Goal: Task Accomplishment & Management: Manage account settings

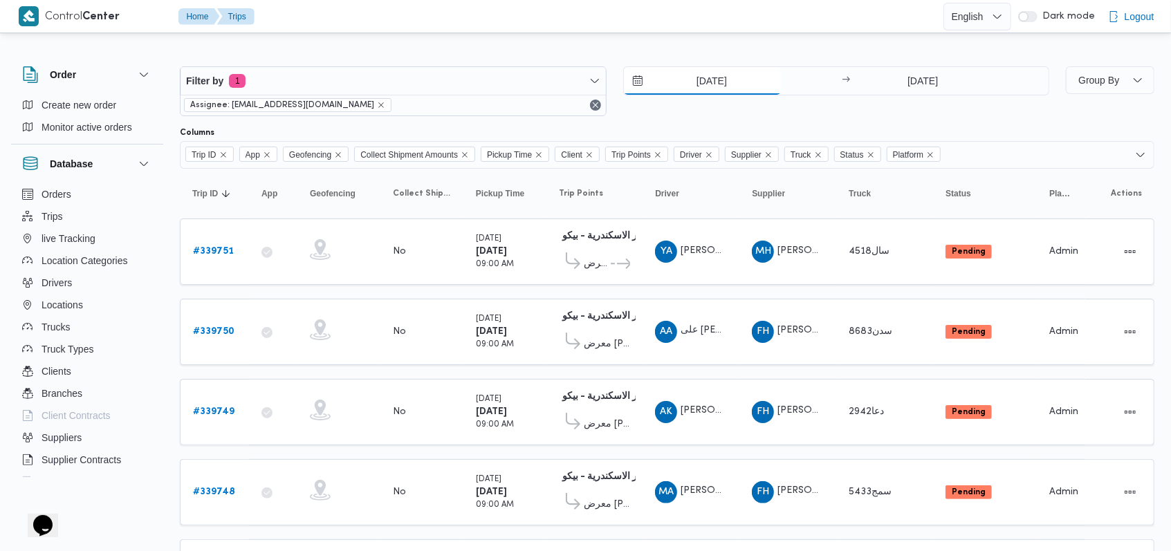
click at [716, 69] on input "[DATE]" at bounding box center [702, 81] width 157 height 28
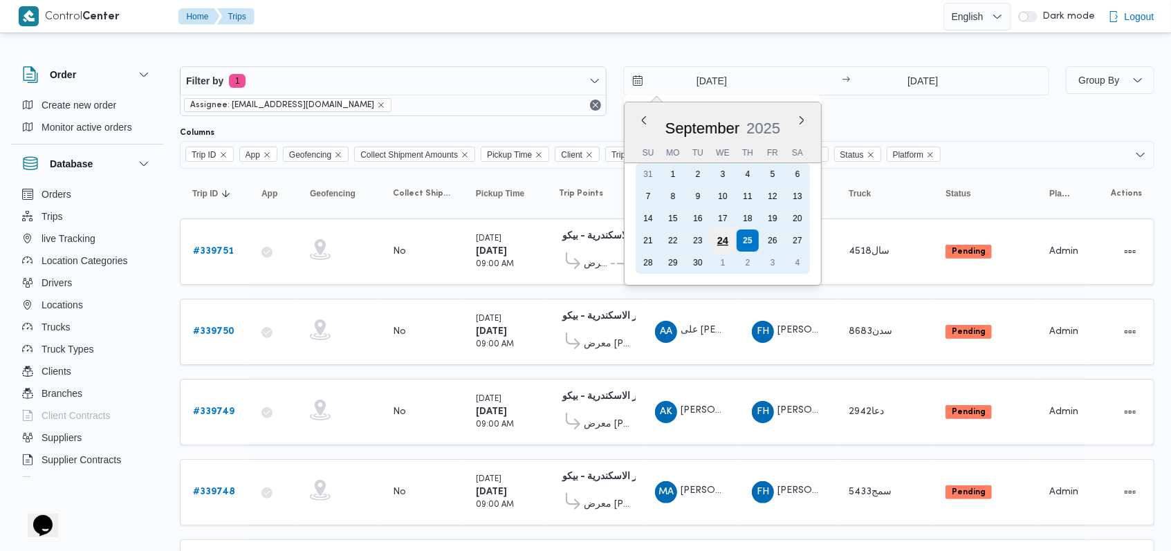
click at [708, 241] on div "21 22 23 24 25 26 27" at bounding box center [722, 241] width 174 height 22
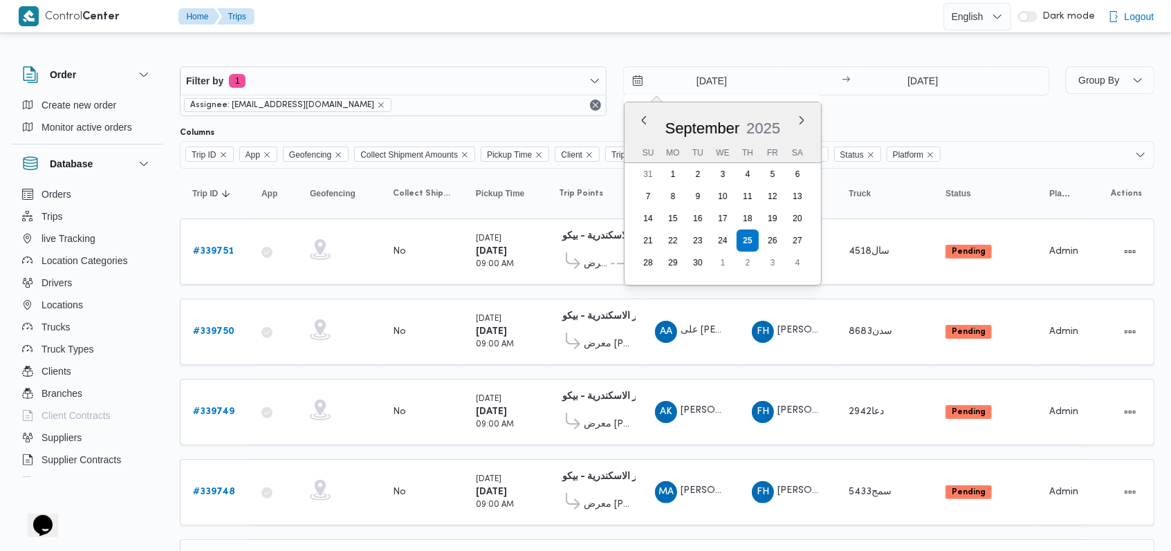
click at [918, 102] on div "[DATE] Previous Month Next month [DATE] [DATE] Su Mo Tu We Th Fr Sa You are foc…" at bounding box center [836, 91] width 427 height 50
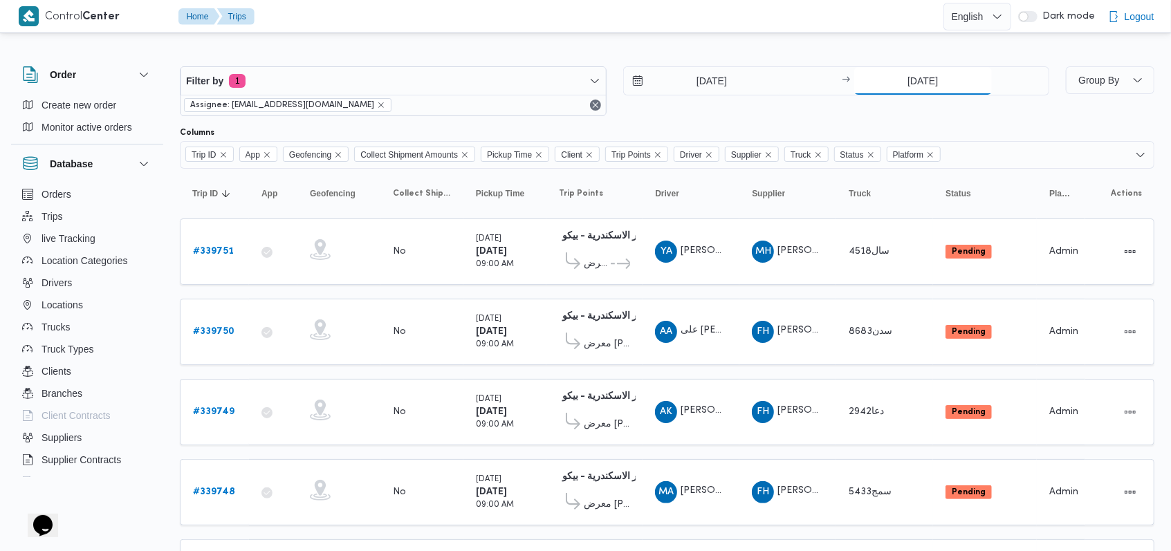
click at [924, 88] on input "[DATE]" at bounding box center [923, 81] width 138 height 28
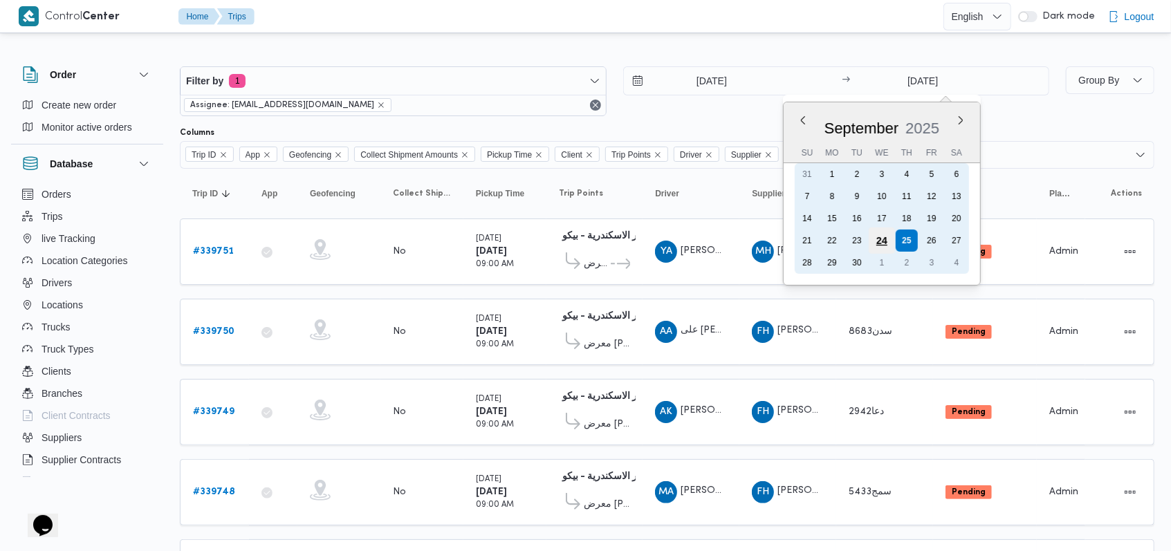
click at [871, 241] on div "24" at bounding box center [881, 240] width 26 height 26
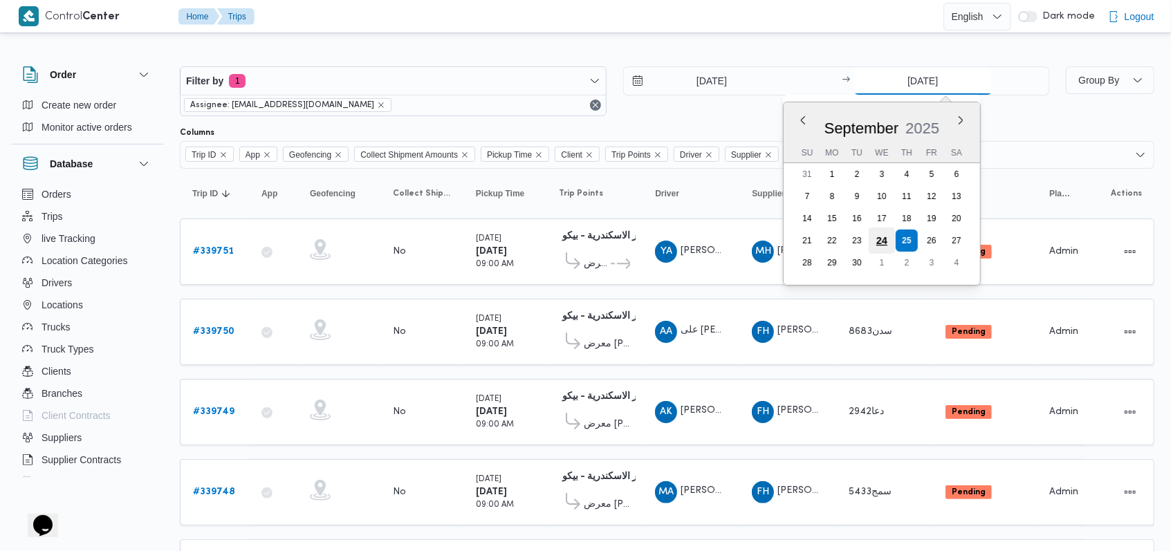
type input "[DATE]"
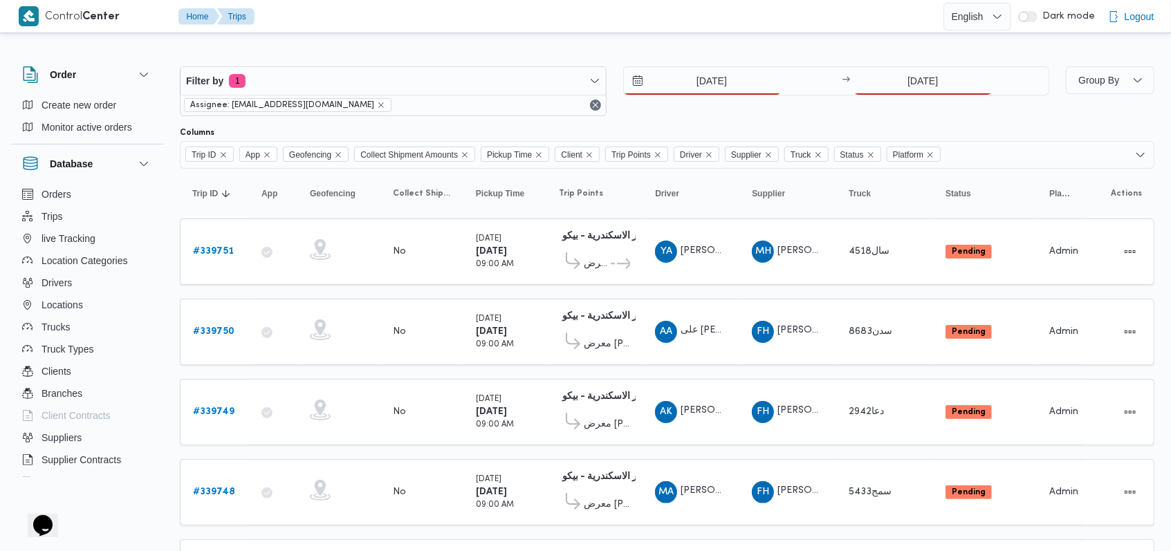
click at [723, 111] on div "[DATE] → [DATE]" at bounding box center [836, 91] width 427 height 50
click at [706, 77] on input "[DATE]" at bounding box center [702, 81] width 157 height 28
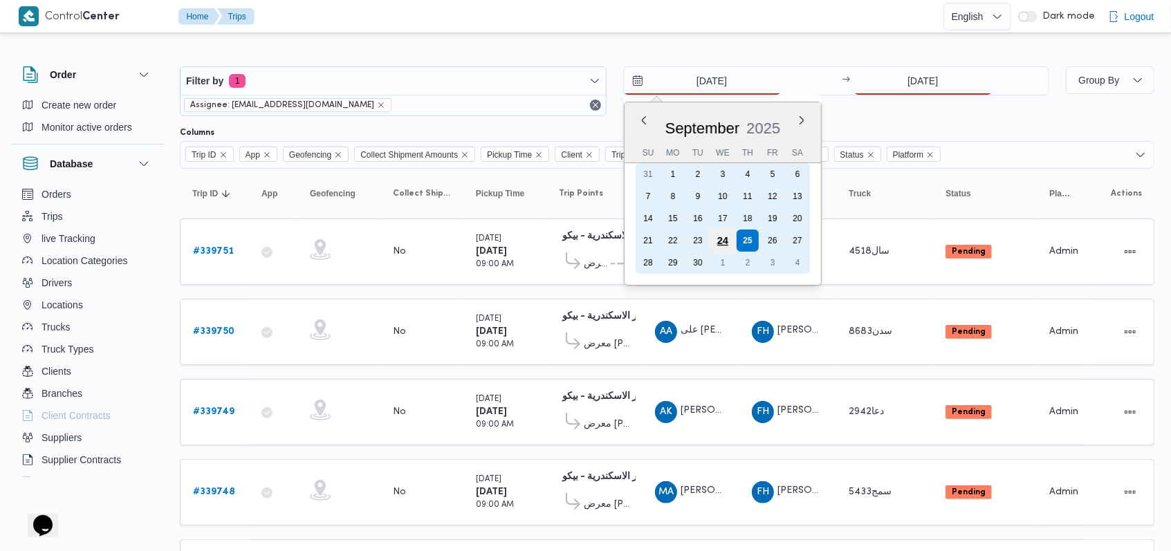
click at [728, 247] on div "24" at bounding box center [722, 240] width 26 height 26
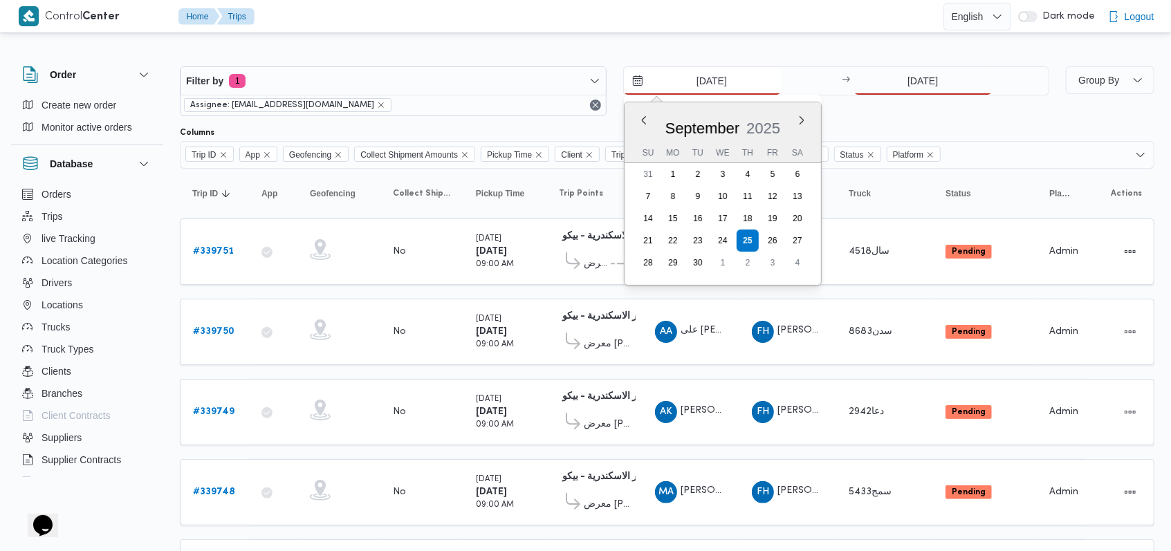
type input "[DATE]"
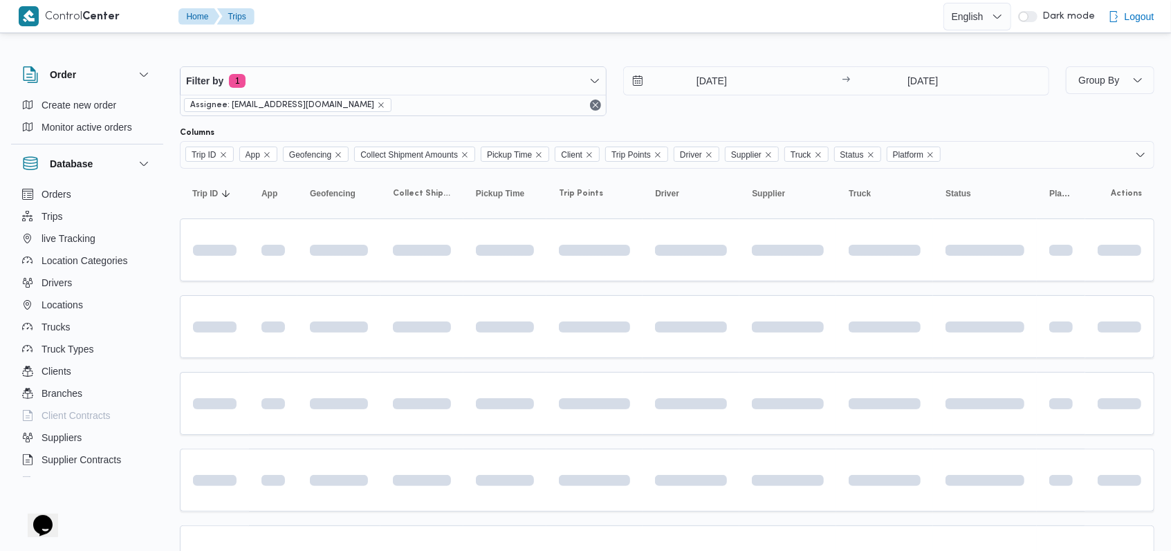
click at [819, 103] on div "[DATE] → [DATE]" at bounding box center [836, 91] width 427 height 50
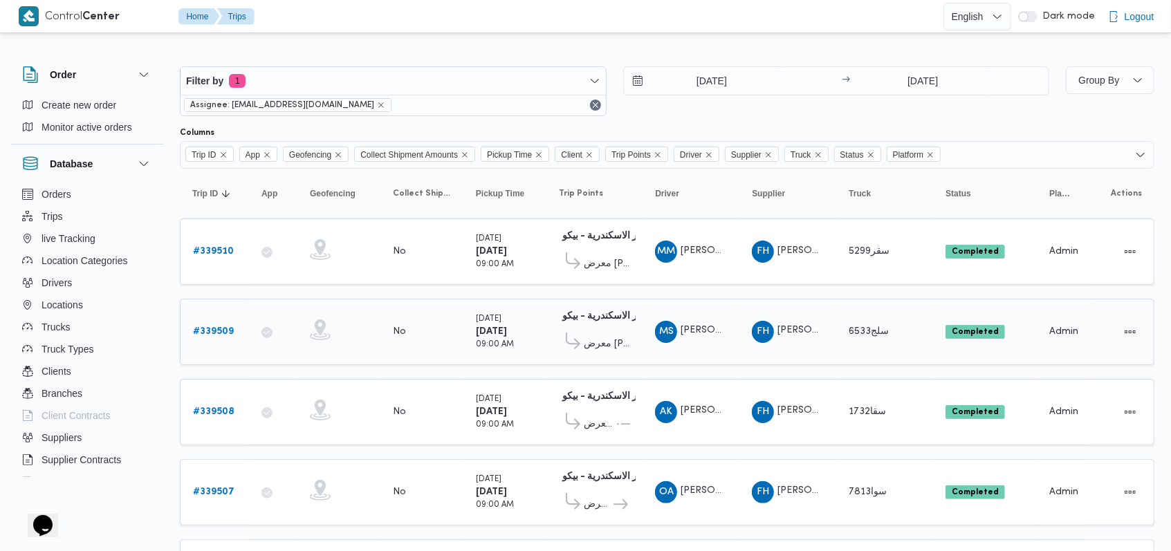
click at [224, 328] on b "# 339509" at bounding box center [213, 331] width 41 height 9
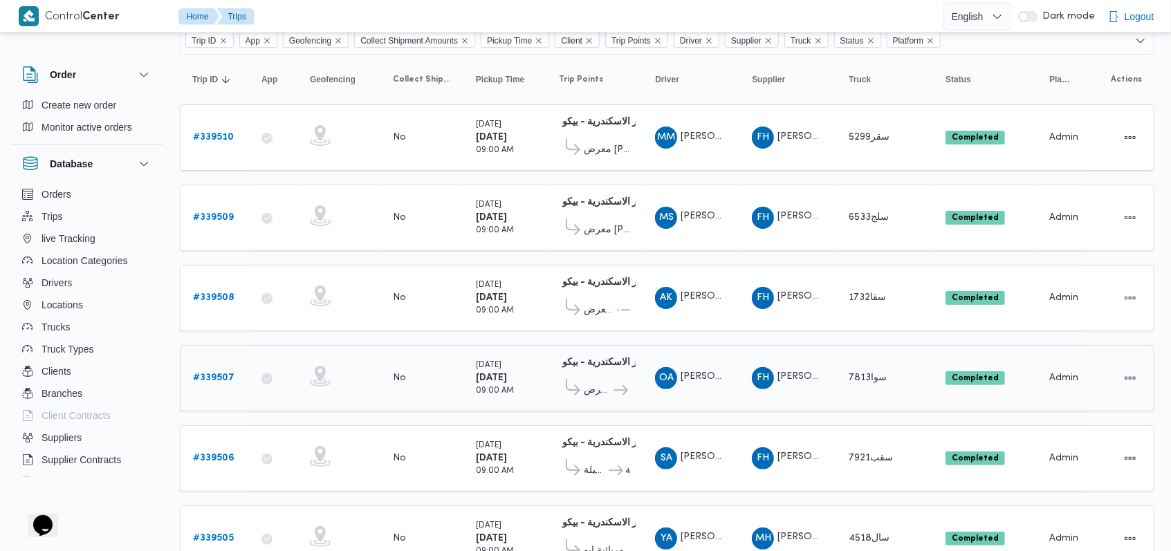
scroll to position [92, 0]
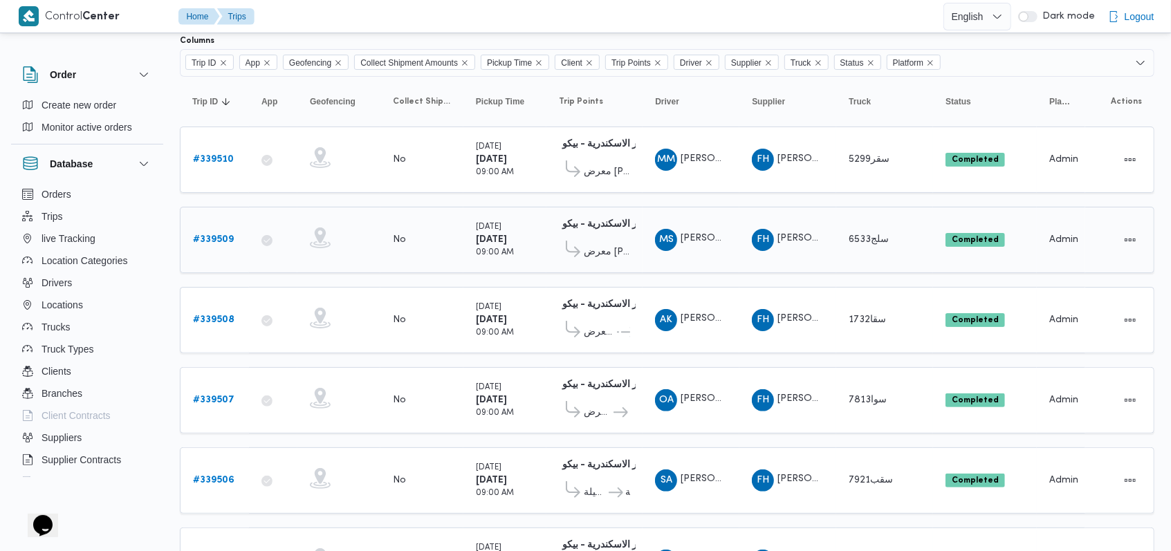
click at [221, 235] on b "# 339509" at bounding box center [213, 239] width 41 height 9
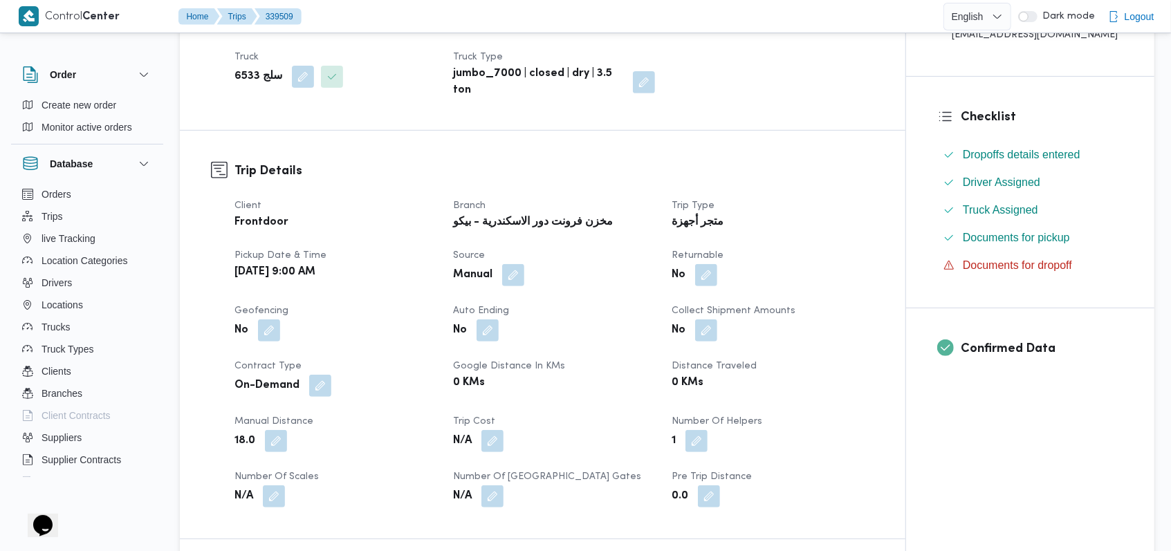
scroll to position [645, 0]
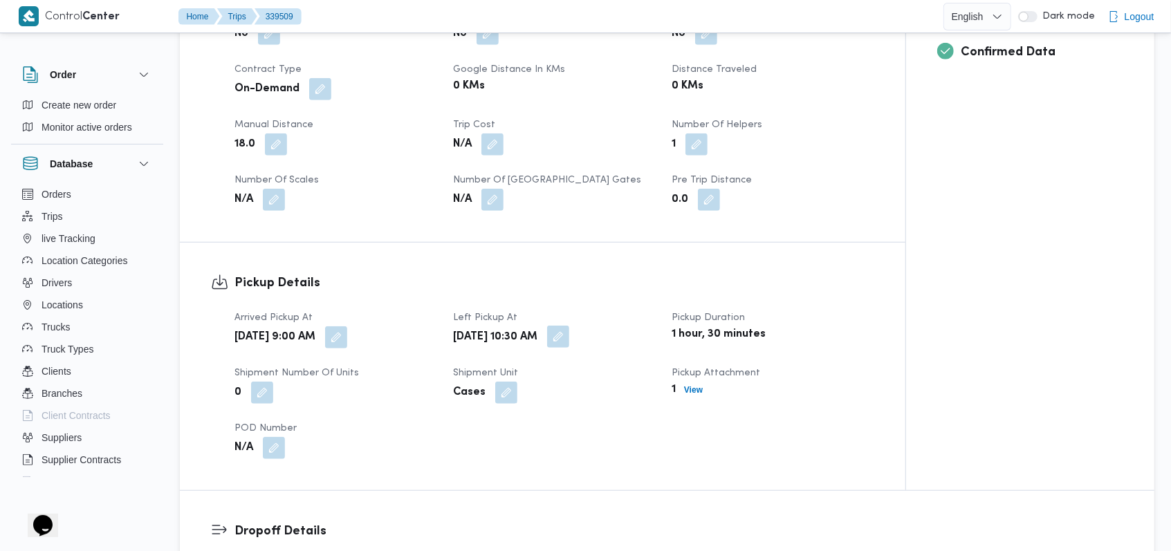
click at [569, 326] on button "button" at bounding box center [558, 337] width 22 height 22
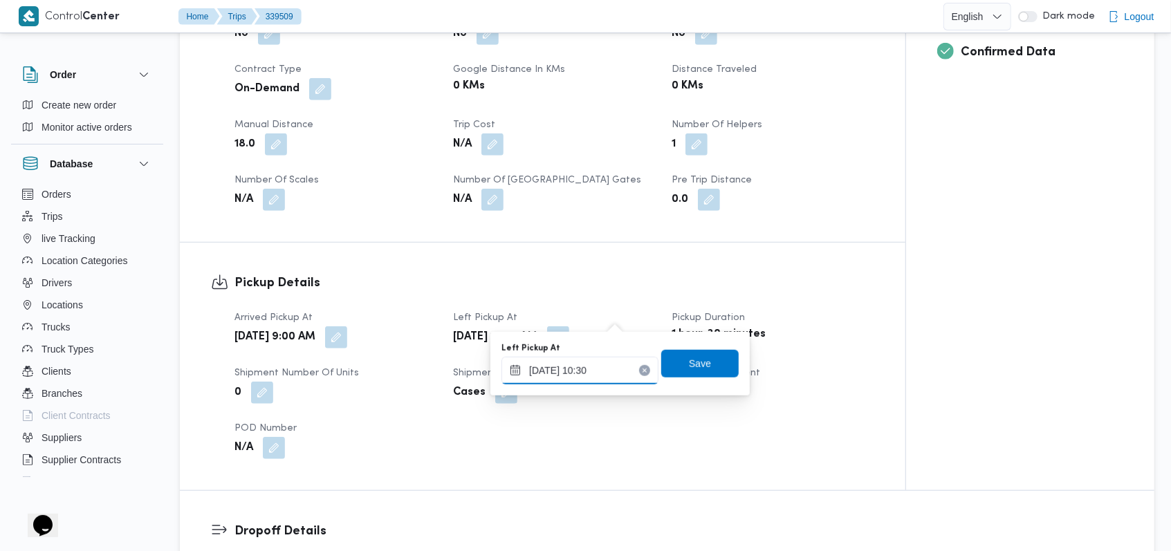
click at [612, 366] on input "[DATE] 10:30" at bounding box center [579, 371] width 157 height 28
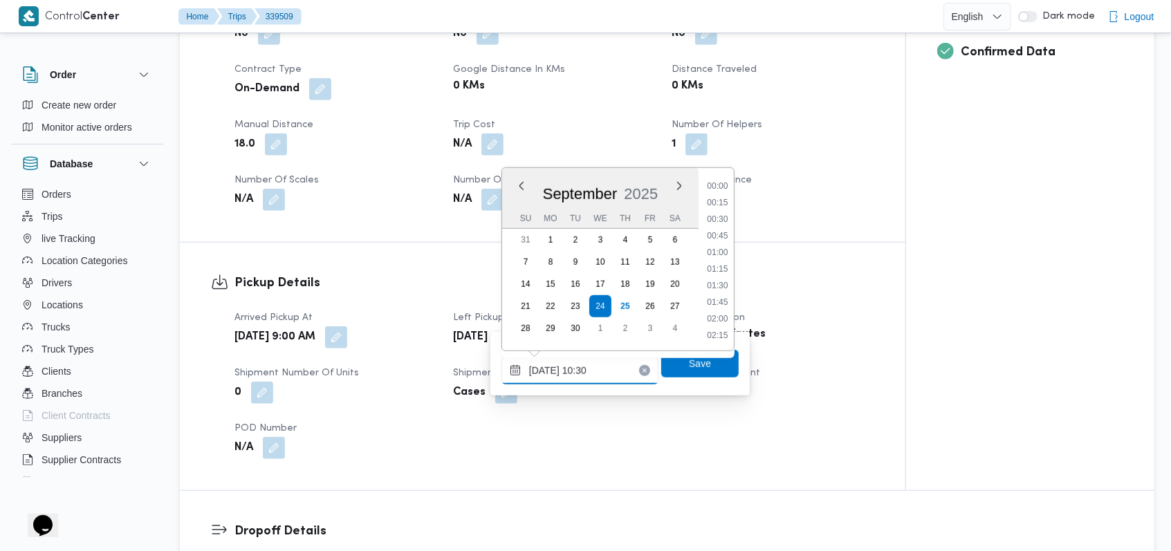
scroll to position [613, 0]
click at [720, 331] on li "11:30" at bounding box center [717, 336] width 32 height 14
type input "[DATE] 11:30"
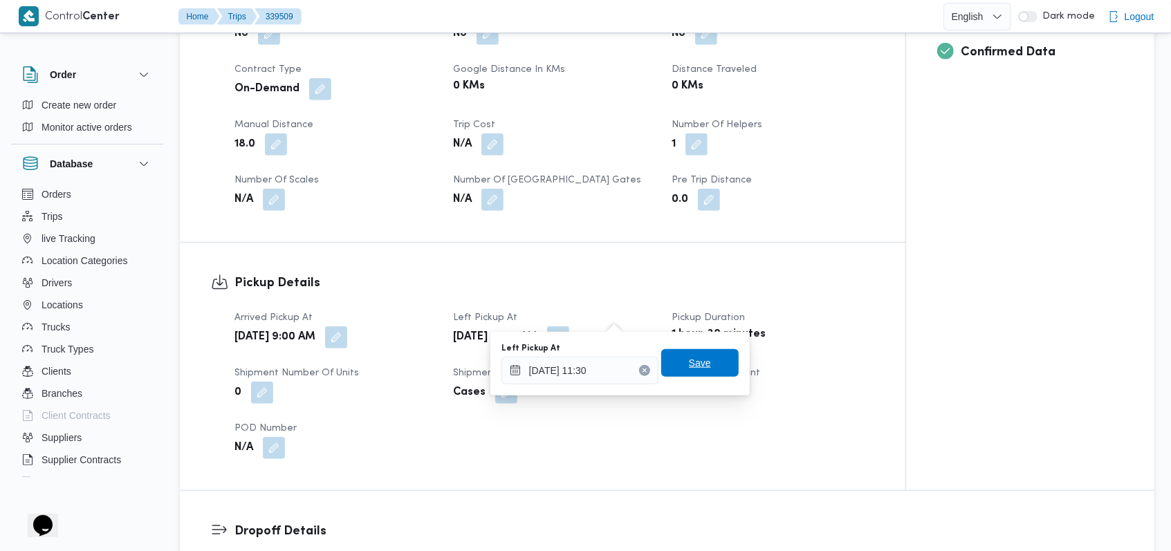
click at [706, 376] on span "Save" at bounding box center [699, 363] width 77 height 28
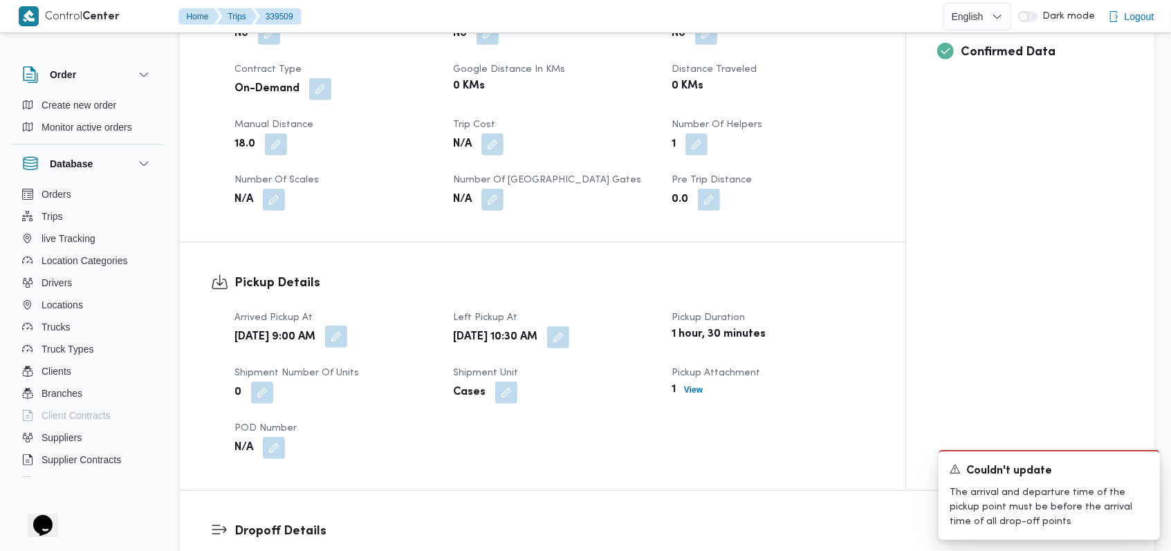
click at [347, 326] on button "button" at bounding box center [336, 337] width 22 height 22
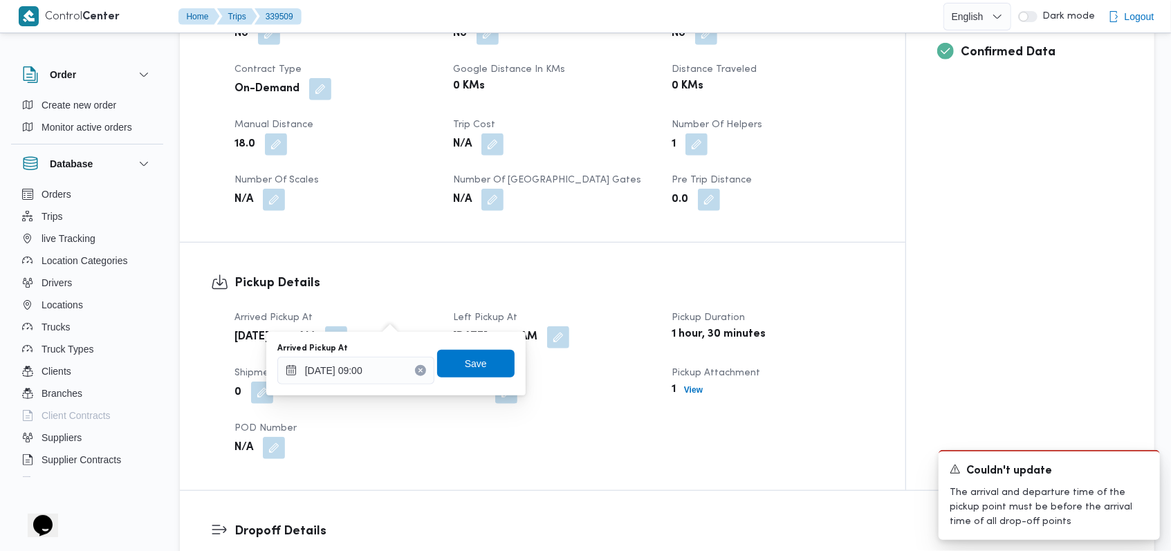
click at [631, 325] on div "[DATE] 10:30 AM" at bounding box center [554, 337] width 205 height 25
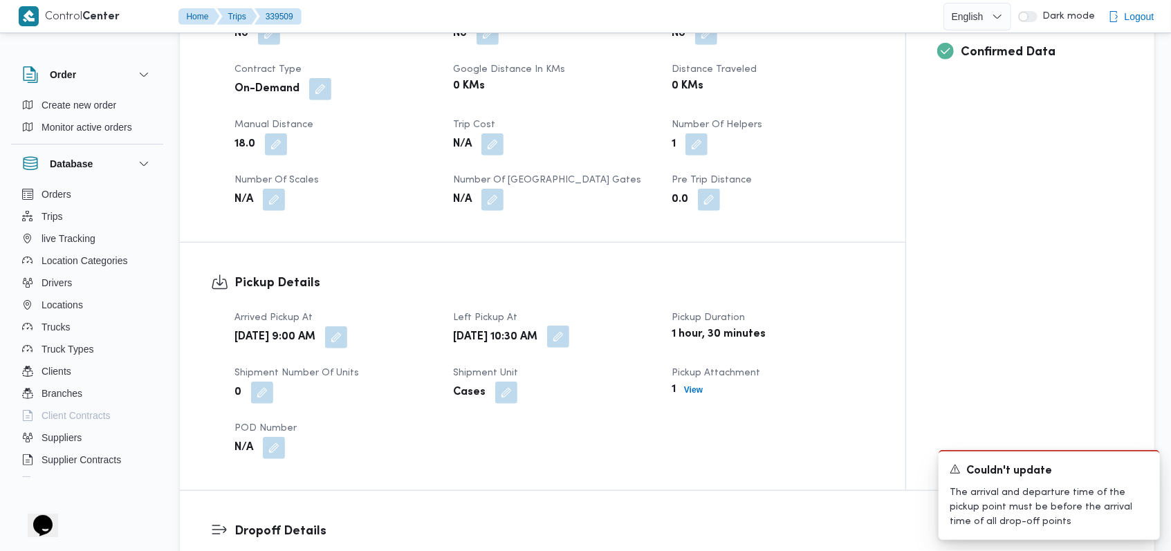
click at [569, 326] on button "button" at bounding box center [558, 337] width 22 height 22
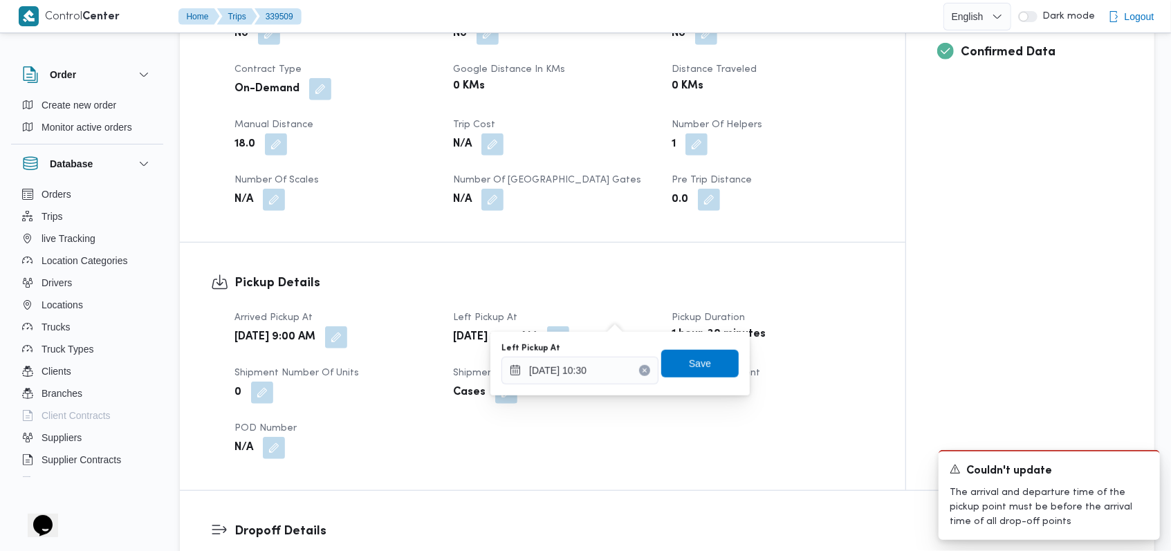
click at [611, 384] on div "Left Pickup At [DATE] 10:30 Save" at bounding box center [620, 364] width 240 height 44
click at [606, 371] on input "[DATE] 10:30" at bounding box center [579, 371] width 157 height 28
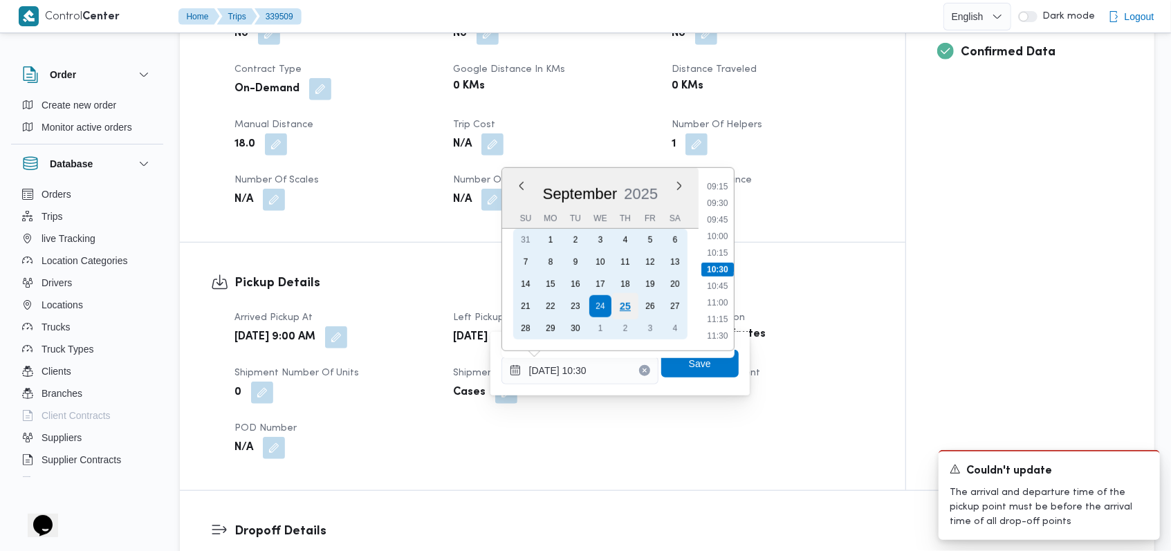
click at [625, 307] on div "25" at bounding box center [625, 306] width 26 height 26
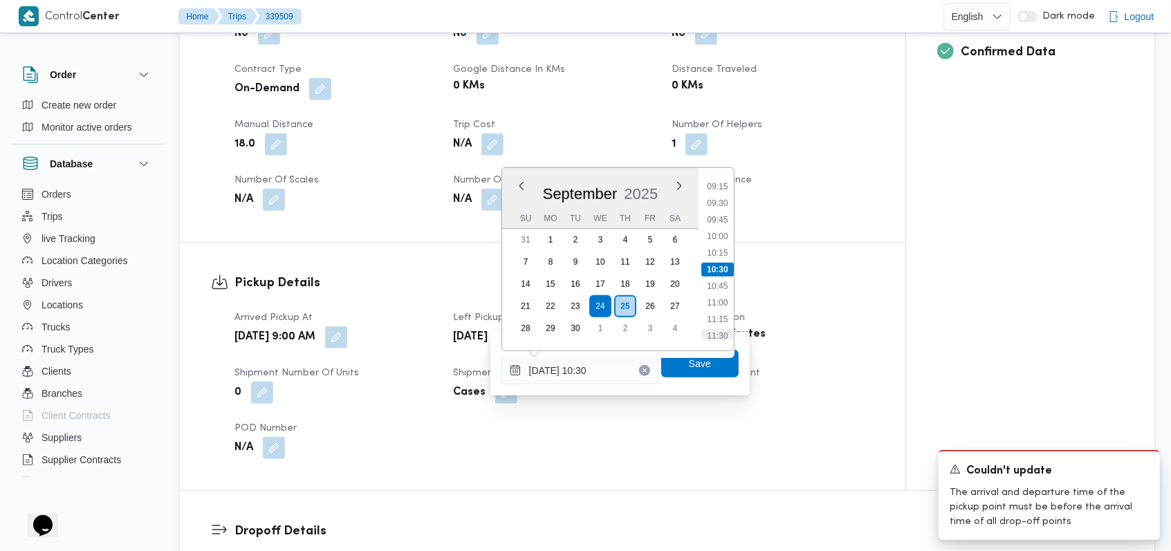
click at [725, 331] on li "11:30" at bounding box center [717, 336] width 32 height 14
type input "[DATE] 11:30"
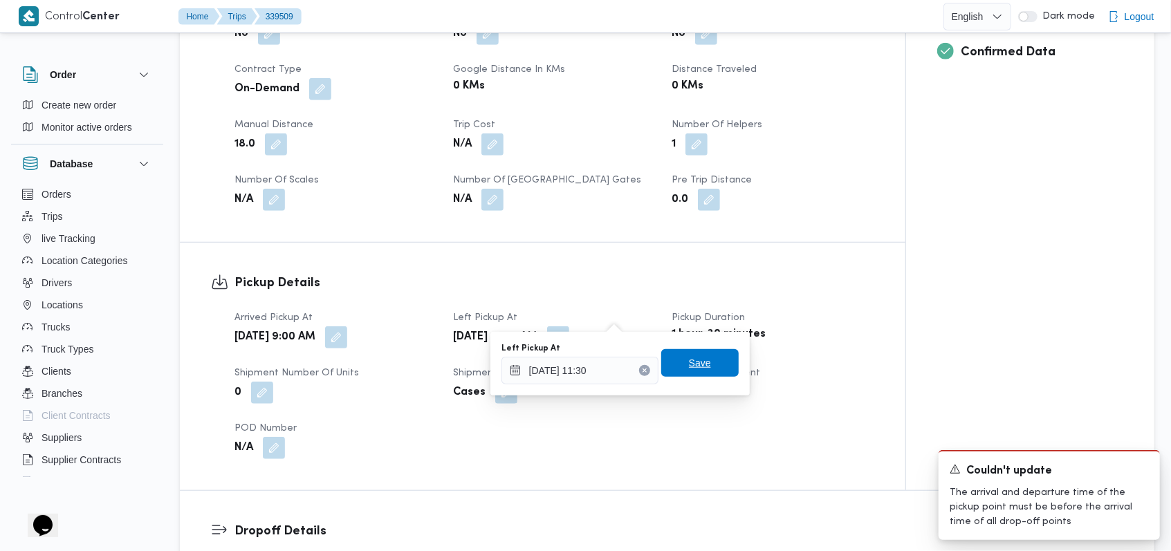
click at [708, 361] on span "Save" at bounding box center [699, 363] width 77 height 28
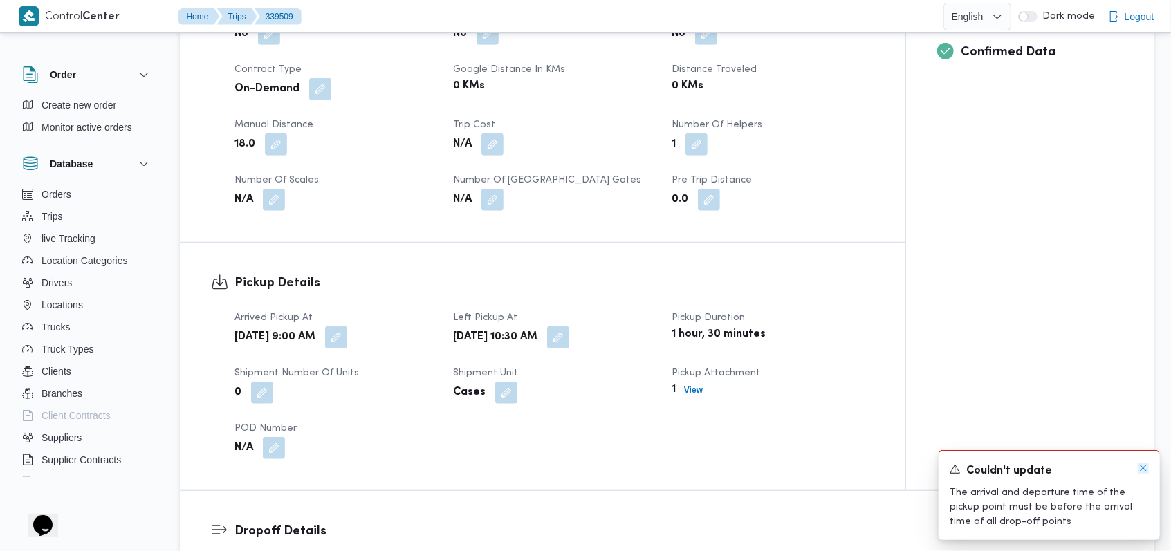
click at [1142, 467] on icon "Dismiss toast" at bounding box center [1142, 468] width 11 height 11
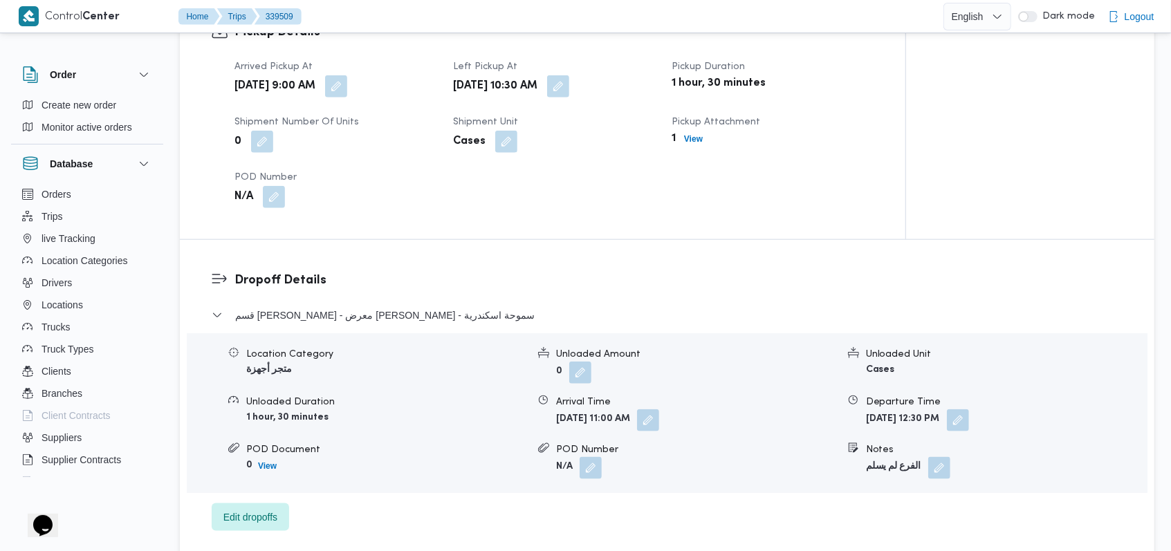
scroll to position [1106, 0]
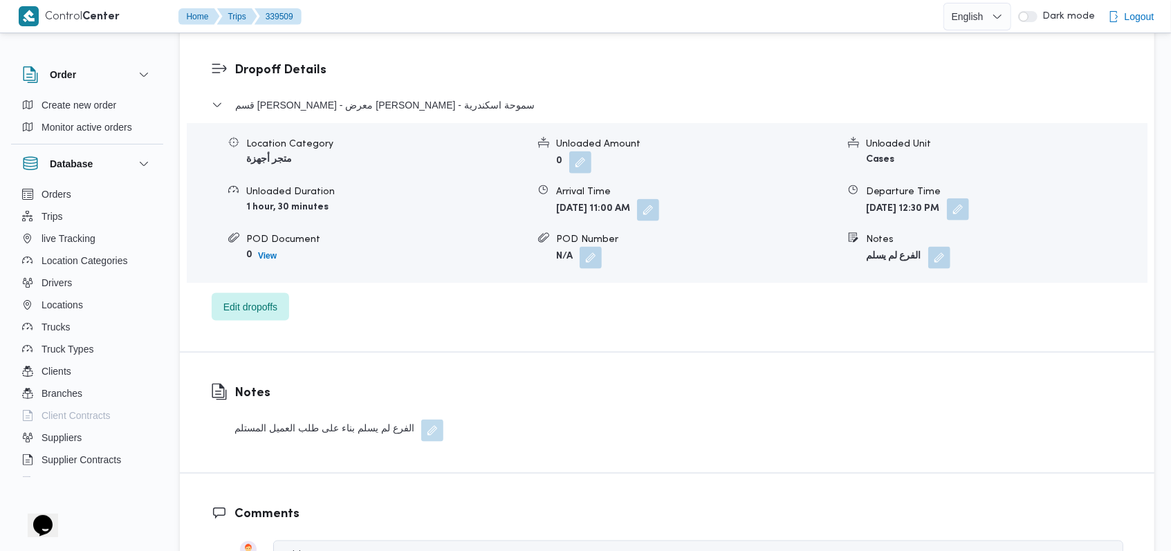
click at [969, 198] on button "button" at bounding box center [958, 209] width 22 height 22
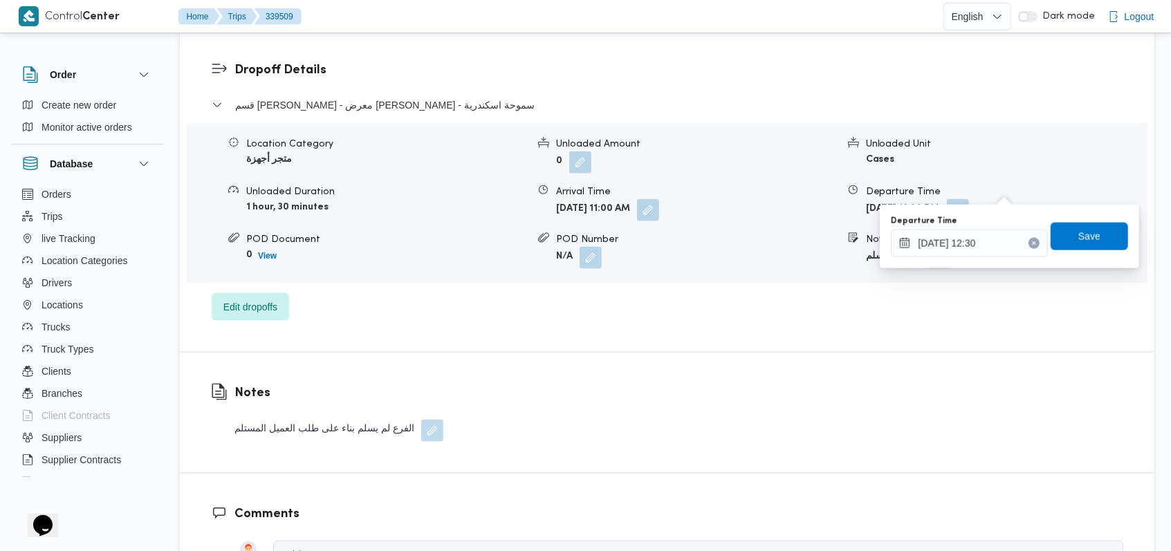
click at [1032, 244] on icon "Clear input" at bounding box center [1033, 242] width 3 height 3
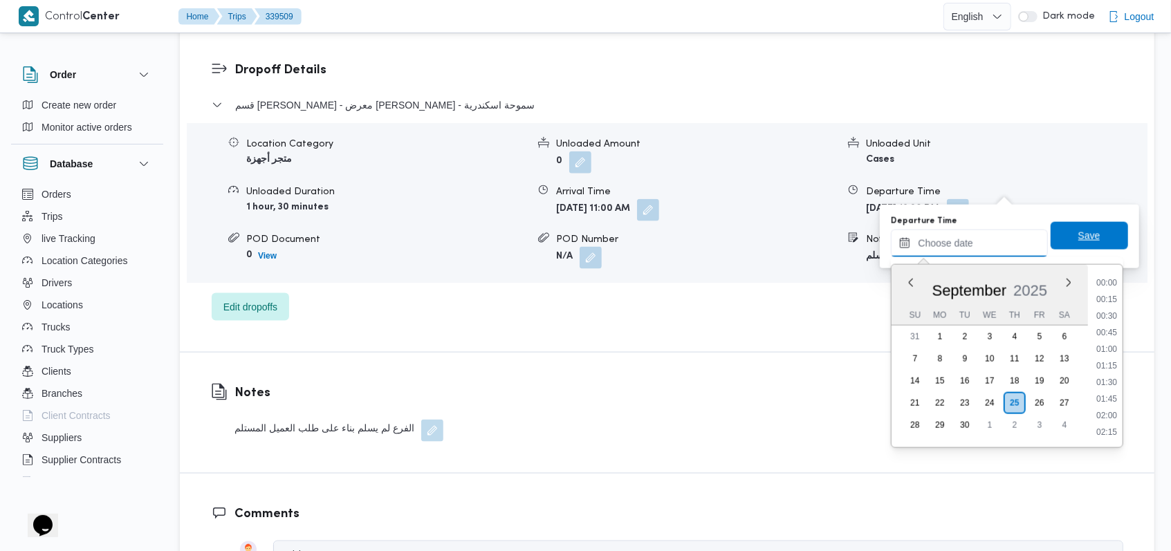
scroll to position [663, 0]
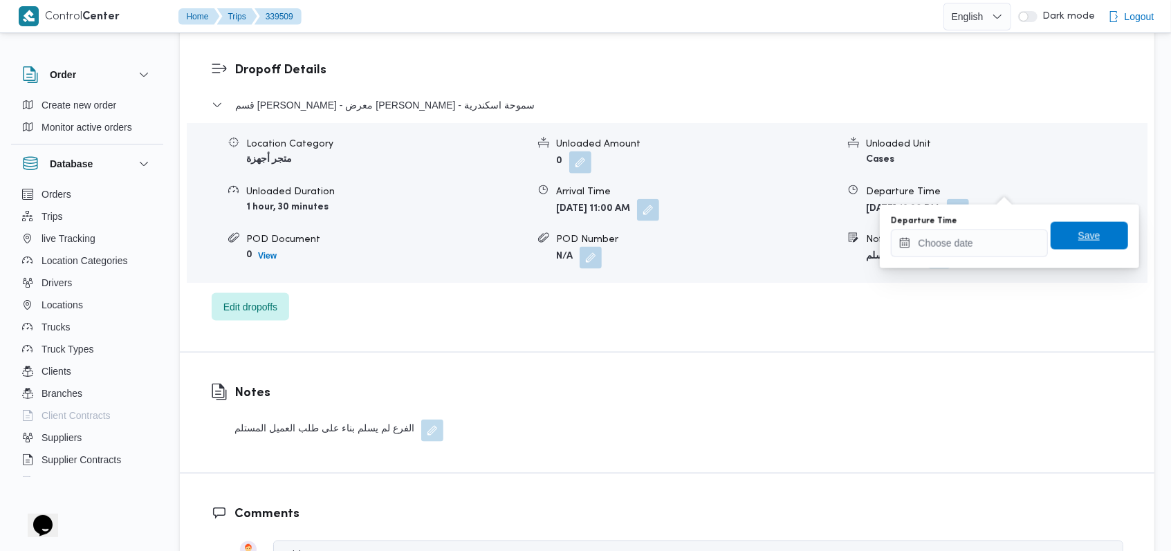
click at [1060, 236] on span "Save" at bounding box center [1088, 236] width 77 height 28
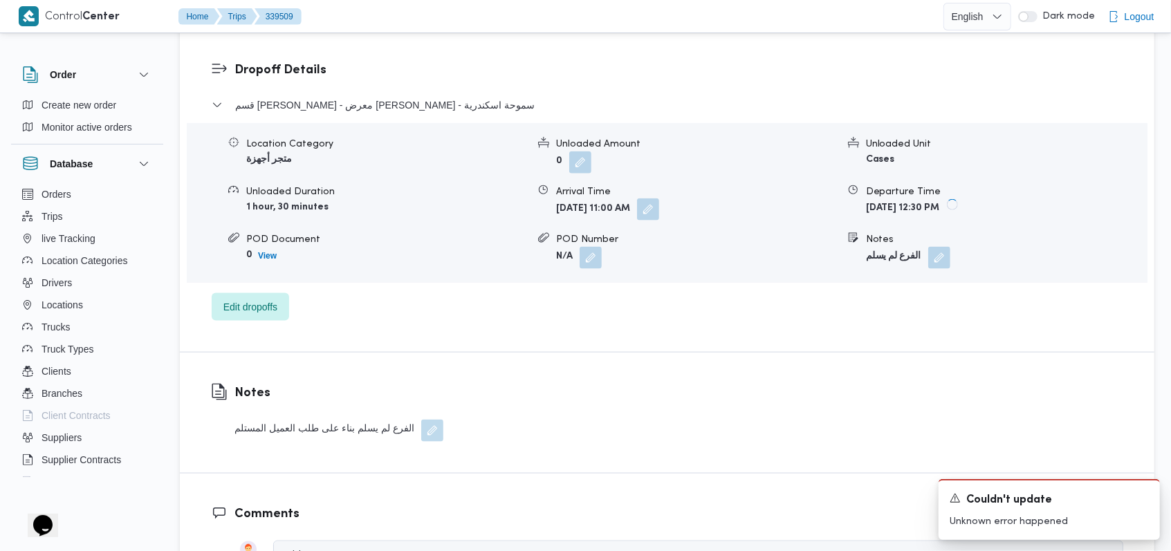
click at [659, 198] on button "button" at bounding box center [648, 209] width 22 height 22
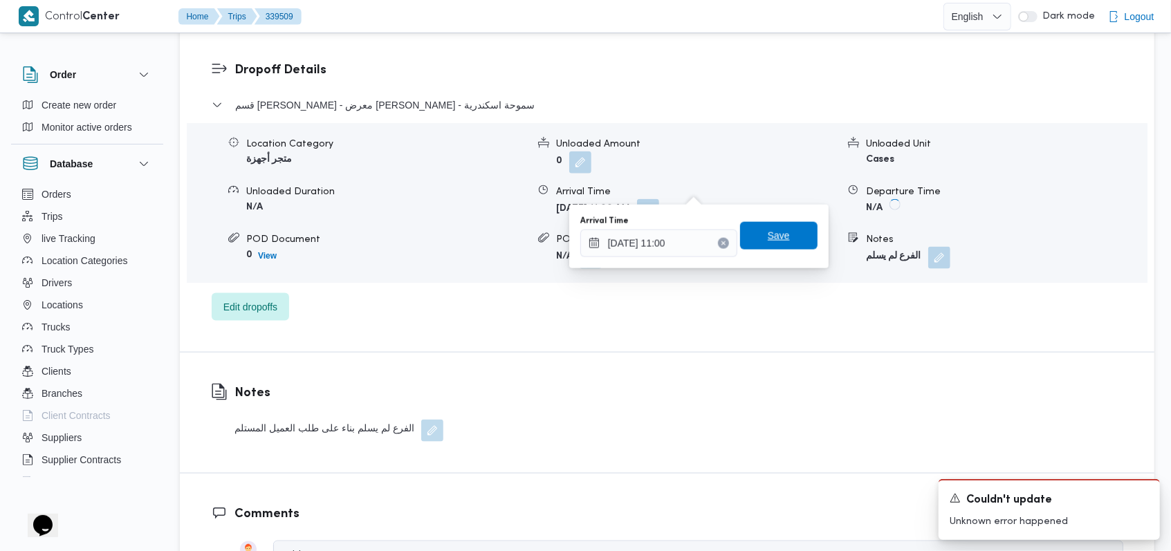
click at [721, 242] on icon "Clear input" at bounding box center [722, 242] width 3 height 3
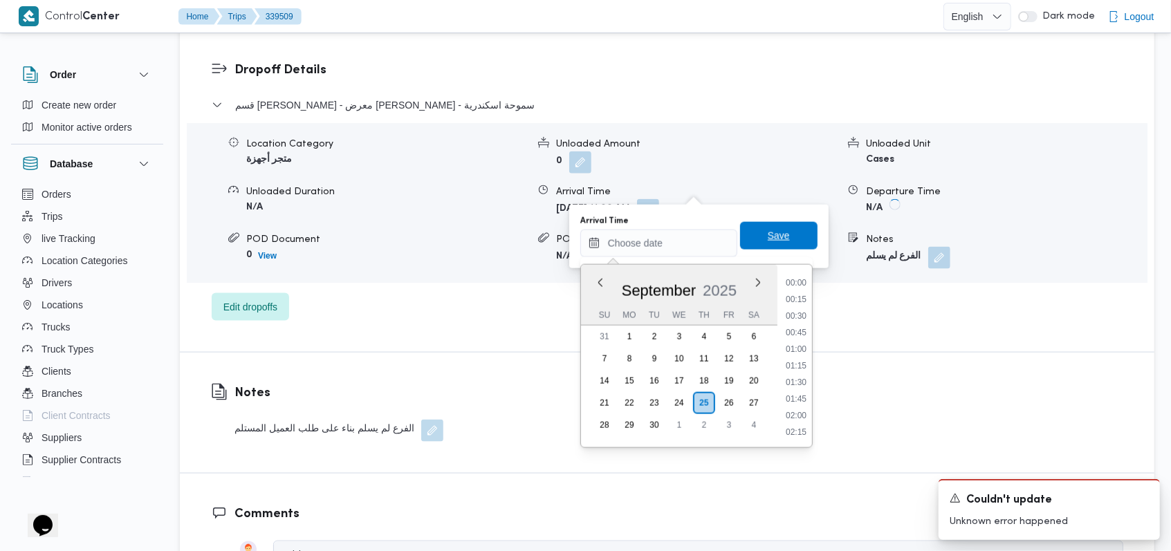
click at [770, 227] on span "Save" at bounding box center [778, 236] width 77 height 28
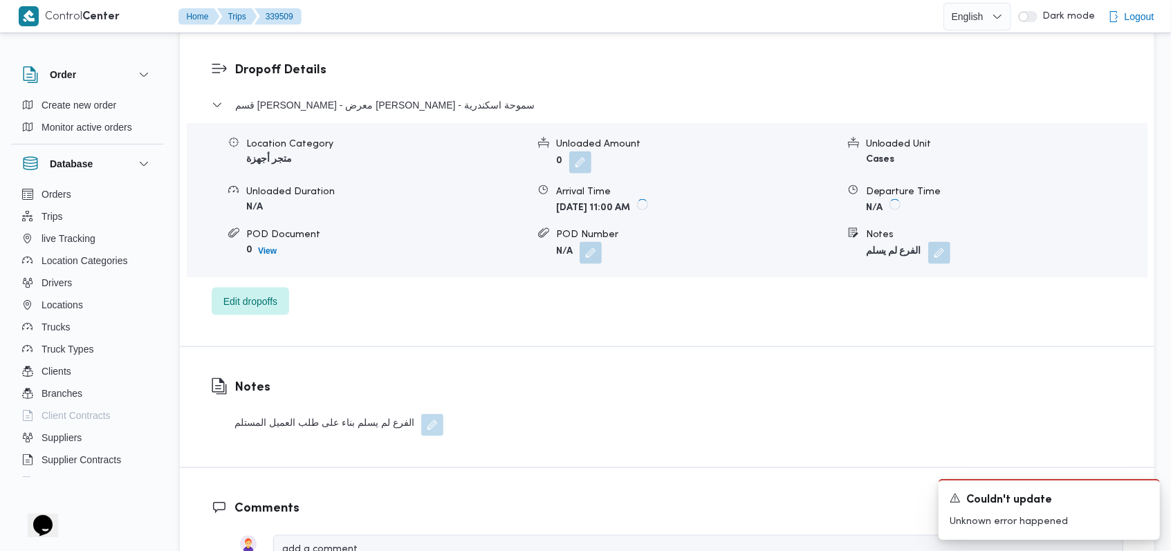
scroll to position [830, 0]
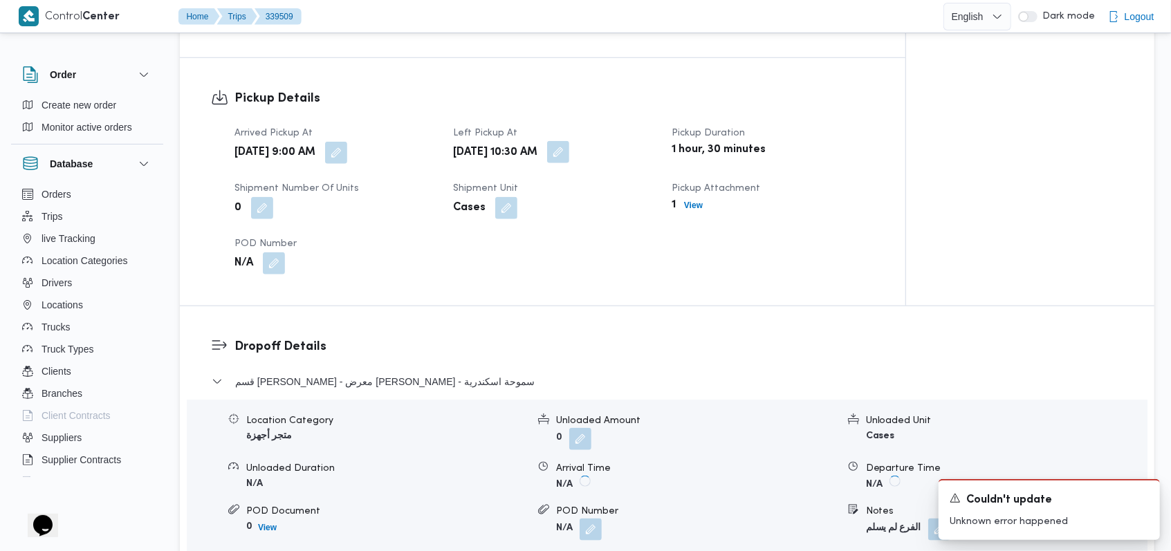
click at [569, 141] on button "button" at bounding box center [558, 152] width 22 height 22
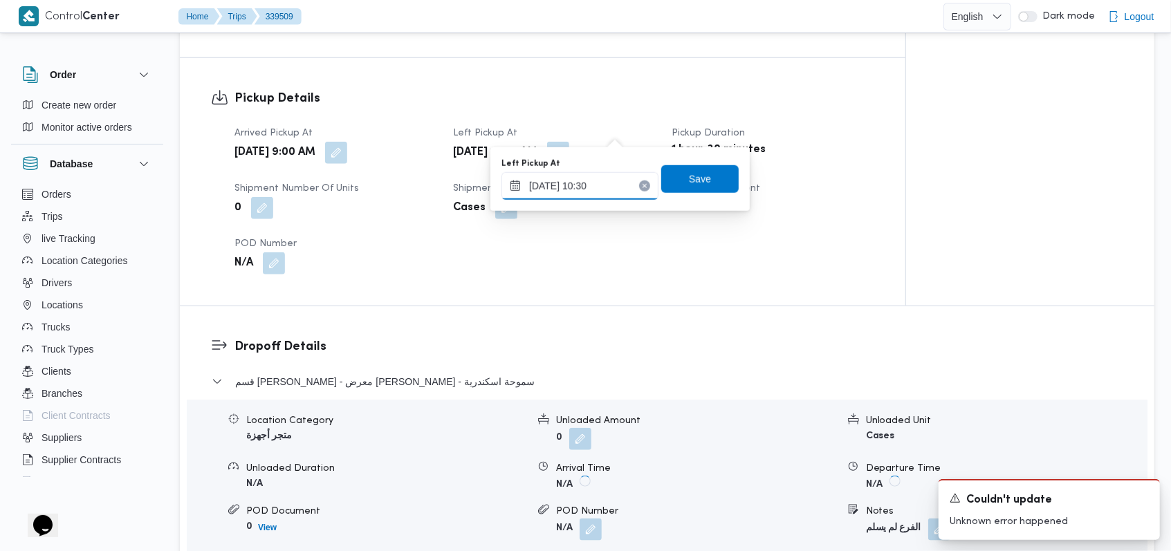
click at [597, 196] on input "[DATE] 10:30" at bounding box center [579, 186] width 157 height 28
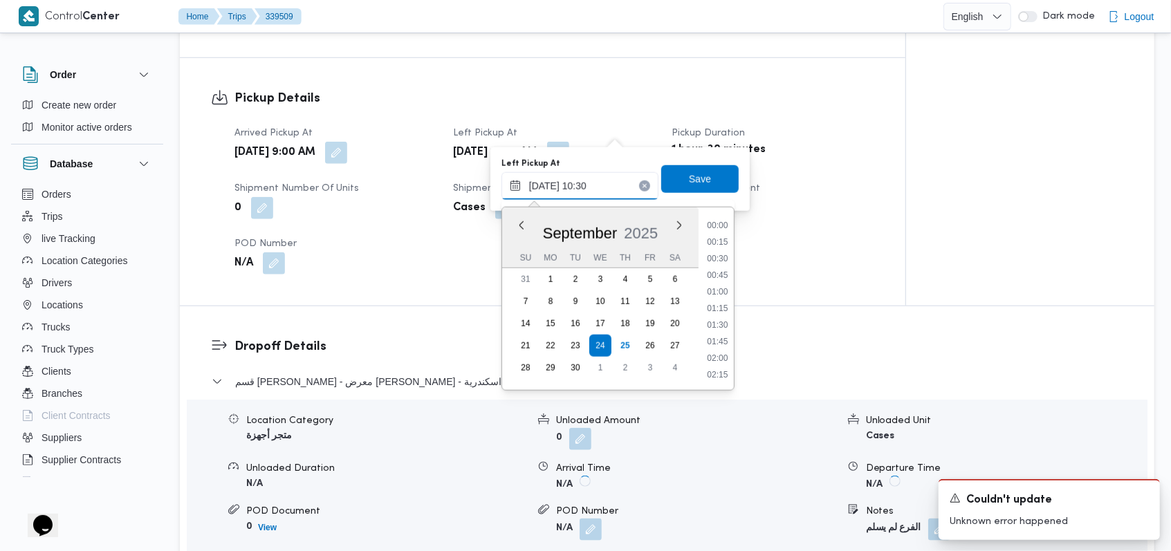
scroll to position [613, 0]
click at [717, 373] on li "11:30" at bounding box center [717, 376] width 32 height 14
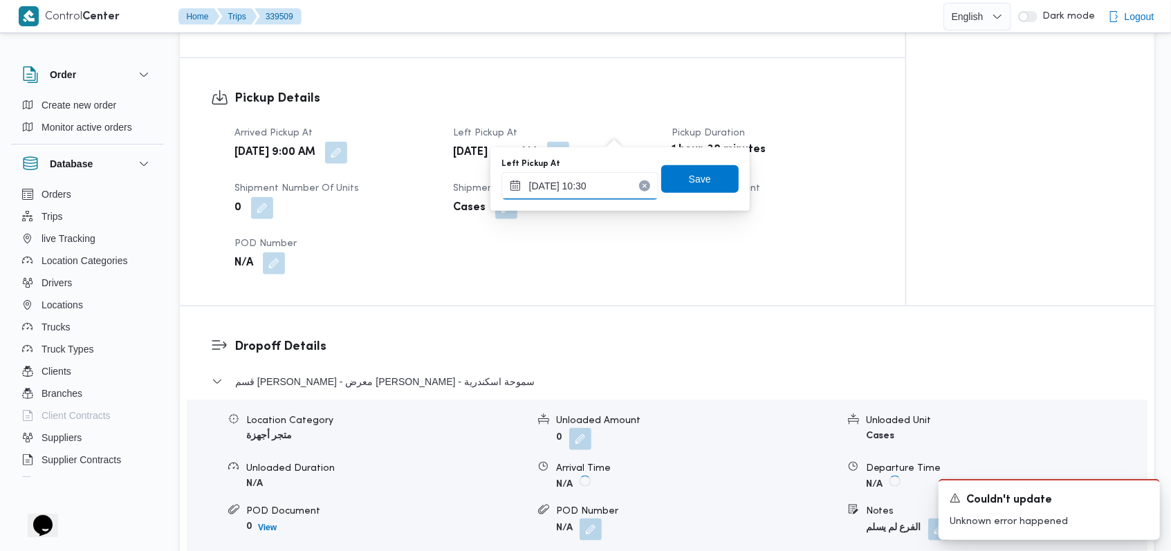
click at [616, 183] on input "[DATE] 10:30" at bounding box center [579, 186] width 157 height 28
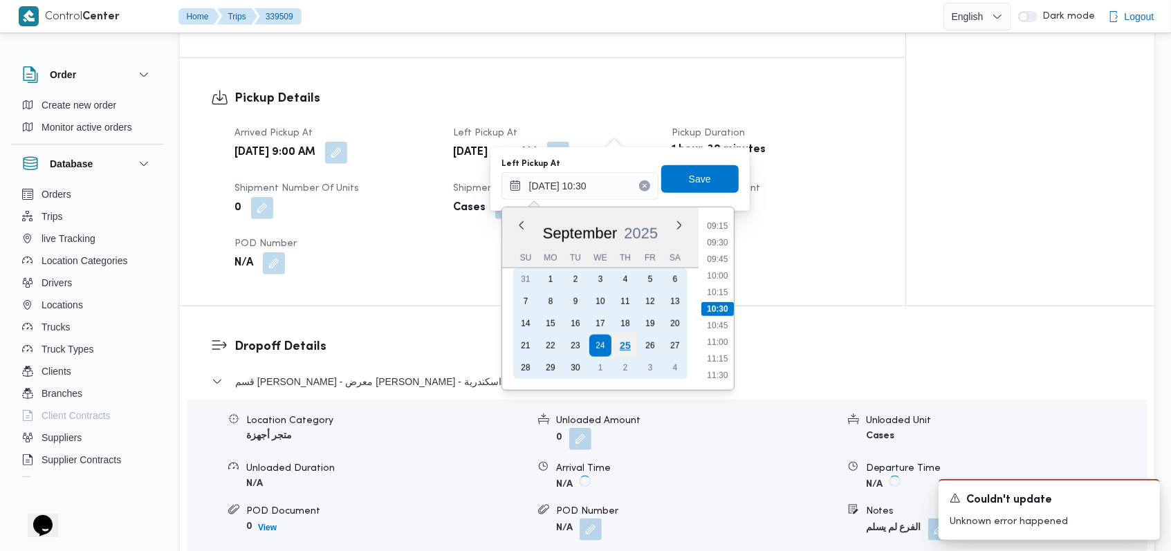
click at [621, 346] on div "25" at bounding box center [625, 346] width 26 height 26
type input "[DATE] 10:30"
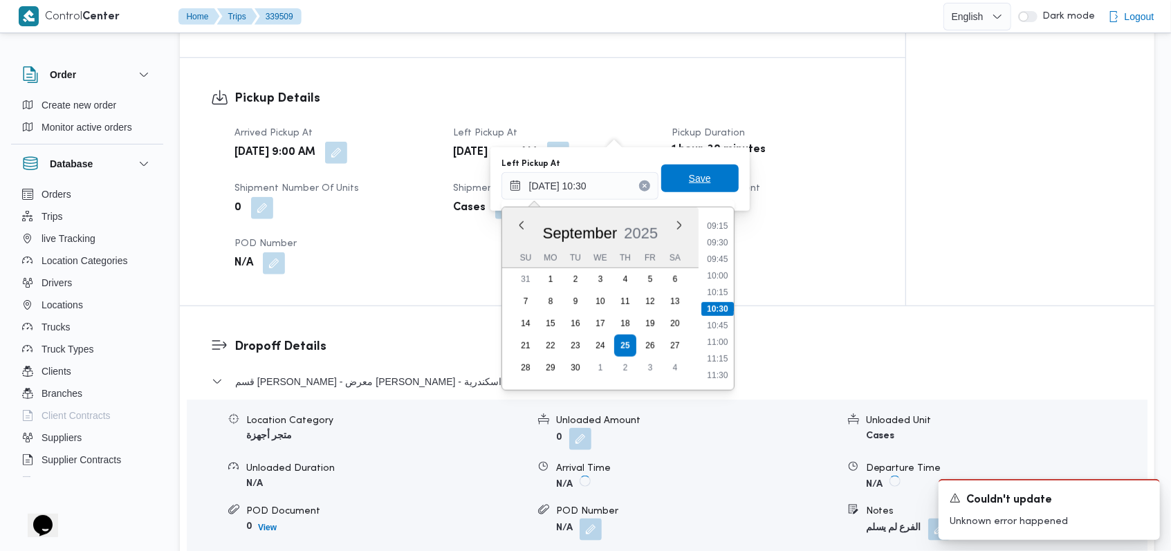
click at [691, 174] on span "Save" at bounding box center [700, 178] width 22 height 17
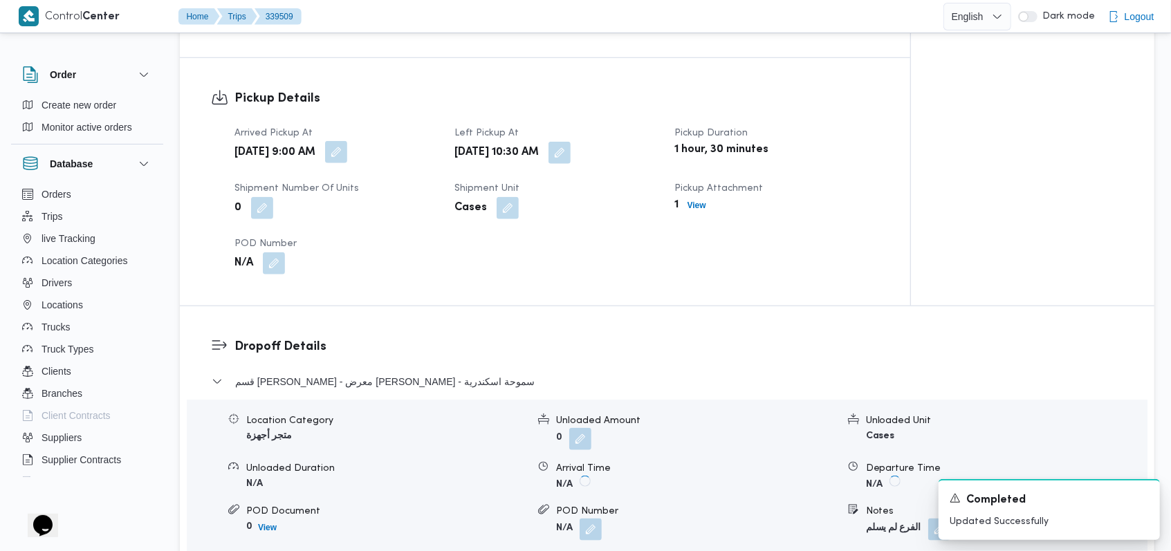
click at [347, 141] on button "button" at bounding box center [336, 152] width 22 height 22
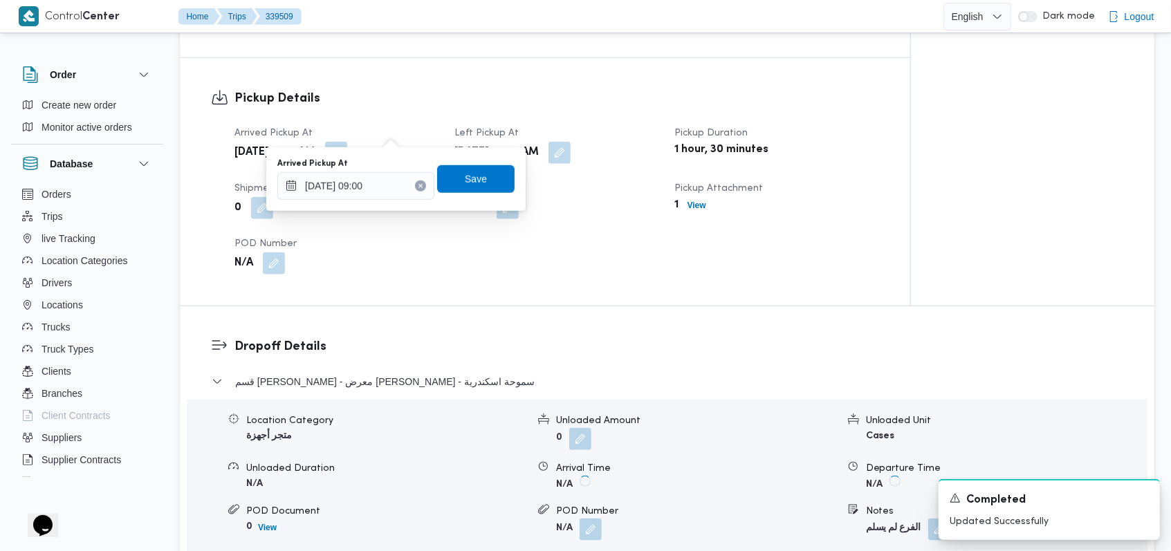
click at [356, 207] on div "You are in a dialog. To close this dialog, hit escape. Arrived Pickup At [DATE]…" at bounding box center [395, 179] width 259 height 64
click at [375, 178] on input "[DATE] 09:00" at bounding box center [355, 186] width 157 height 28
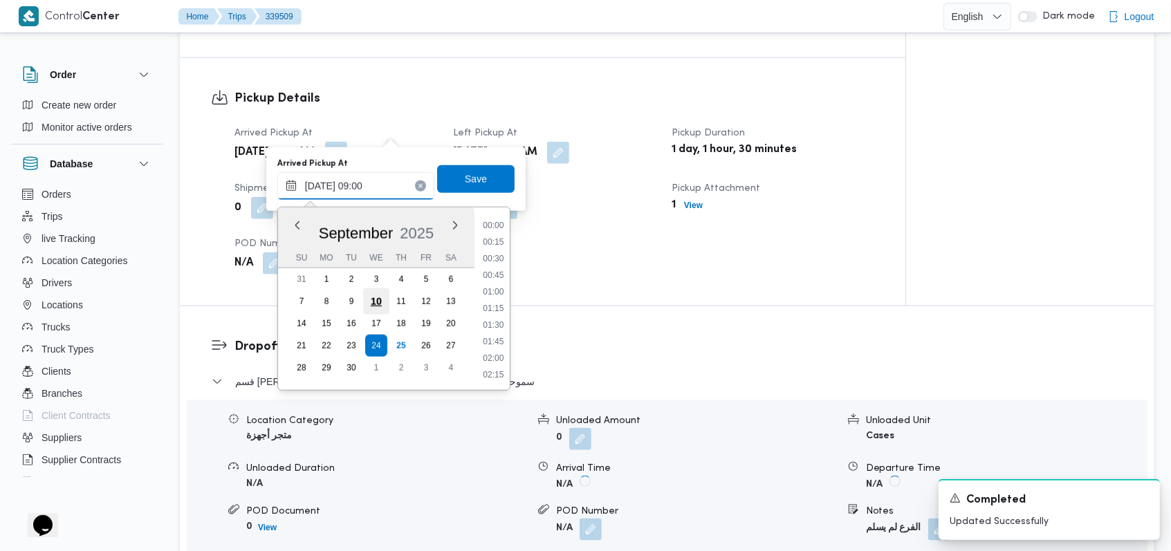
scroll to position [514, 0]
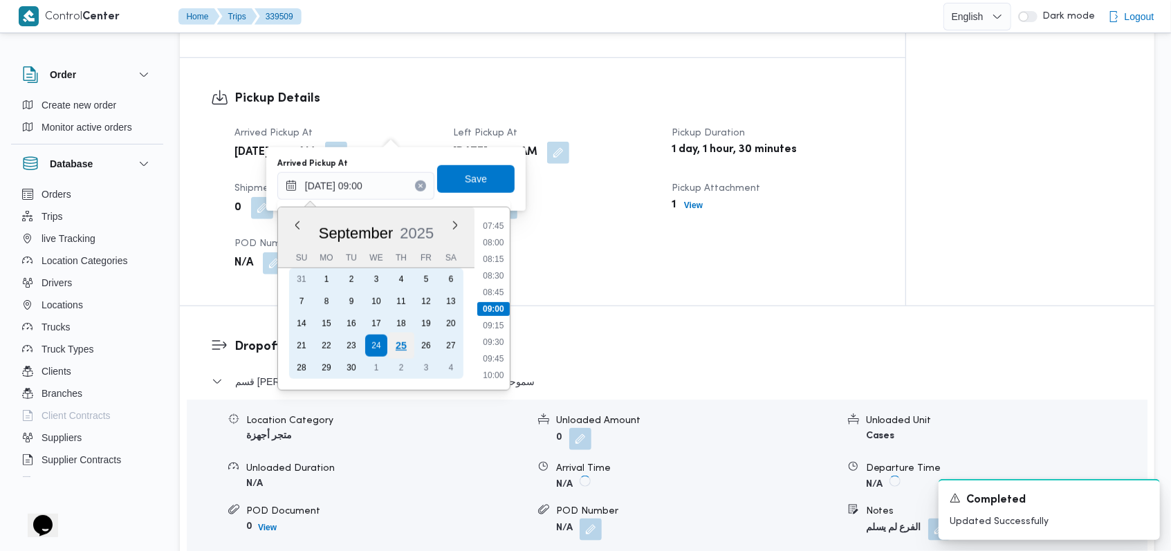
click at [395, 351] on div "25" at bounding box center [401, 346] width 26 height 26
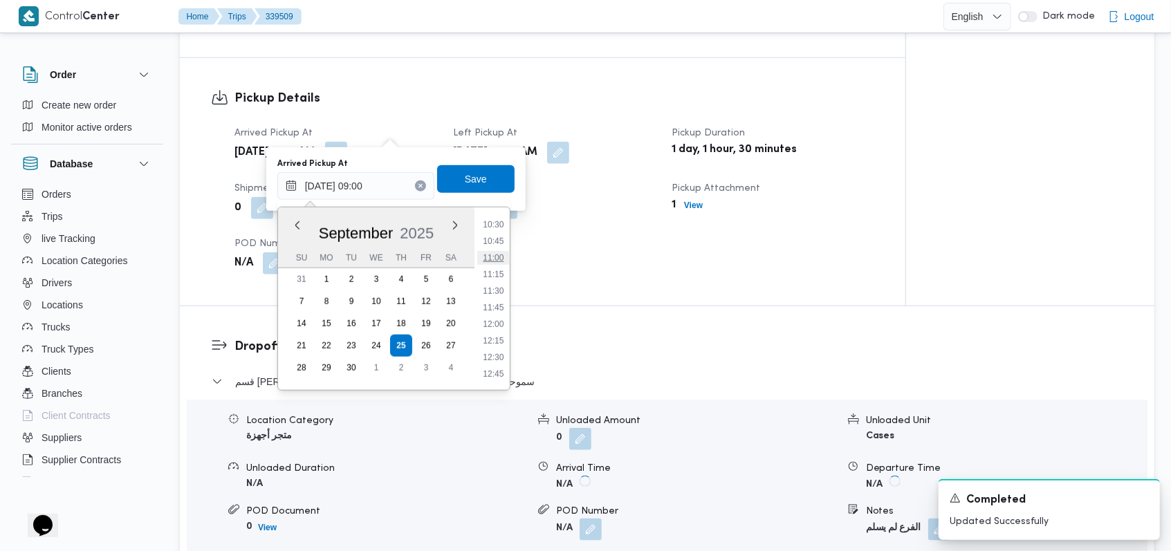
click at [497, 263] on li "11:00" at bounding box center [493, 258] width 32 height 14
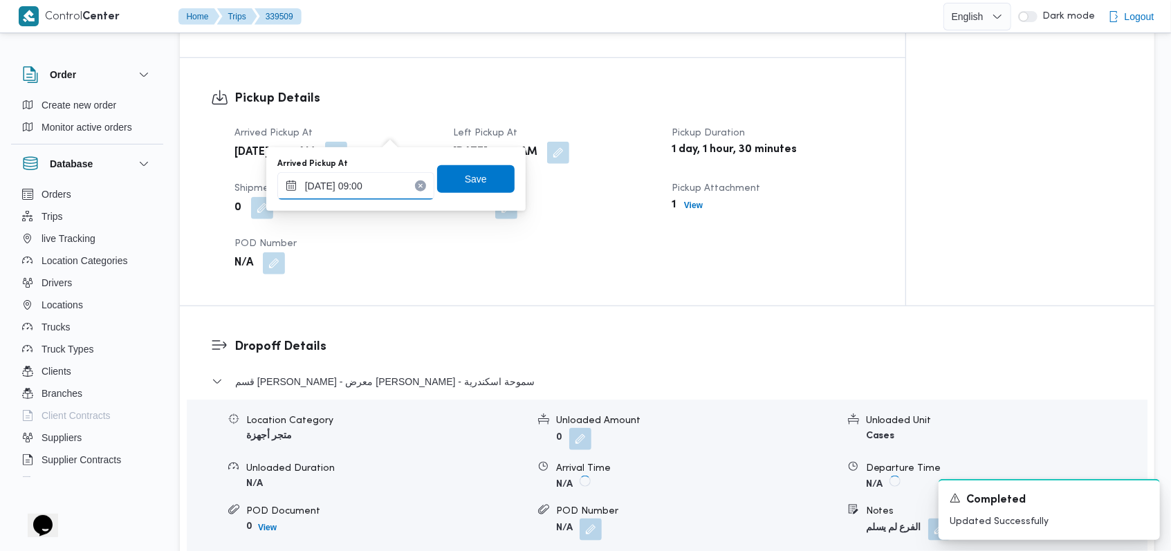
type input "[DATE] 11:00"
click at [486, 186] on span "Save" at bounding box center [475, 179] width 77 height 28
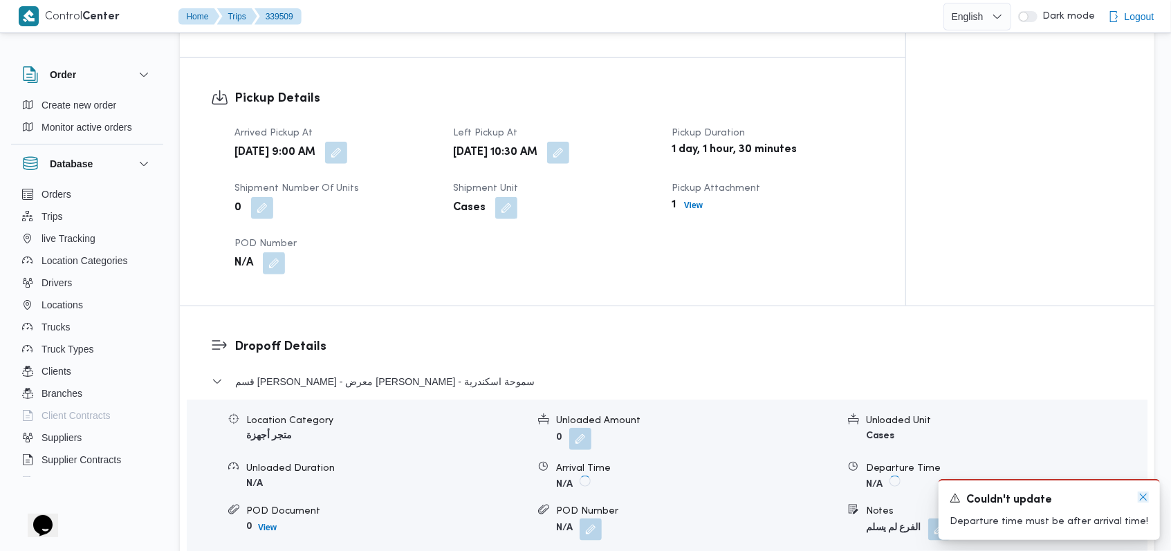
click at [1139, 496] on icon "Dismiss toast" at bounding box center [1142, 497] width 11 height 11
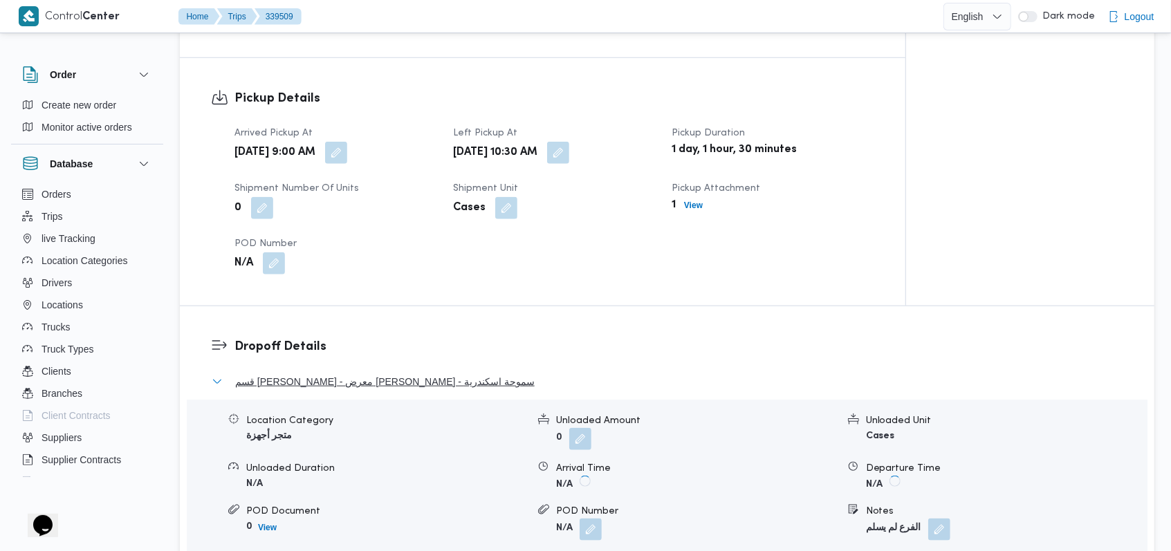
click at [384, 373] on span "قسم [PERSON_NAME] - معرض [PERSON_NAME] - سموحة اسكندرية" at bounding box center [384, 381] width 299 height 17
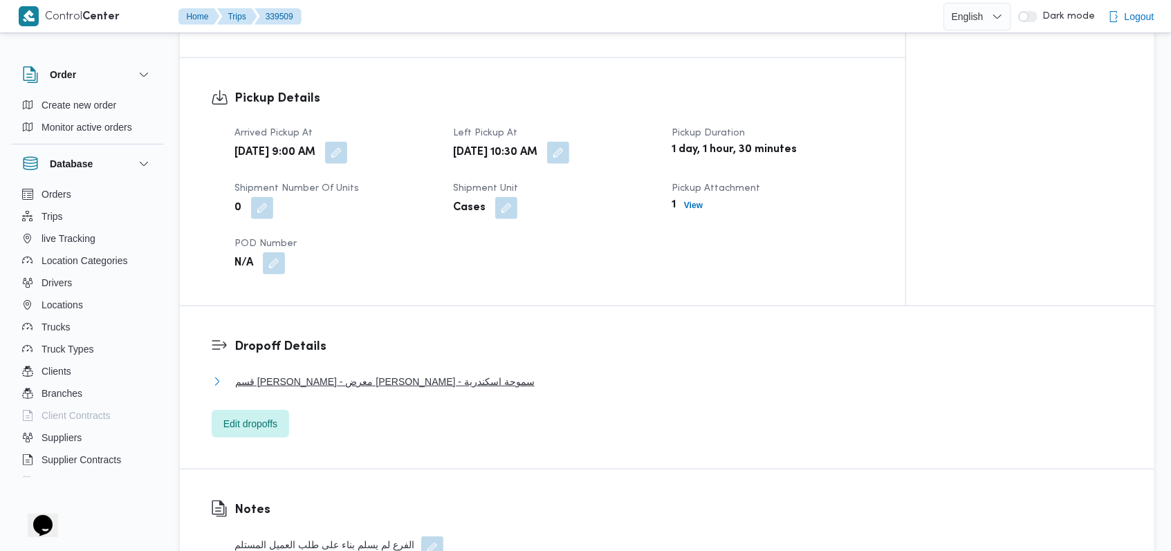
click at [384, 373] on span "قسم [PERSON_NAME] - معرض [PERSON_NAME] - سموحة اسكندرية" at bounding box center [384, 381] width 299 height 17
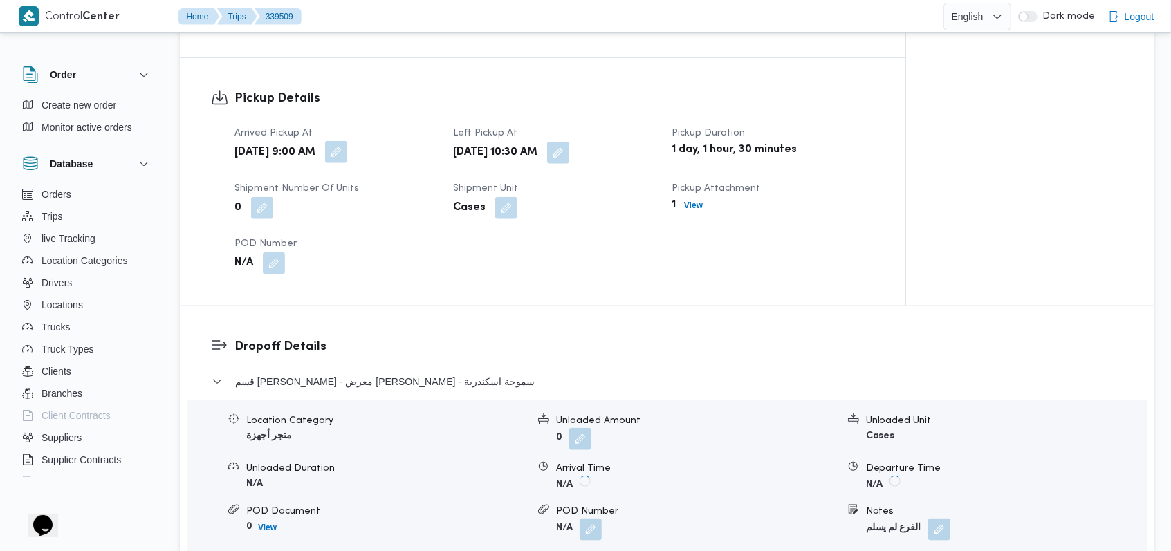
click at [347, 141] on button "button" at bounding box center [336, 152] width 22 height 22
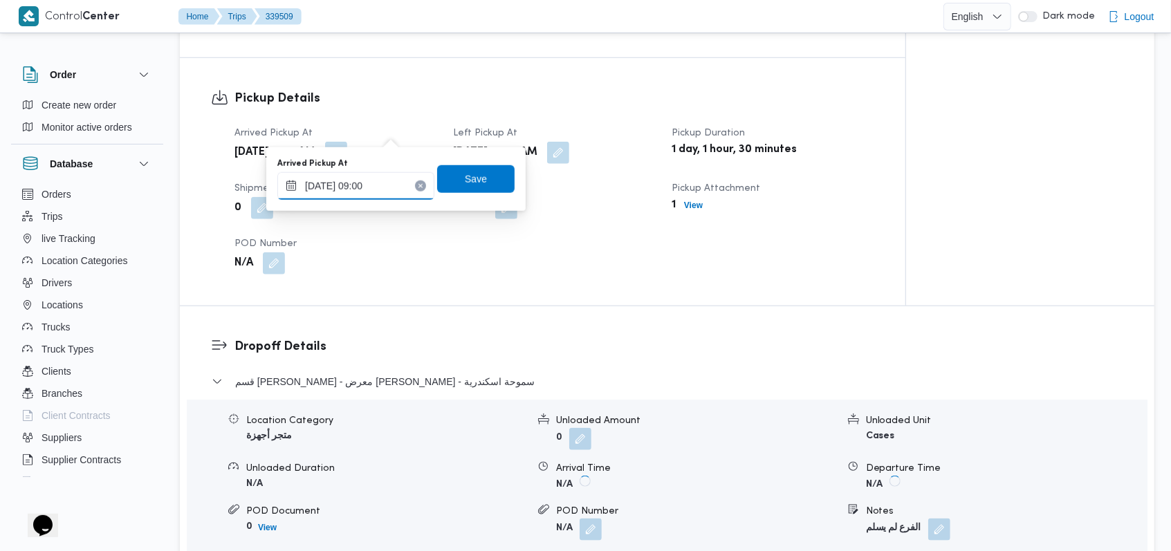
click at [372, 191] on input "[DATE] 09:00" at bounding box center [355, 186] width 157 height 28
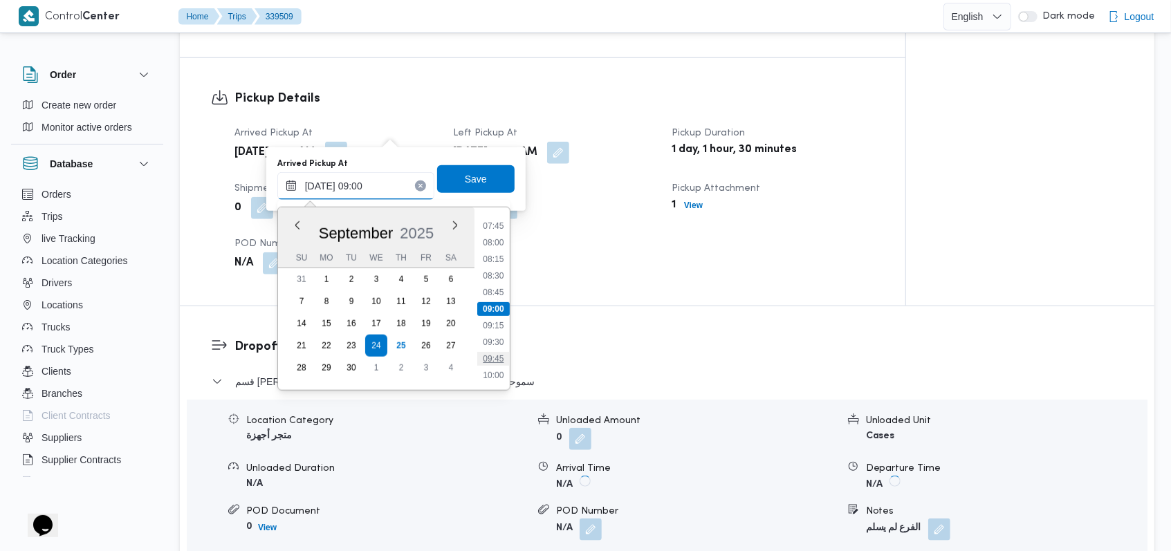
scroll to position [606, 0]
click at [503, 350] on li "11:00" at bounding box center [493, 350] width 32 height 14
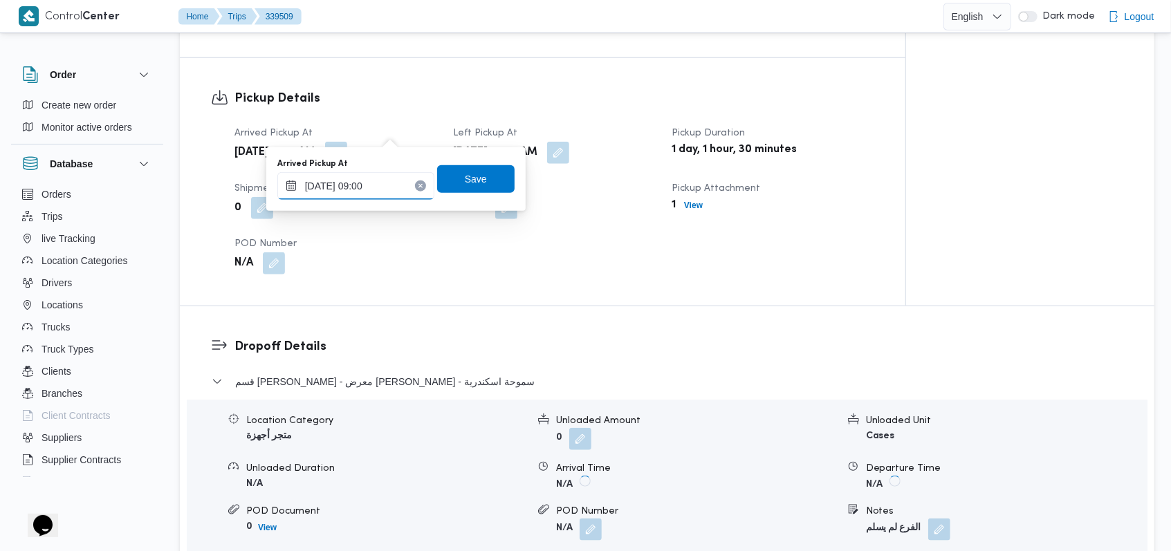
click at [402, 189] on input "[DATE] 09:00" at bounding box center [355, 186] width 157 height 28
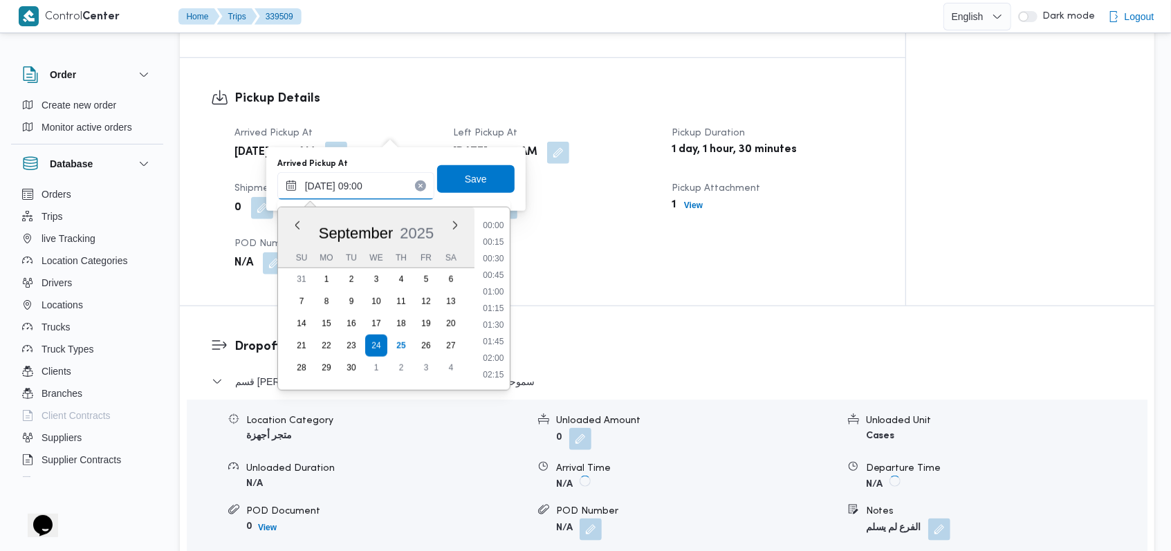
scroll to position [514, 0]
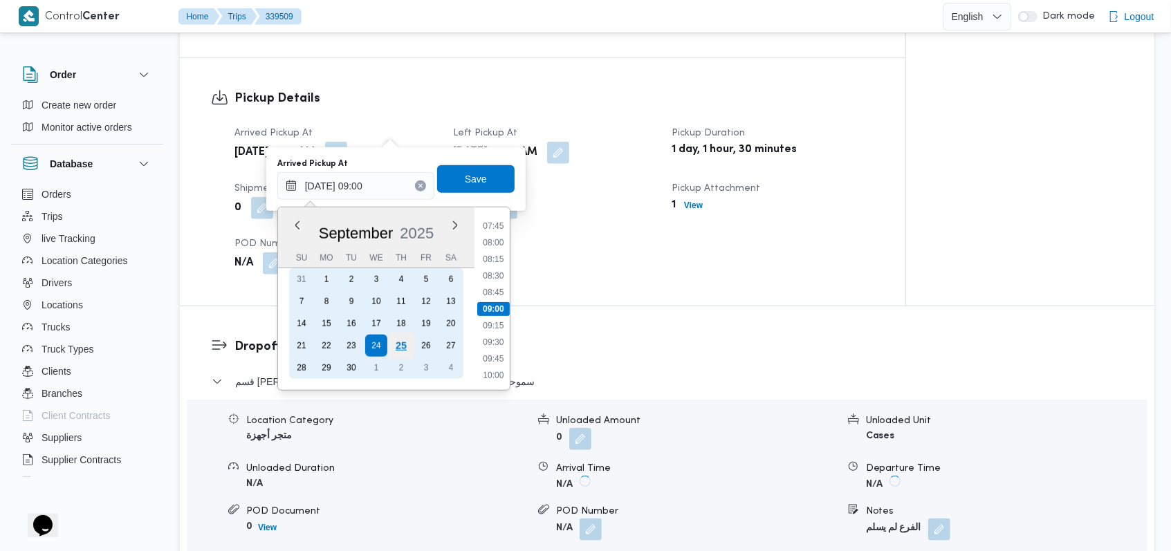
click at [398, 342] on div "25" at bounding box center [401, 346] width 26 height 26
type input "[DATE] 09:00"
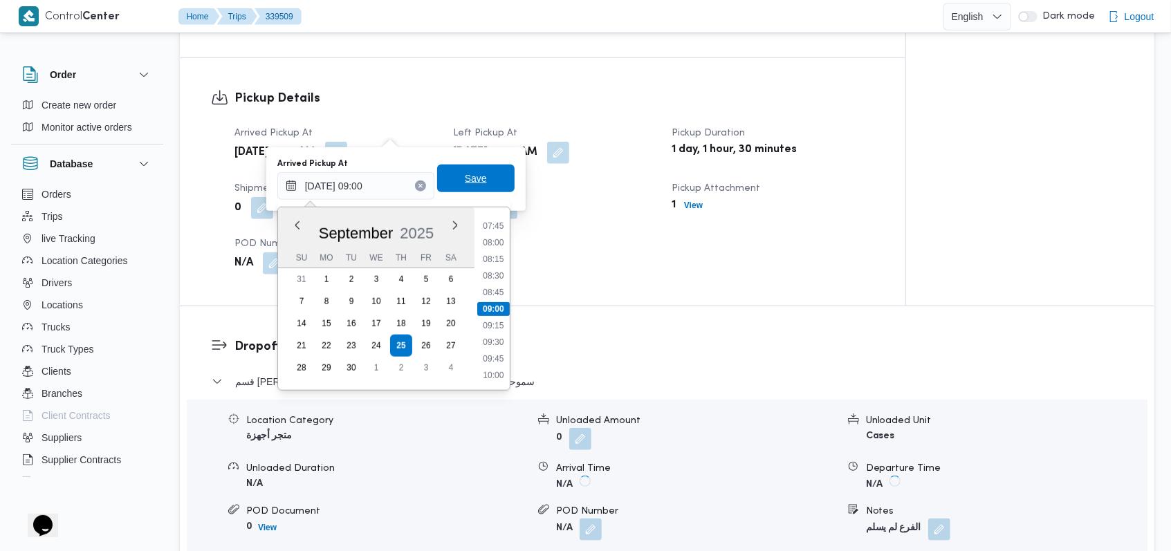
click at [473, 178] on span "Save" at bounding box center [476, 178] width 22 height 17
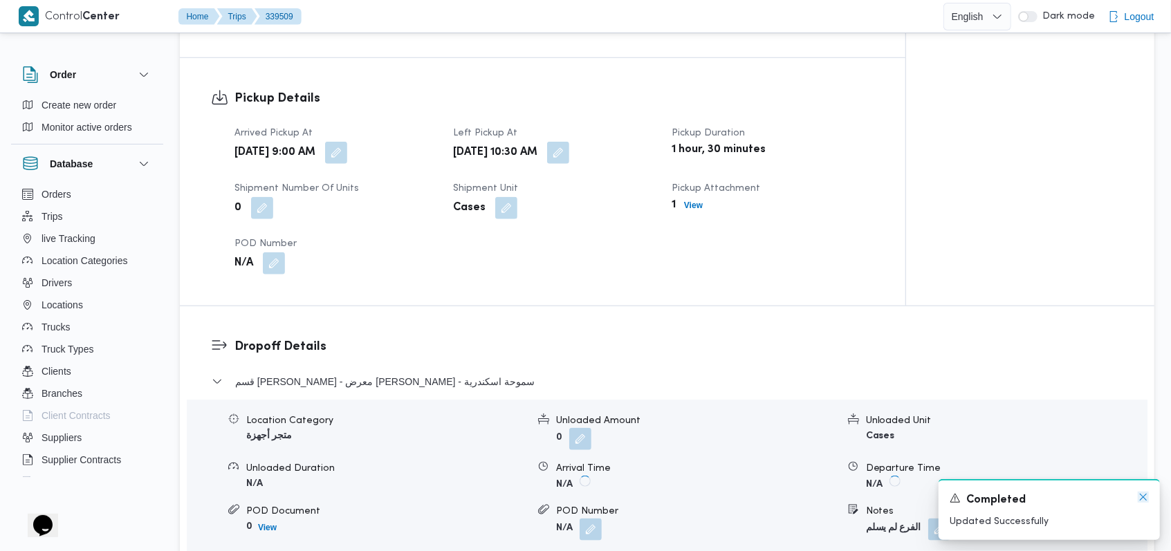
click at [1139, 495] on icon "Dismiss toast" at bounding box center [1142, 497] width 11 height 11
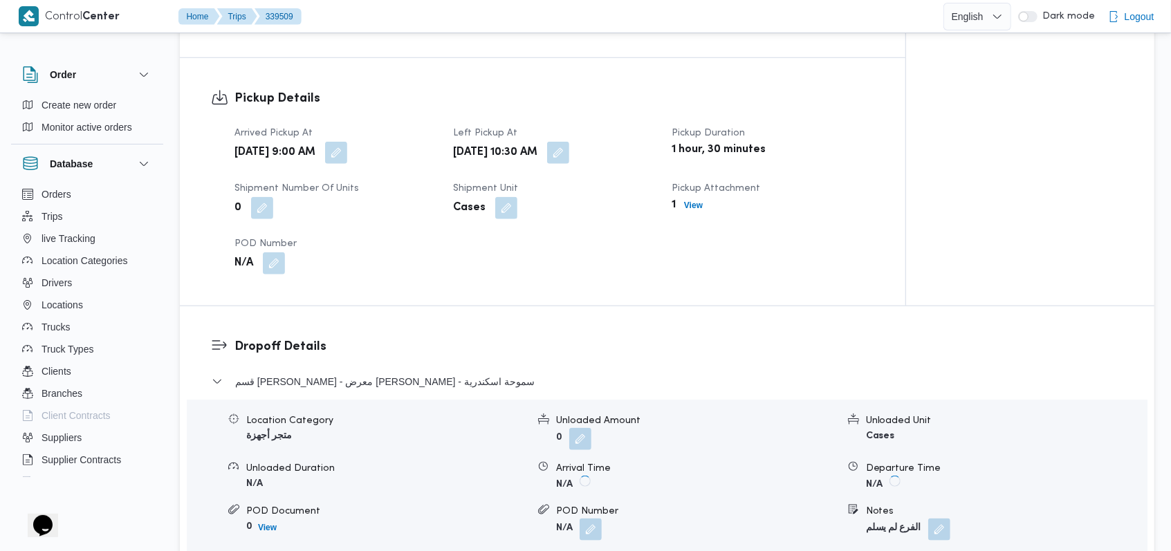
click at [664, 311] on div "Dropoff Details قسم [PERSON_NAME] - معرض [PERSON_NAME] - سموحة اسكندرية Locatio…" at bounding box center [667, 464] width 974 height 317
click at [605, 125] on dt "Left Pickup At" at bounding box center [554, 133] width 202 height 17
click at [569, 141] on button "button" at bounding box center [558, 152] width 22 height 22
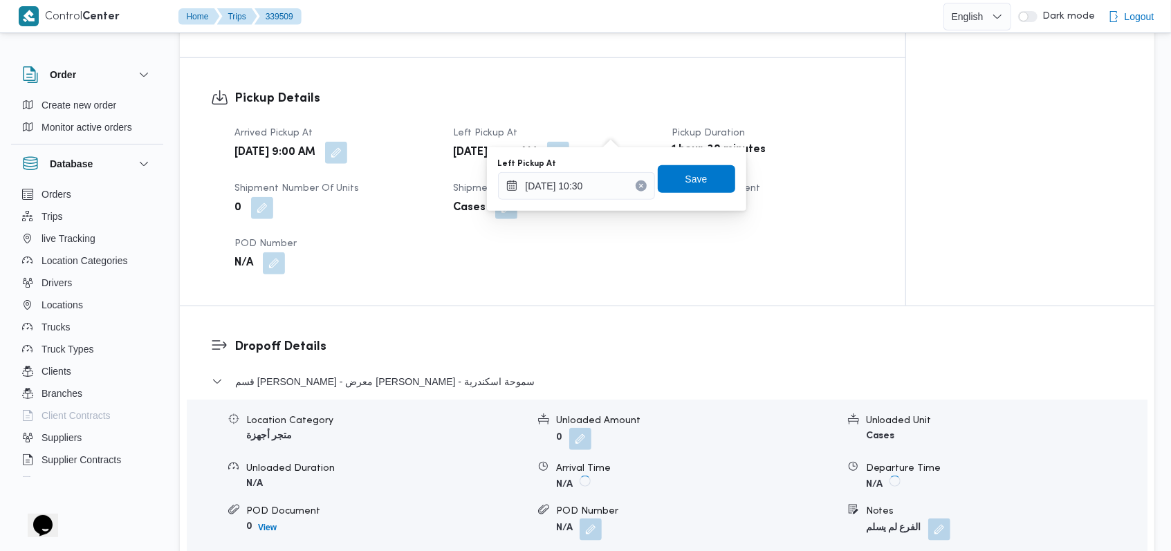
click at [607, 201] on div "Left Pickup At [DATE] 10:30 Save" at bounding box center [616, 179] width 240 height 44
click at [611, 183] on input "[DATE] 10:30" at bounding box center [576, 186] width 157 height 28
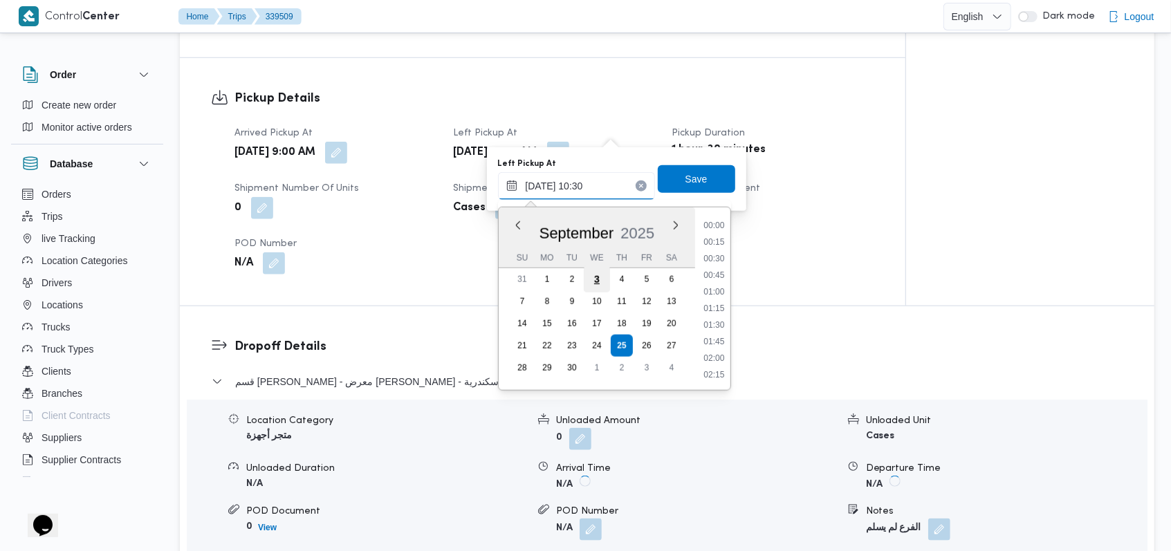
scroll to position [613, 0]
click at [720, 373] on li "11:30" at bounding box center [714, 376] width 32 height 14
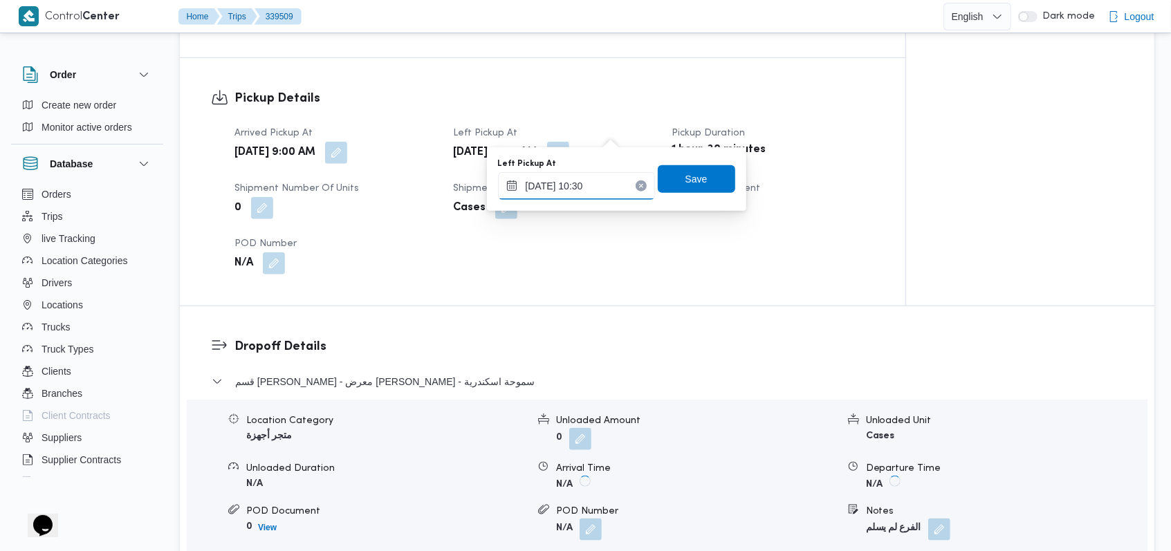
click at [602, 179] on input "[DATE] 10:30" at bounding box center [576, 186] width 157 height 28
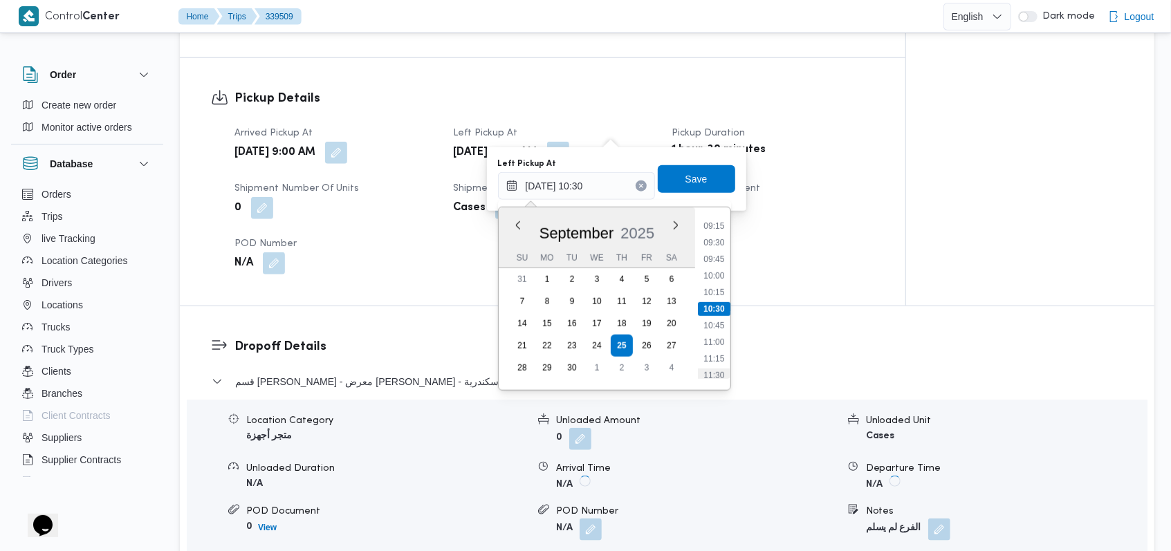
click at [708, 369] on li "11:30" at bounding box center [714, 376] width 32 height 14
type input "[DATE] 11:30"
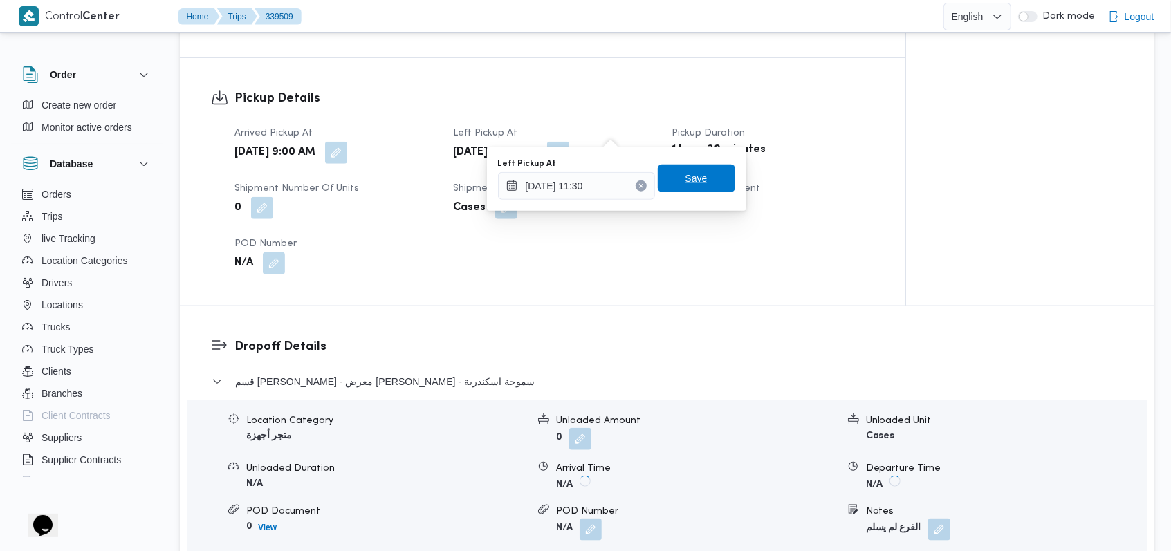
click at [694, 176] on span "Save" at bounding box center [696, 178] width 22 height 17
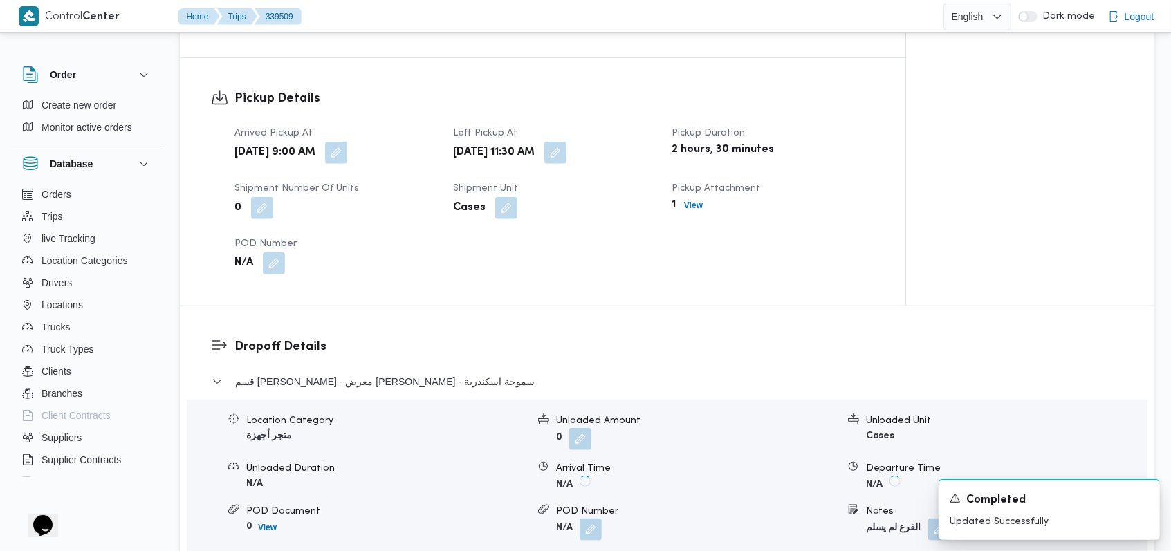
click at [550, 248] on div "Arrived Pickup At [DATE] 9:00 AM Left Pickup At [DATE] 11:30 AM Pickup Duration…" at bounding box center [554, 200] width 656 height 166
click at [347, 141] on button "button" at bounding box center [336, 152] width 22 height 22
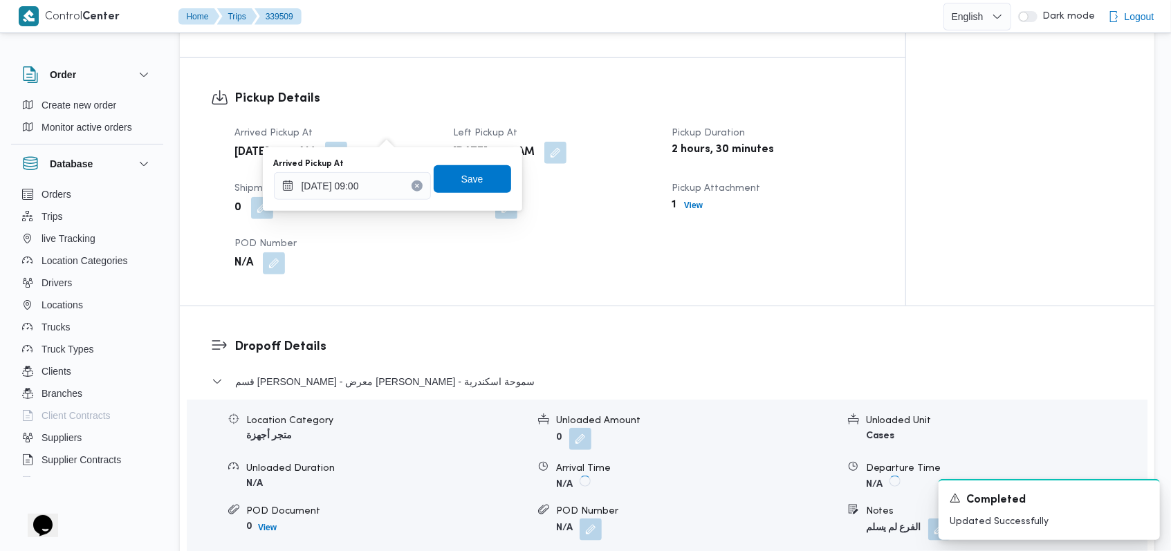
click at [376, 203] on div "You are in a dialog. To close this dialog, hit escape. Arrived Pickup At [DATE]…" at bounding box center [392, 179] width 259 height 64
click at [378, 194] on input "[DATE] 09:00" at bounding box center [352, 186] width 157 height 28
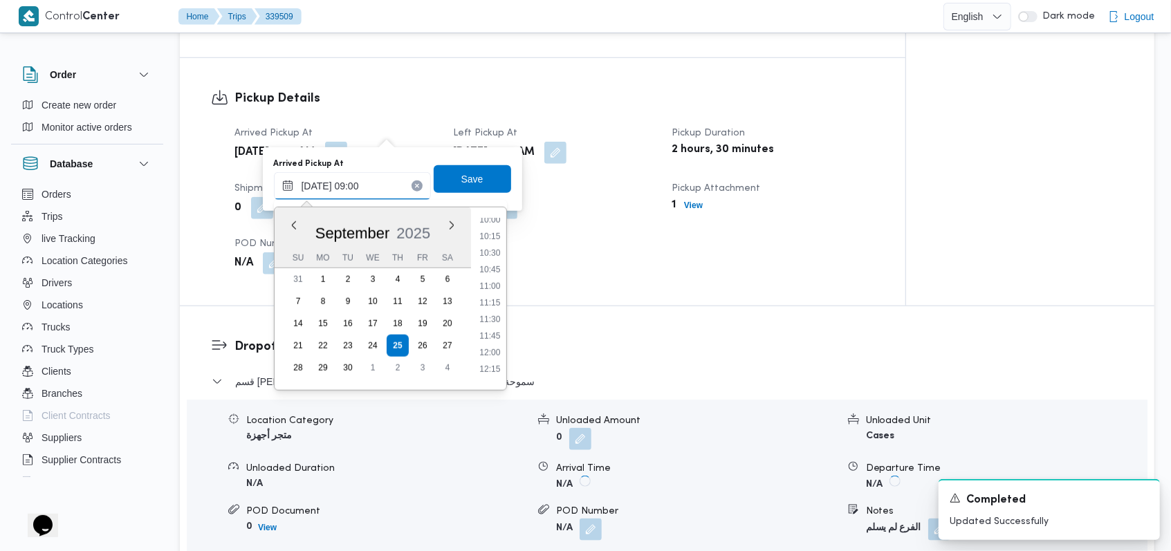
scroll to position [698, 0]
click at [492, 259] on li "11:00" at bounding box center [490, 258] width 32 height 14
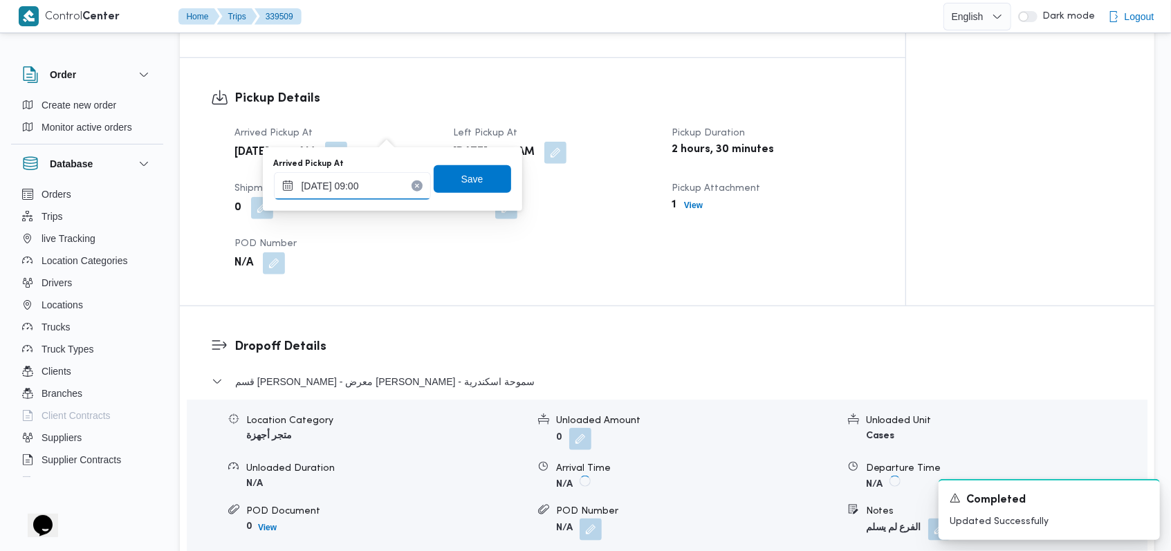
click at [383, 187] on input "[DATE] 09:00" at bounding box center [352, 186] width 157 height 28
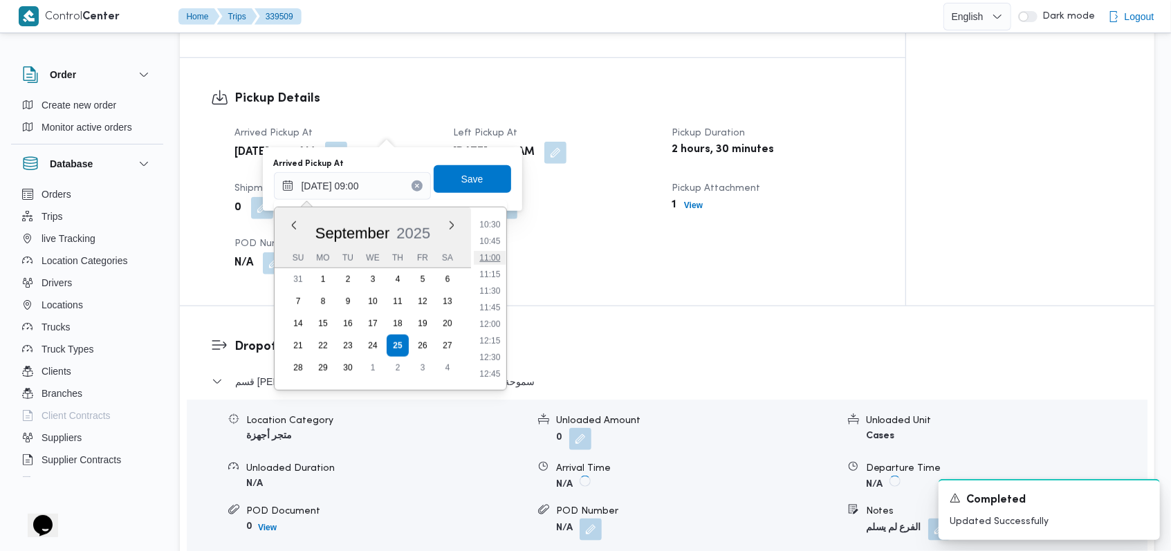
click at [487, 259] on li "11:00" at bounding box center [490, 258] width 32 height 14
type input "[DATE] 11:00"
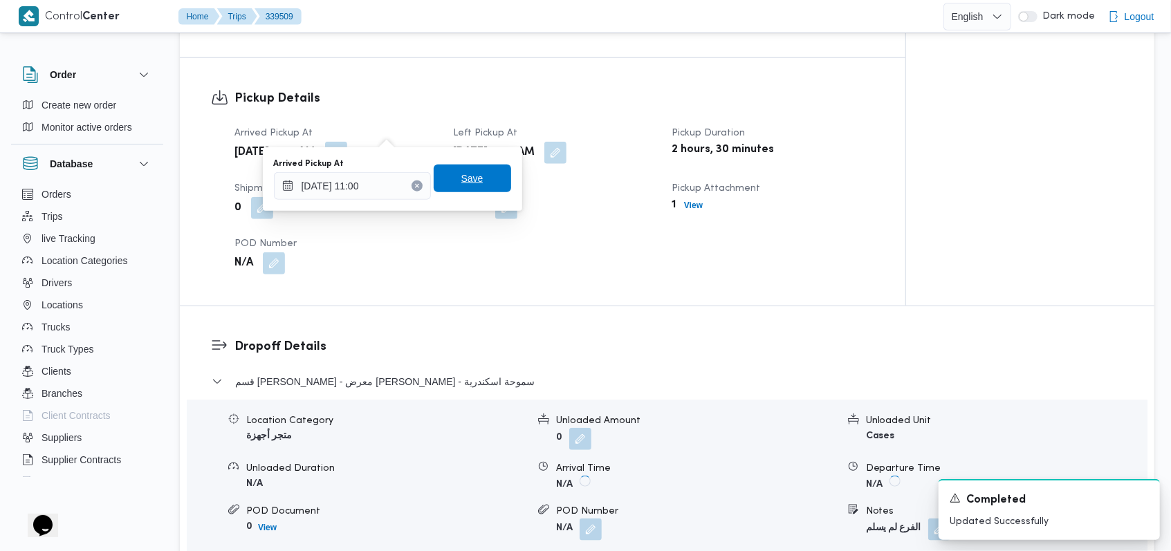
click at [463, 174] on span "Save" at bounding box center [472, 178] width 22 height 17
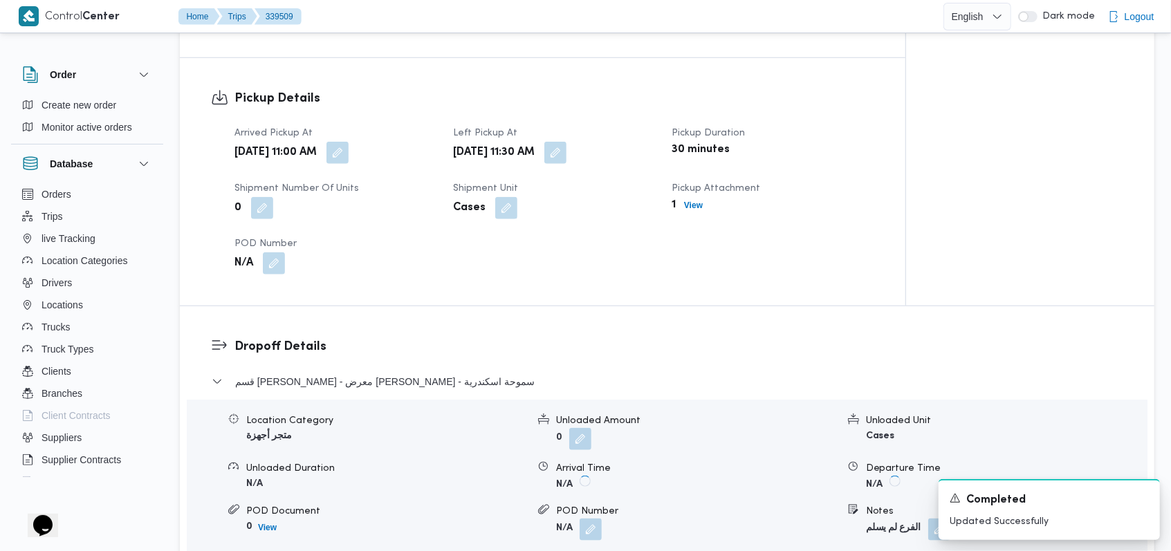
click at [681, 279] on div "Pickup Details Arrived Pickup At [DATE] 11:00 AM Left Pickup At [DATE] 11:30 AM…" at bounding box center [542, 182] width 725 height 248
click at [1141, 497] on icon "Dismiss toast" at bounding box center [1142, 497] width 11 height 11
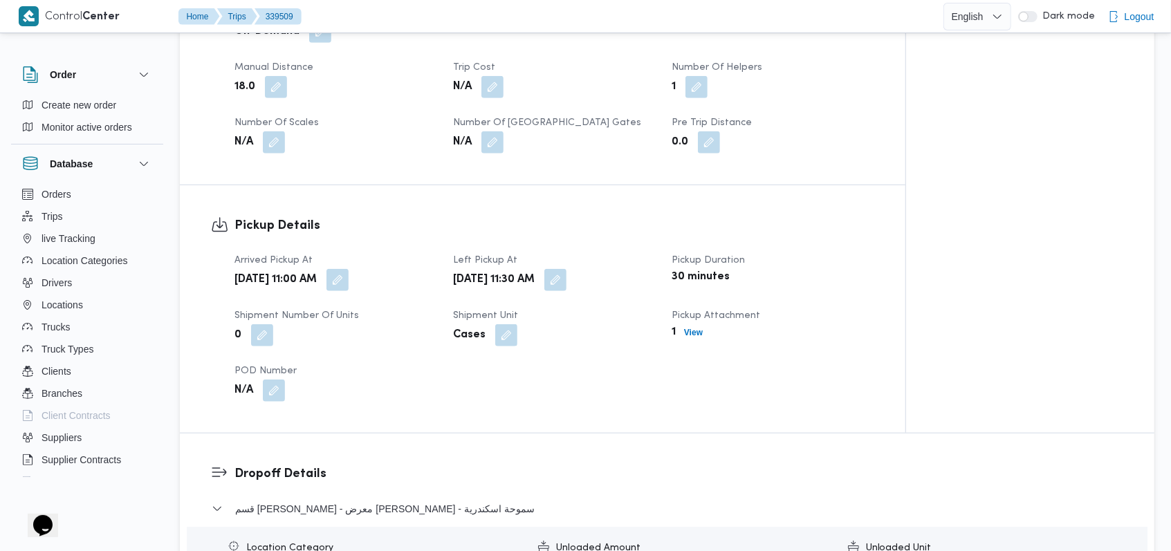
scroll to position [645, 0]
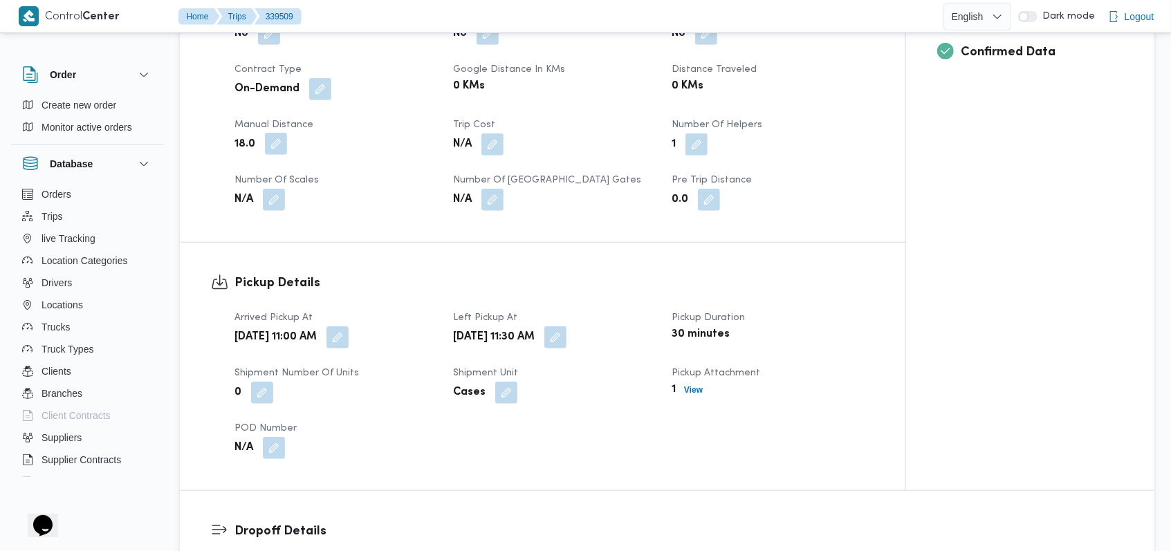
drag, startPoint x: 283, startPoint y: 123, endPoint x: 274, endPoint y: 131, distance: 11.8
click at [282, 133] on button "button" at bounding box center [276, 144] width 22 height 22
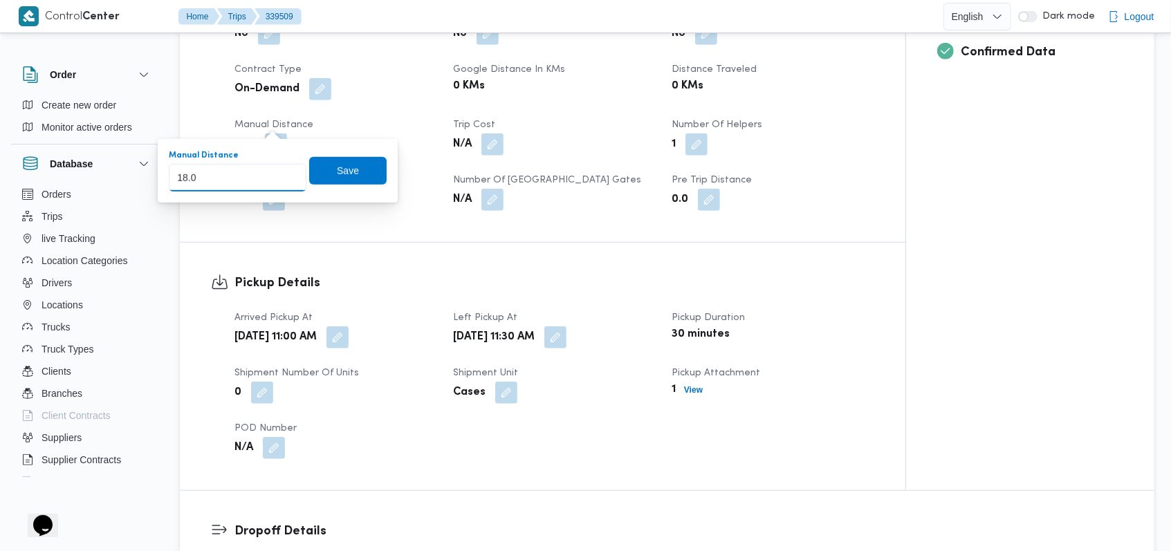
drag, startPoint x: 233, startPoint y: 173, endPoint x: 149, endPoint y: 194, distance: 87.0
type input "1"
click at [343, 162] on span "Save" at bounding box center [347, 170] width 77 height 28
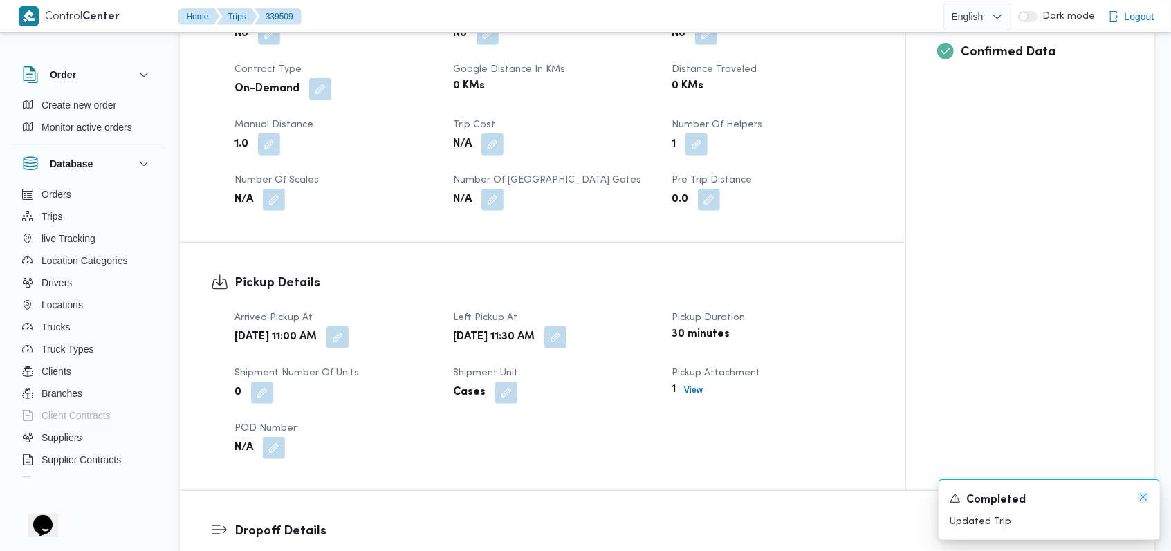
click at [1139, 502] on icon "Dismiss toast" at bounding box center [1142, 497] width 11 height 11
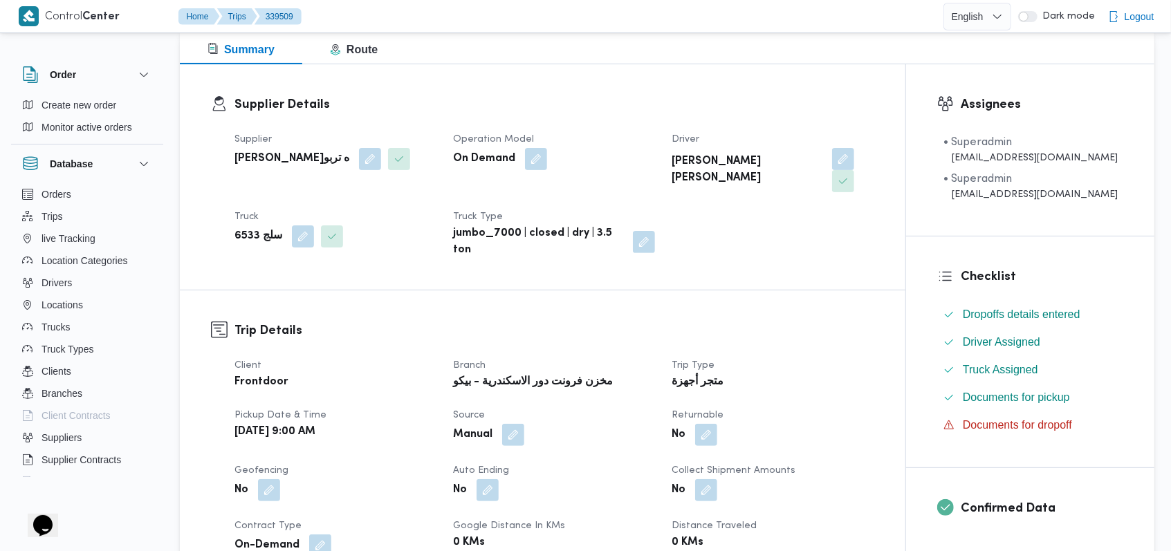
scroll to position [92, 0]
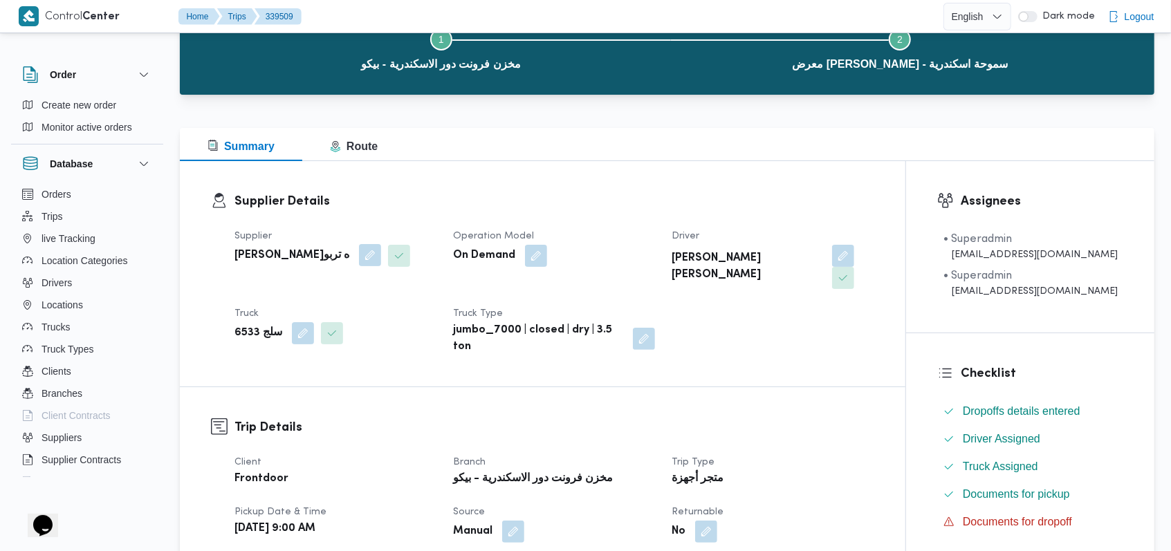
click at [381, 258] on button "button" at bounding box center [370, 255] width 22 height 22
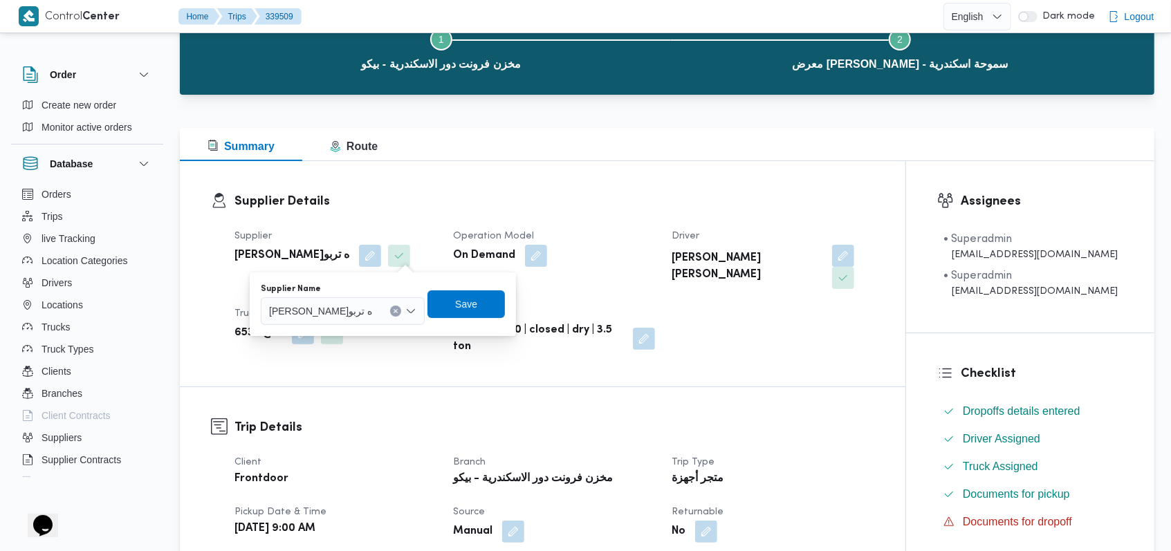
click at [373, 319] on div "[PERSON_NAME]ه تربو" at bounding box center [343, 311] width 164 height 28
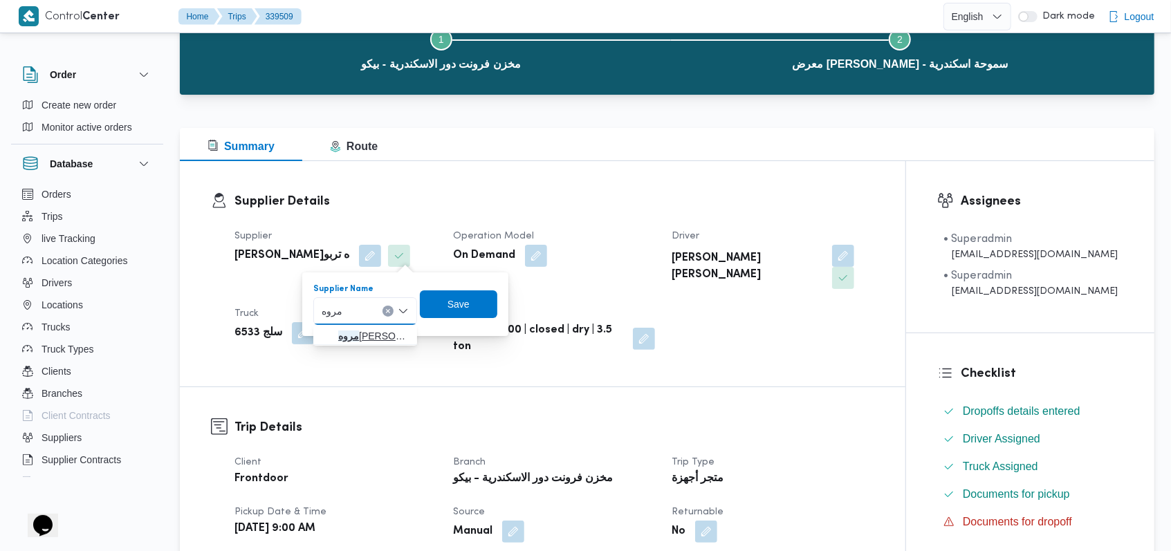
type input "مروه"
click at [371, 328] on span "[PERSON_NAME] على" at bounding box center [373, 336] width 71 height 17
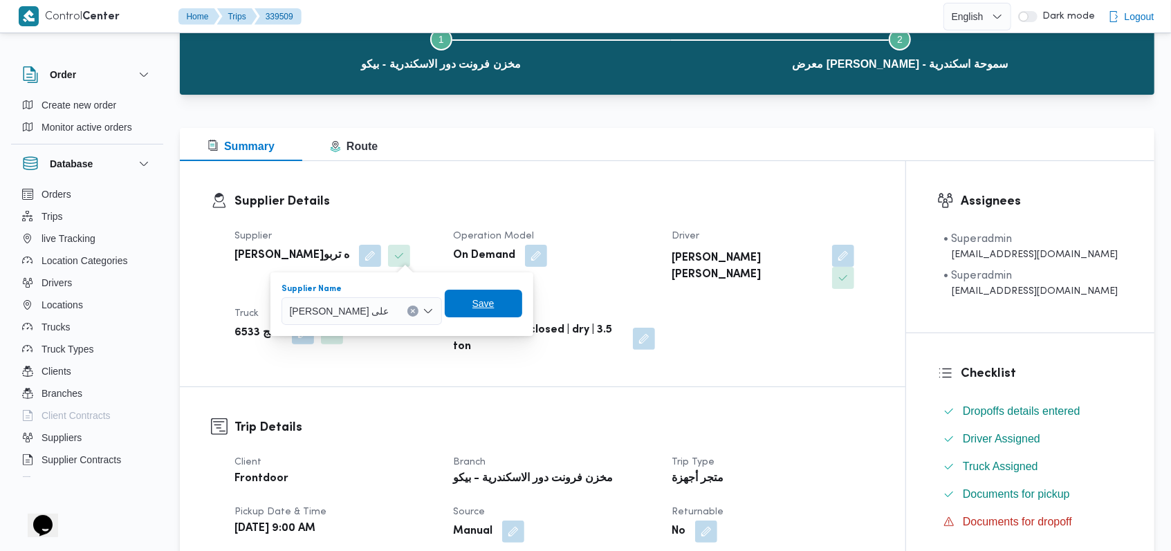
click at [465, 302] on span "Save" at bounding box center [483, 304] width 77 height 28
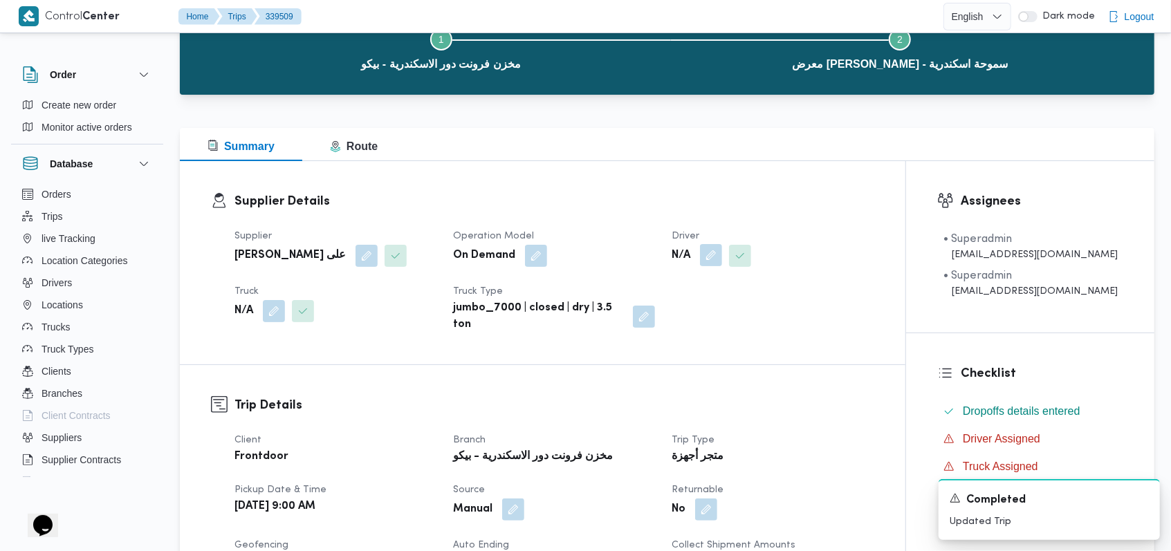
click at [714, 252] on button "button" at bounding box center [711, 255] width 22 height 22
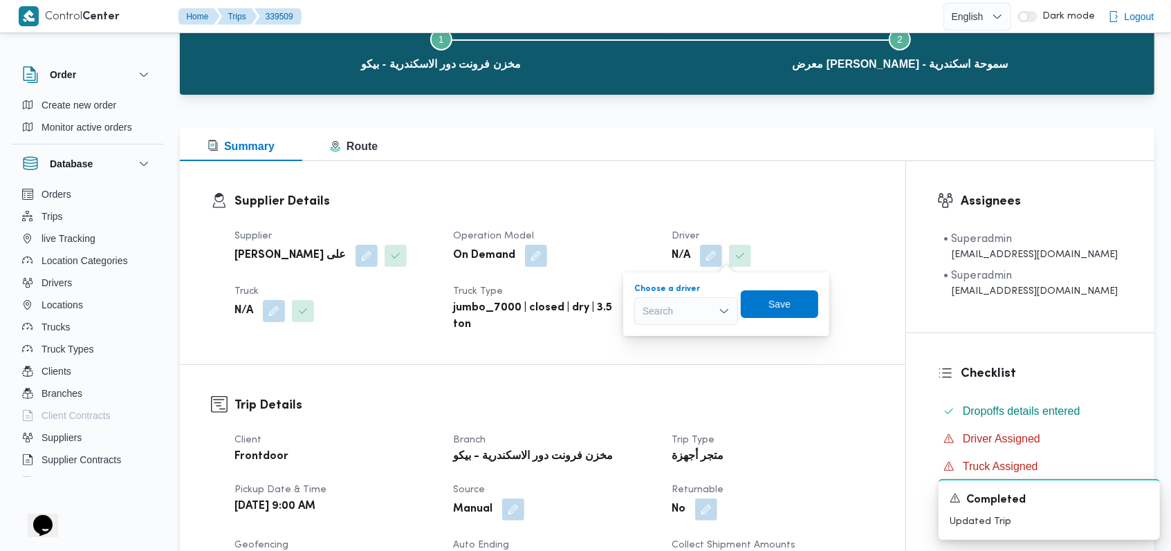
click at [698, 306] on div "Search" at bounding box center [686, 311] width 104 height 28
type input "[PERSON_NAME]"
click at [703, 329] on span "[PERSON_NAME]" at bounding box center [694, 336] width 73 height 17
click at [826, 294] on span "Save" at bounding box center [787, 304] width 77 height 28
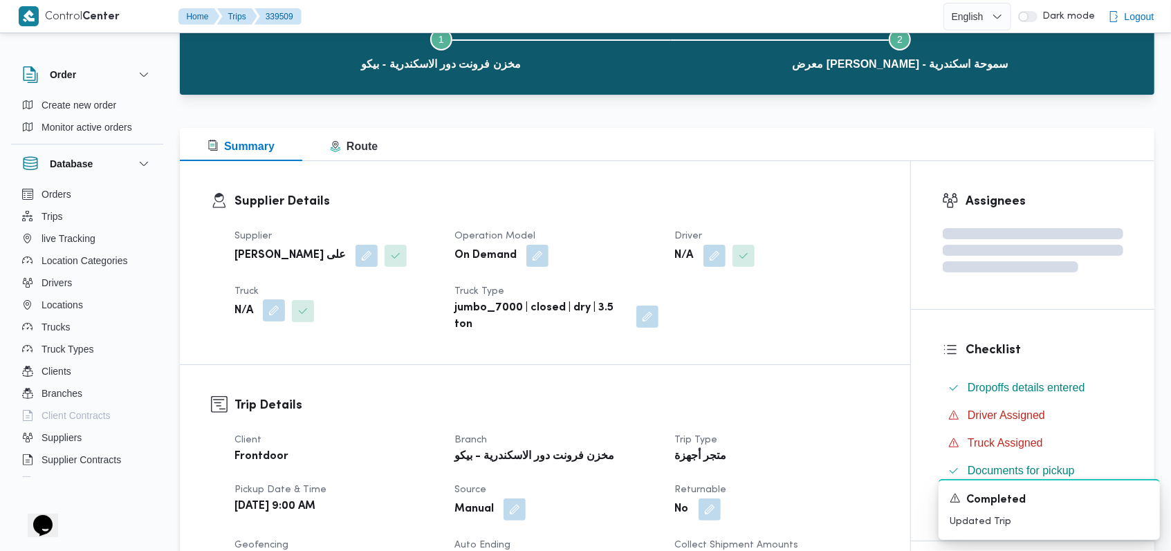
click at [278, 307] on button "button" at bounding box center [274, 310] width 22 height 22
click at [259, 373] on div "Search" at bounding box center [246, 367] width 104 height 28
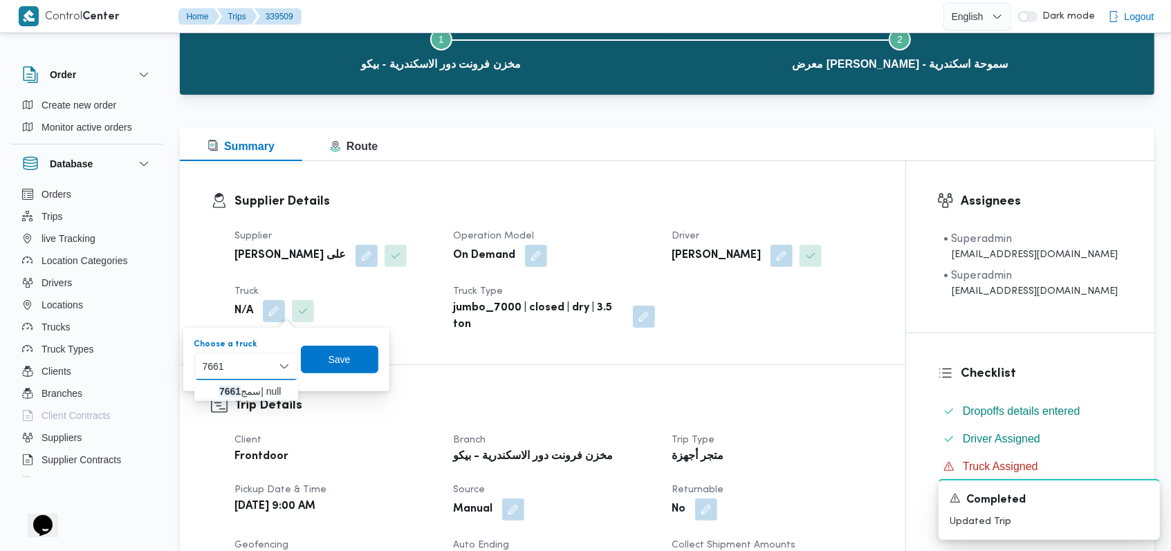
type input "7661"
click at [250, 396] on span "سمج 7661 | null" at bounding box center [254, 391] width 71 height 17
click at [360, 364] on span "Save" at bounding box center [350, 359] width 22 height 17
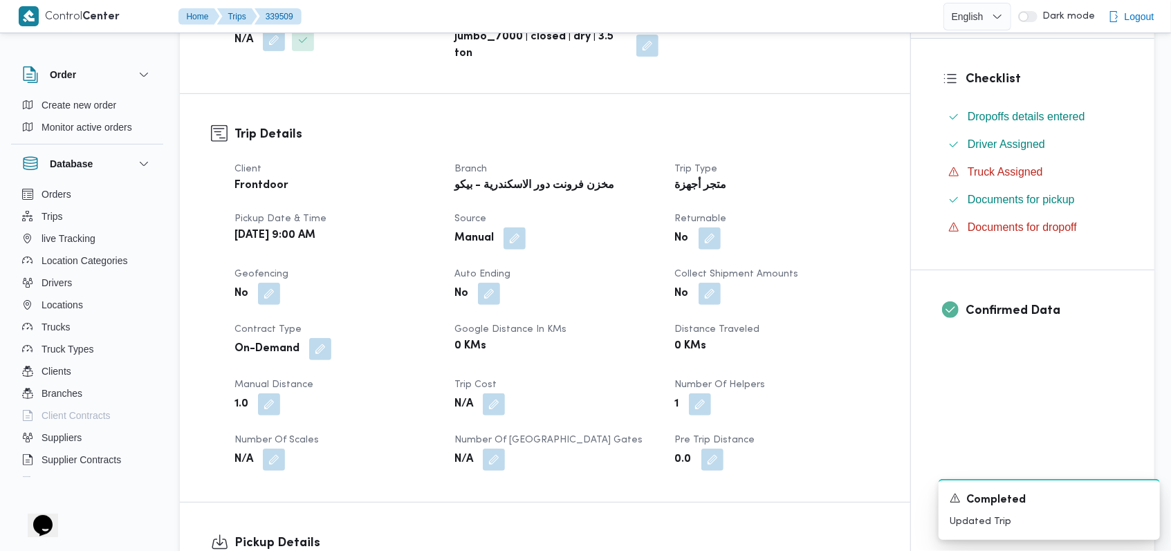
scroll to position [553, 0]
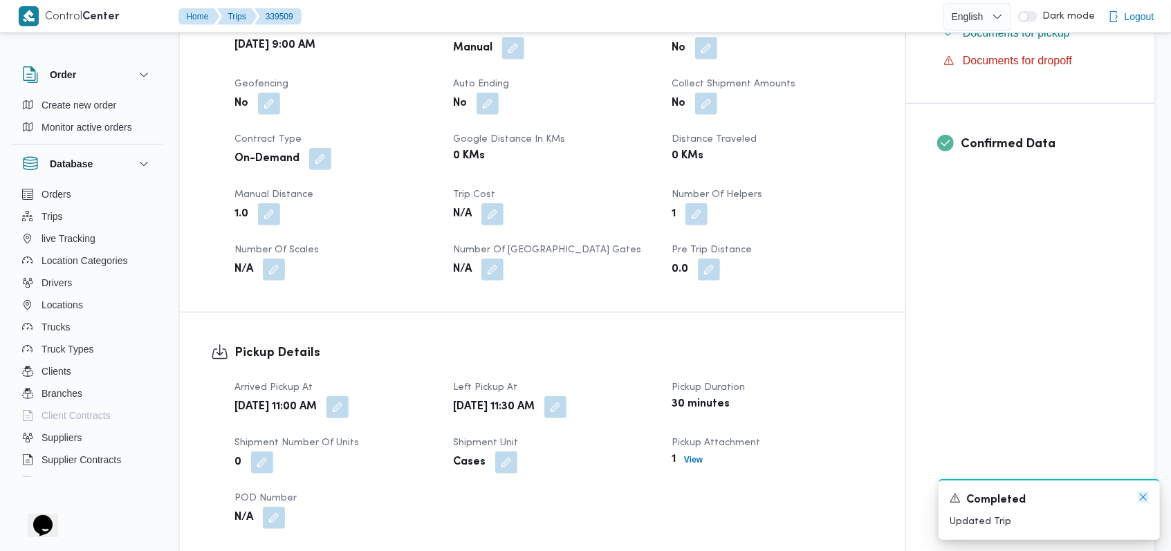
click at [1144, 501] on icon "Dismiss toast" at bounding box center [1142, 497] width 11 height 11
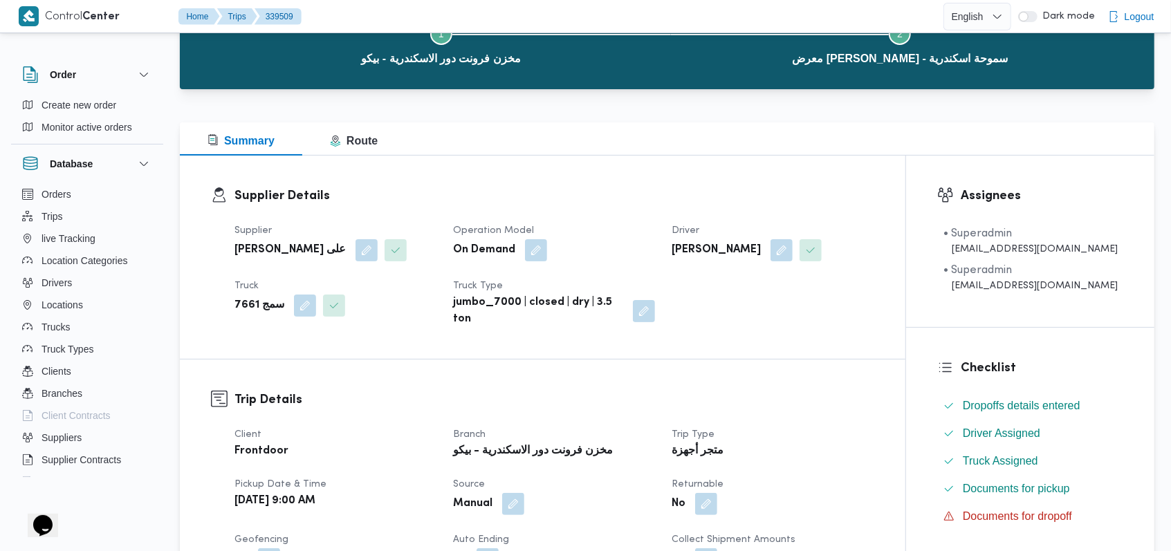
scroll to position [0, 0]
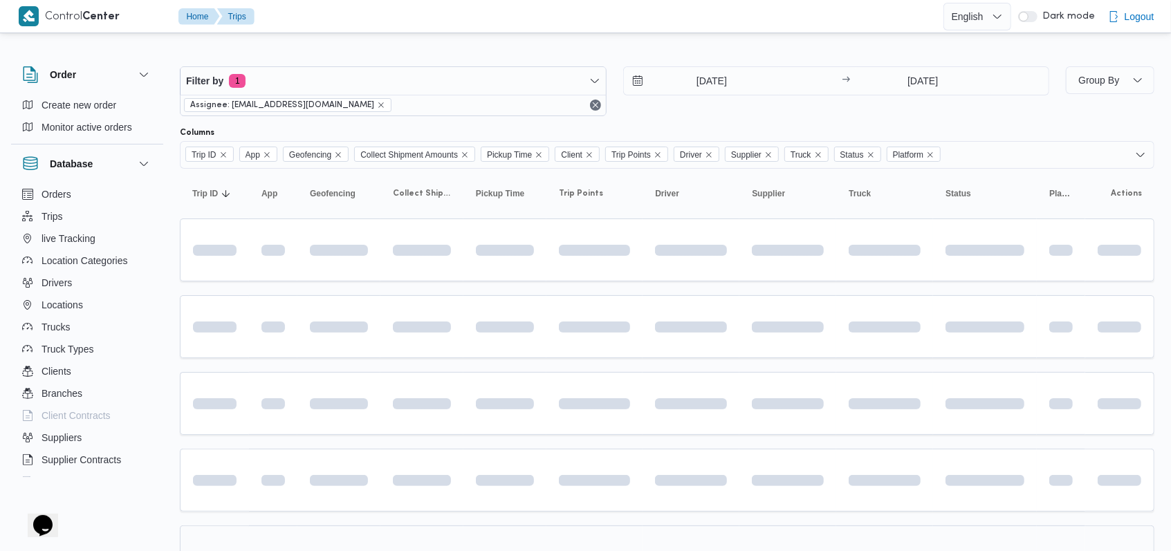
scroll to position [92, 0]
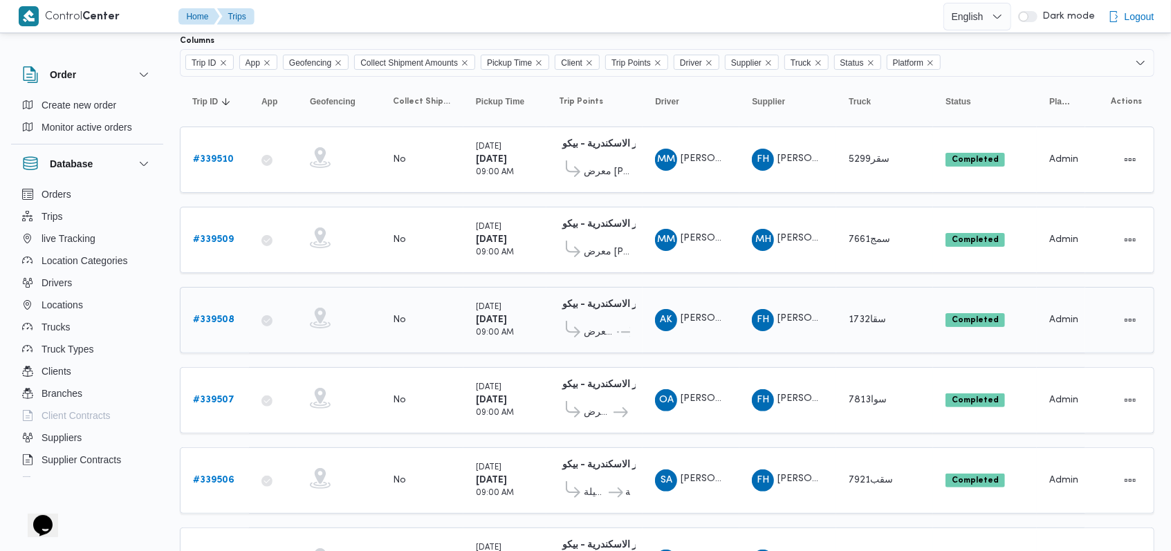
click at [226, 317] on b "# 339508" at bounding box center [213, 319] width 41 height 9
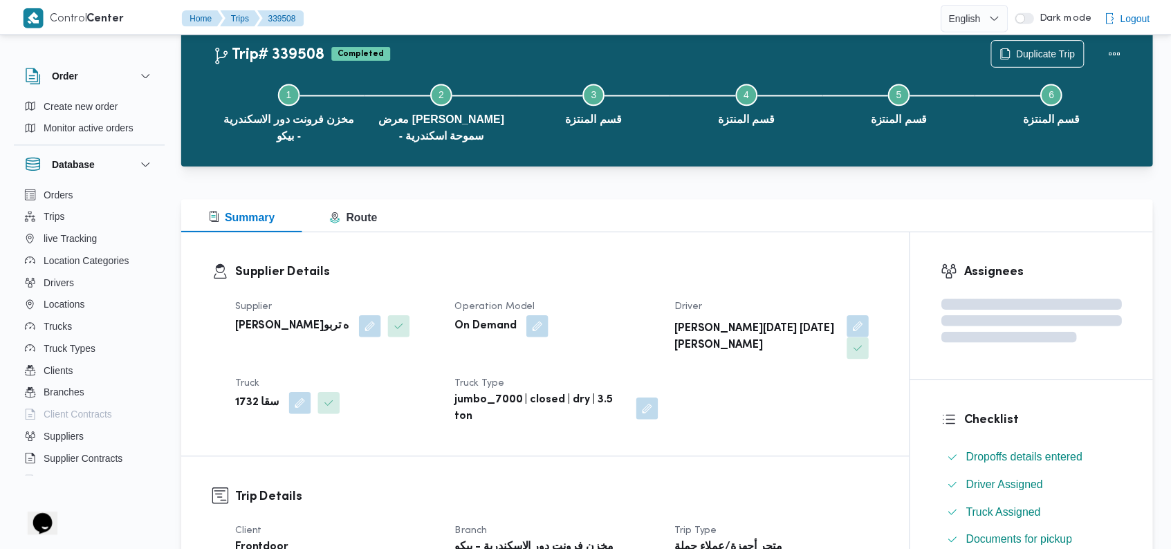
scroll to position [92, 0]
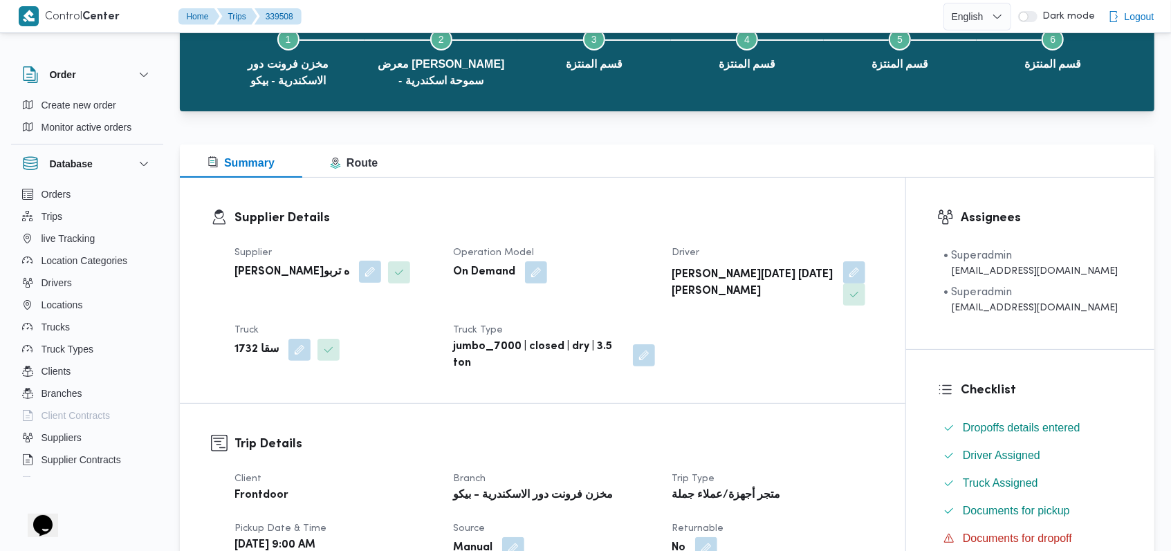
click at [381, 275] on button "button" at bounding box center [370, 272] width 22 height 22
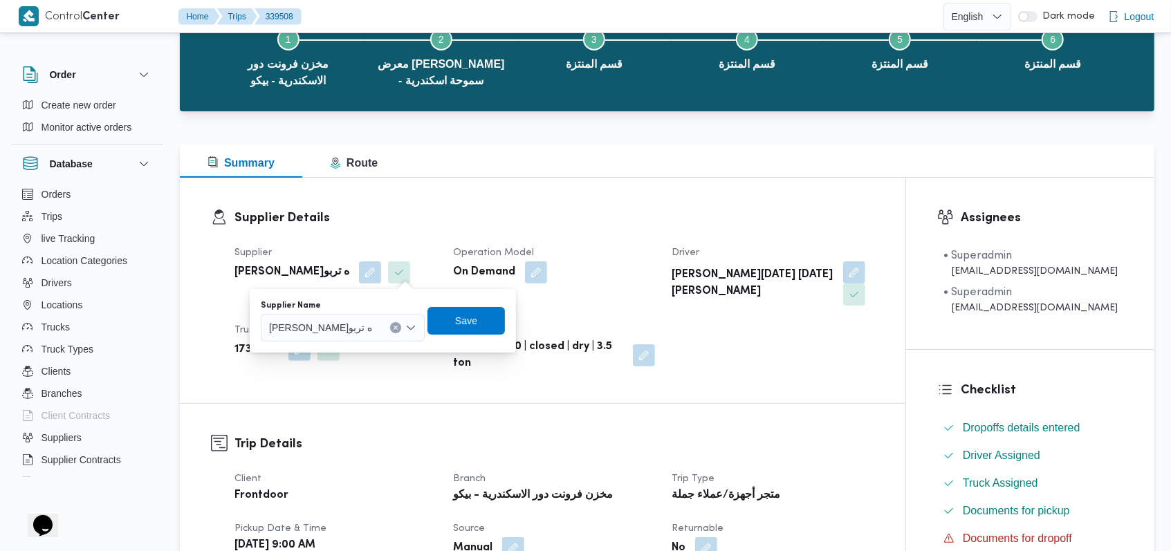
click at [372, 324] on span "[PERSON_NAME]ه تربو" at bounding box center [320, 326] width 103 height 15
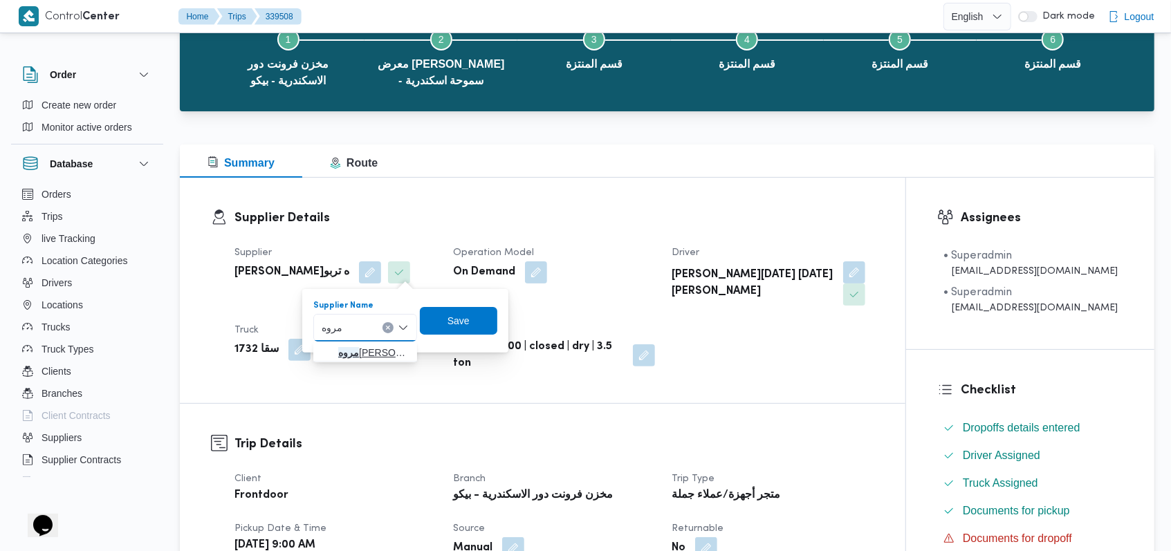
type input "مروه"
click at [376, 343] on span "[PERSON_NAME] على" at bounding box center [365, 353] width 93 height 22
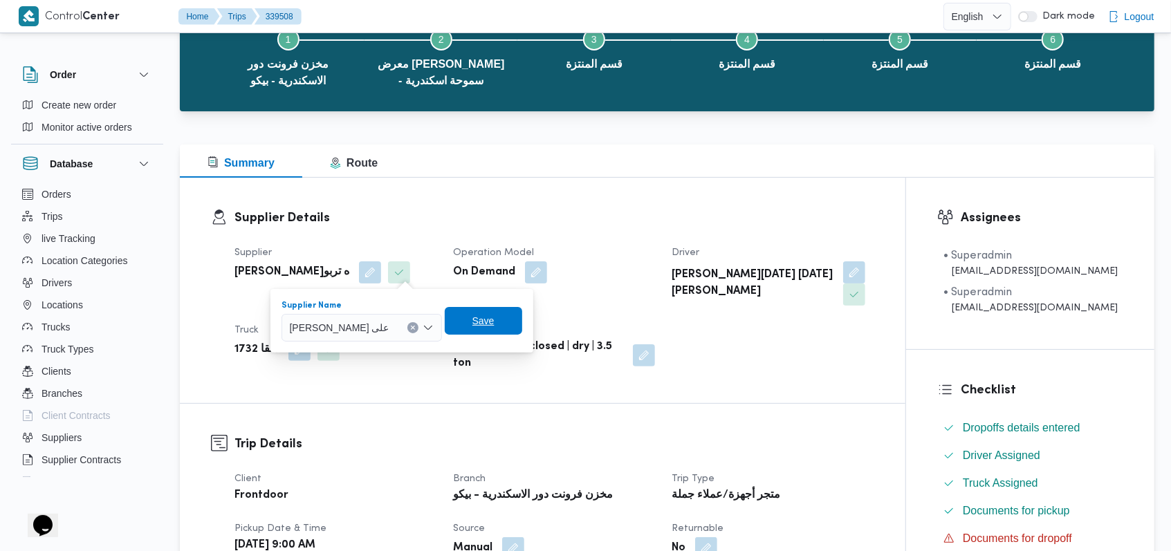
click at [464, 327] on span "Save" at bounding box center [483, 321] width 77 height 28
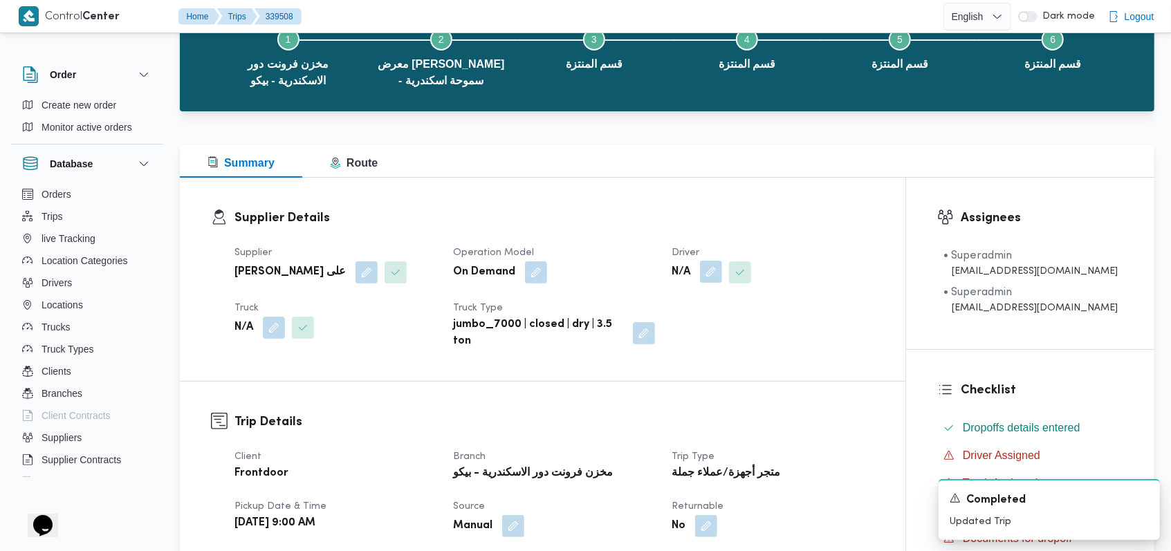
click at [716, 263] on button "button" at bounding box center [711, 272] width 22 height 22
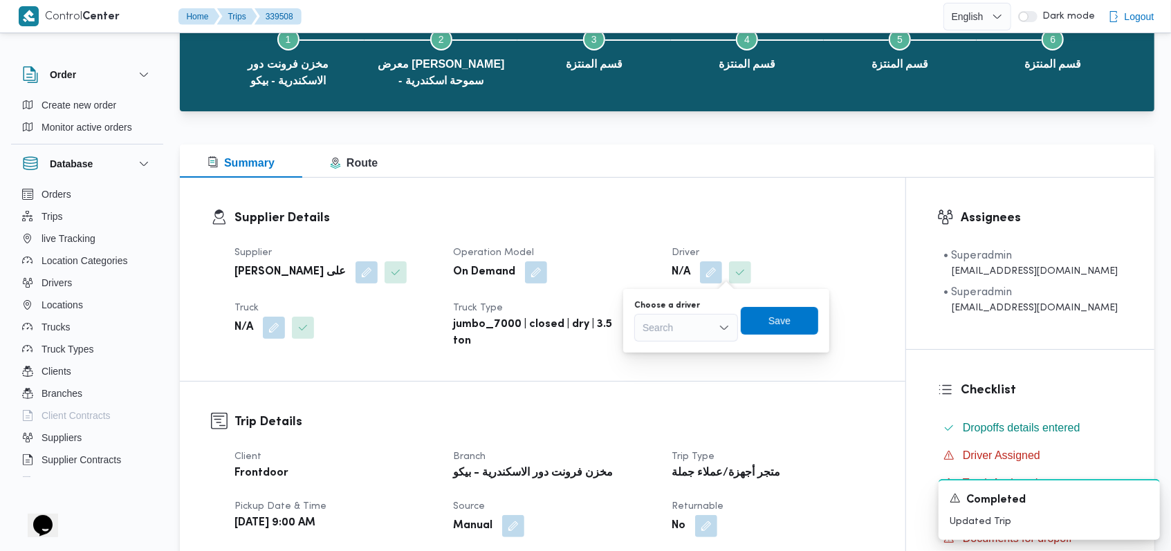
click at [700, 328] on div "Search" at bounding box center [686, 328] width 104 height 28
type input "[PERSON_NAME]"
click at [696, 354] on span "[PERSON_NAME]" at bounding box center [694, 352] width 71 height 17
click at [790, 326] on span "Save" at bounding box center [782, 320] width 77 height 28
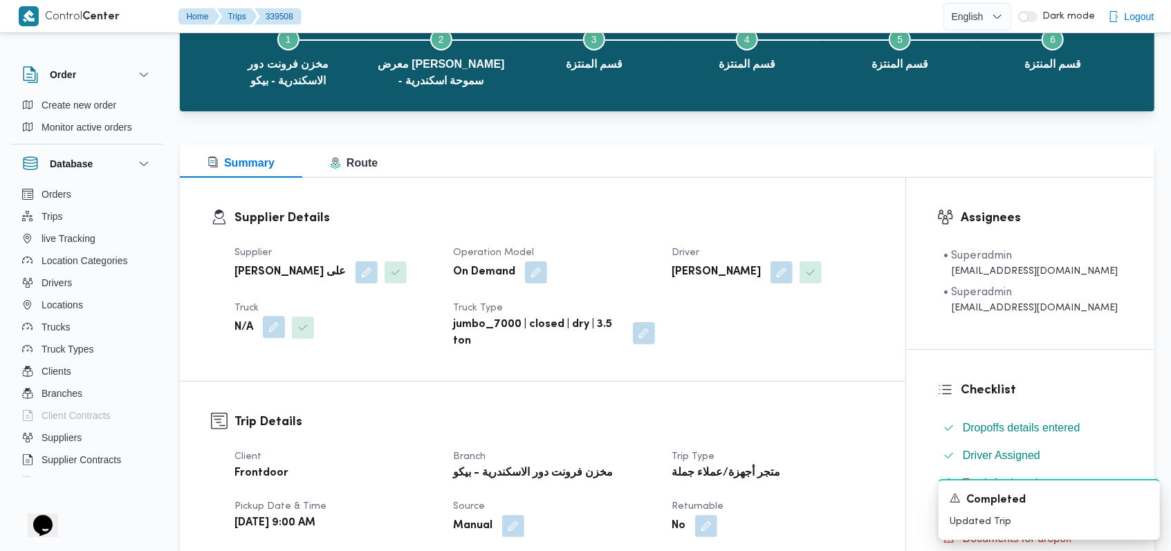
click at [272, 337] on button "button" at bounding box center [274, 327] width 22 height 22
click at [246, 387] on div "Search" at bounding box center [246, 383] width 104 height 28
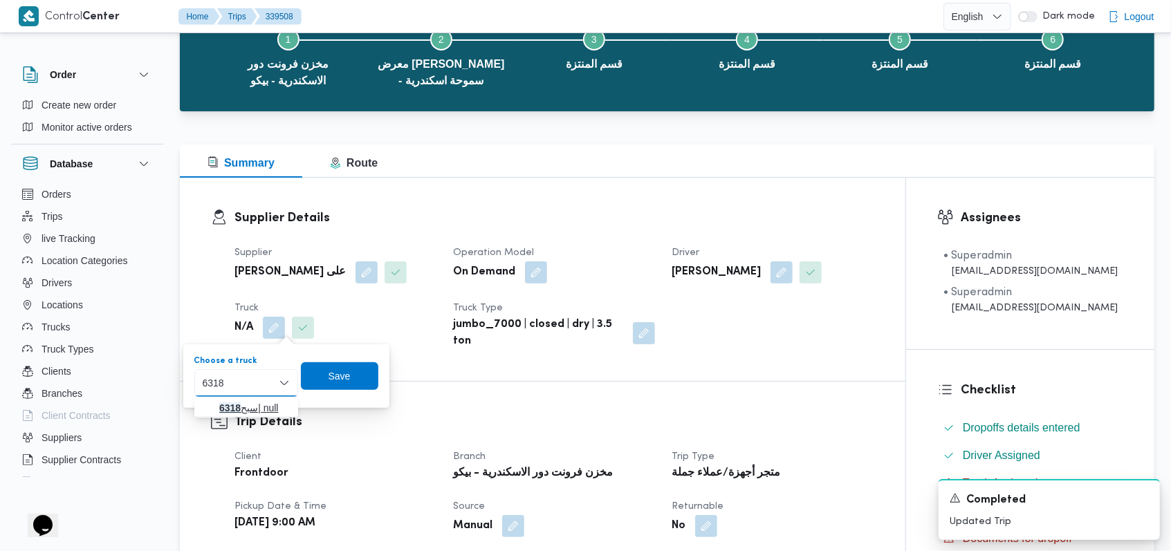
type input "6318"
click at [249, 397] on span "سبح 6318 | null" at bounding box center [246, 408] width 93 height 22
click at [328, 378] on span "Save" at bounding box center [348, 376] width 77 height 28
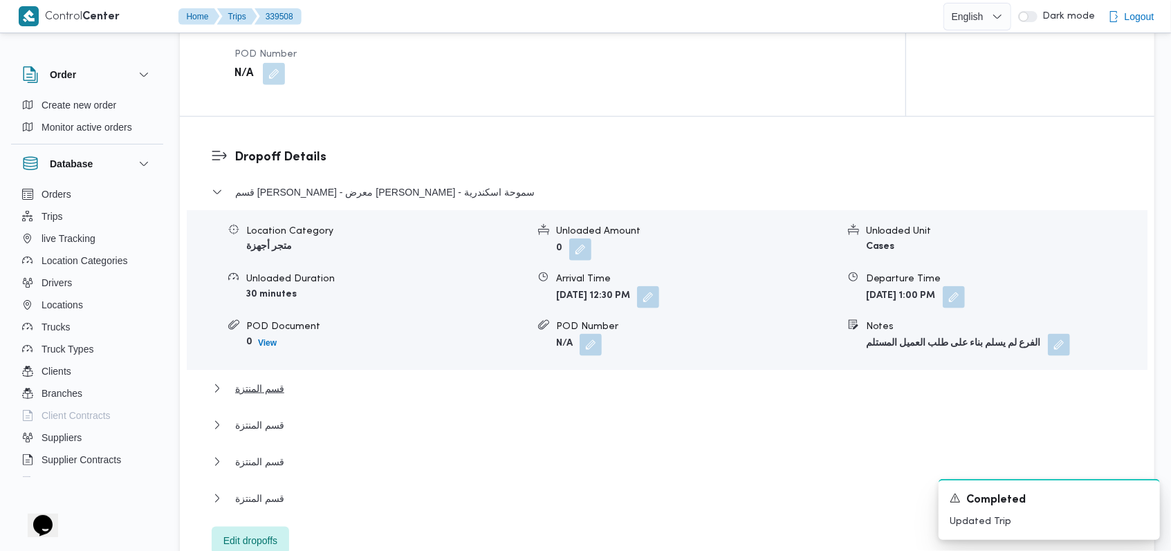
scroll to position [1106, 0]
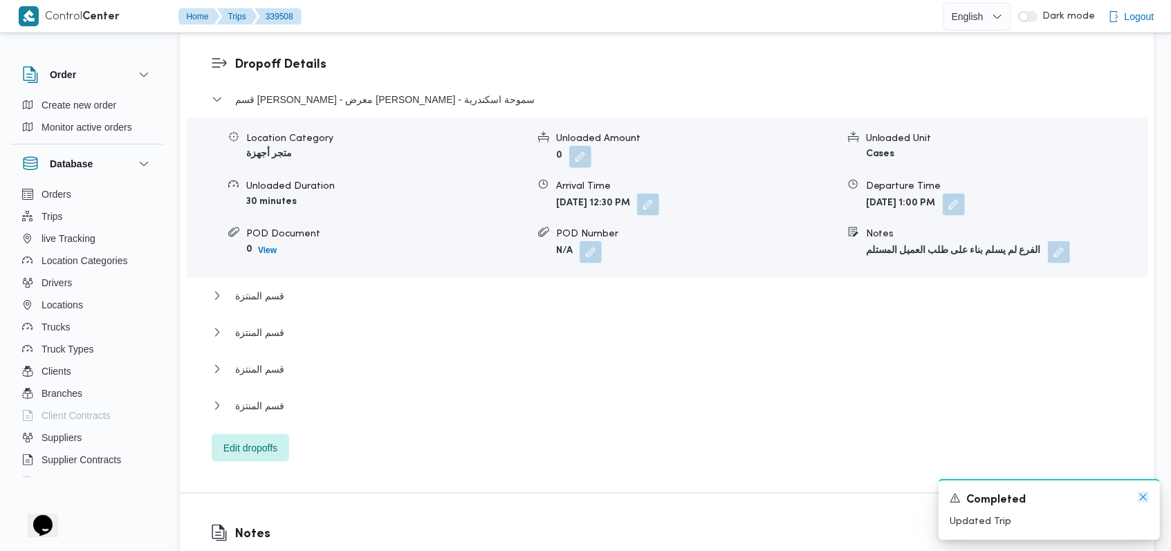
click at [1142, 501] on icon "Dismiss toast" at bounding box center [1142, 497] width 11 height 11
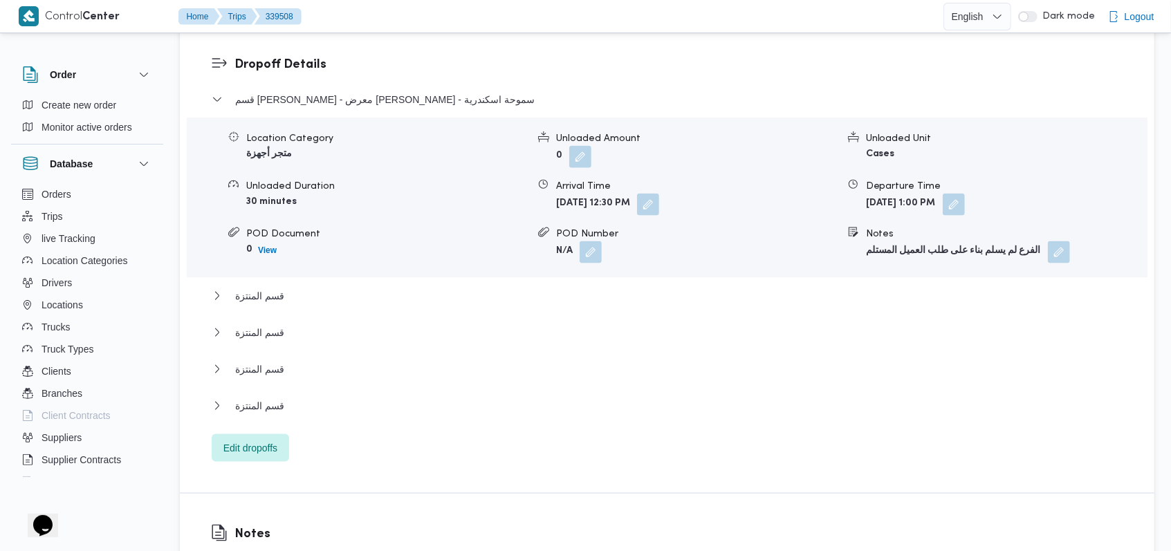
click at [382, 109] on div "قسم [PERSON_NAME] - معرض [PERSON_NAME] - سموحة اسكندرية" at bounding box center [667, 104] width 911 height 26
click at [393, 99] on span "قسم [PERSON_NAME] - معرض [PERSON_NAME] - سموحة اسكندرية" at bounding box center [384, 99] width 299 height 17
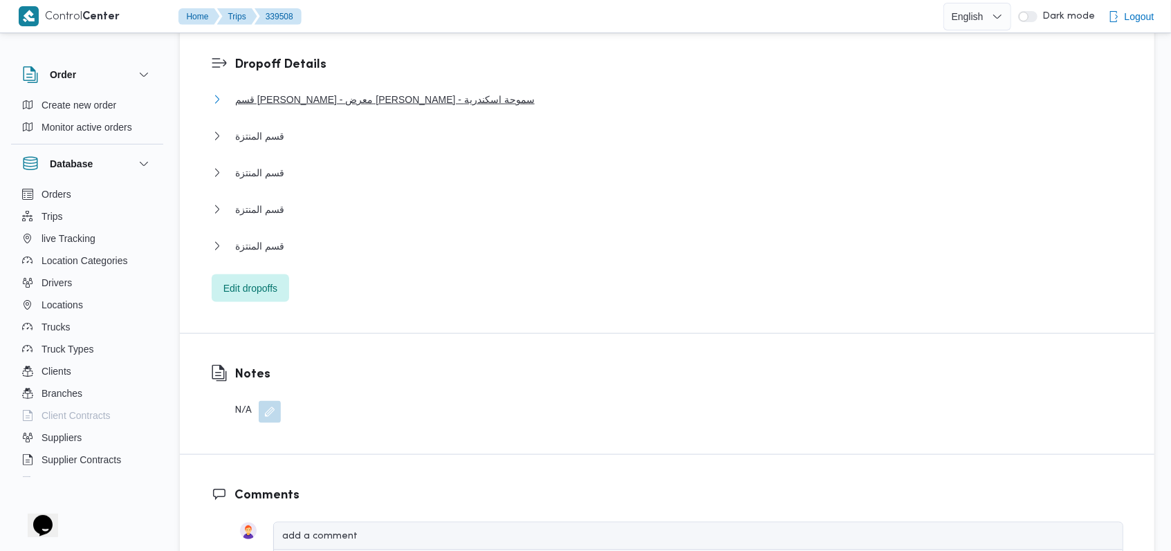
click at [393, 99] on span "قسم [PERSON_NAME] - معرض [PERSON_NAME] - سموحة اسكندرية" at bounding box center [384, 99] width 299 height 17
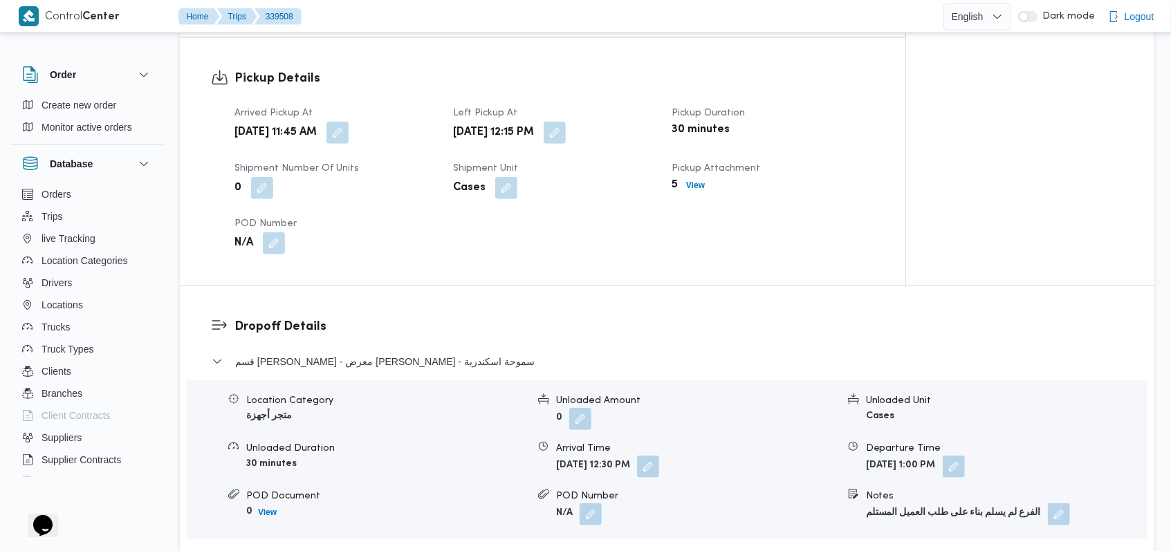
scroll to position [1014, 0]
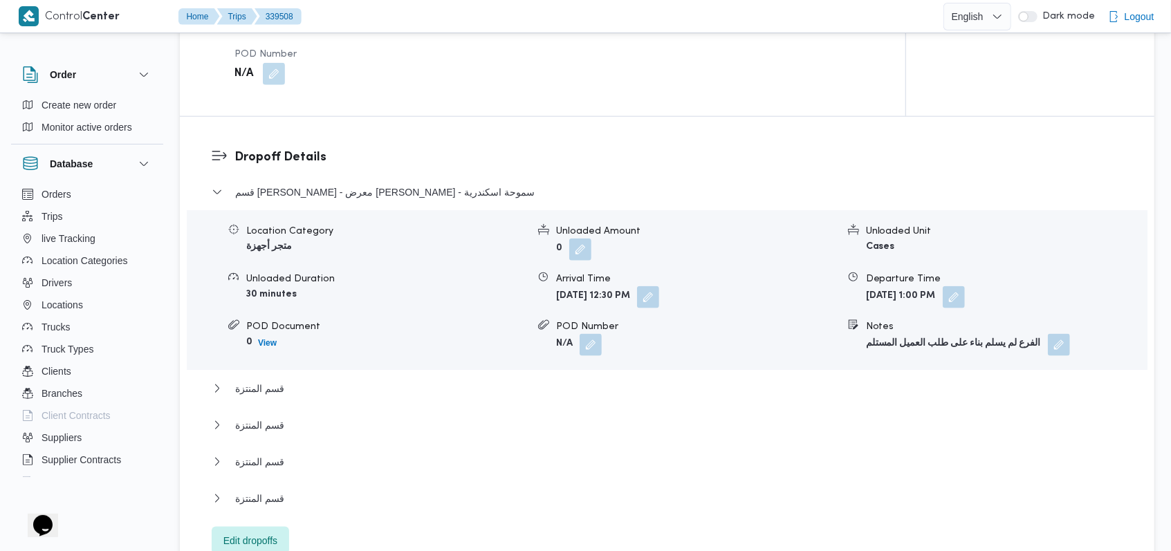
click at [1013, 301] on form "[DATE] 1:00 PM" at bounding box center [1006, 297] width 281 height 22
click at [965, 298] on button "button" at bounding box center [953, 297] width 22 height 22
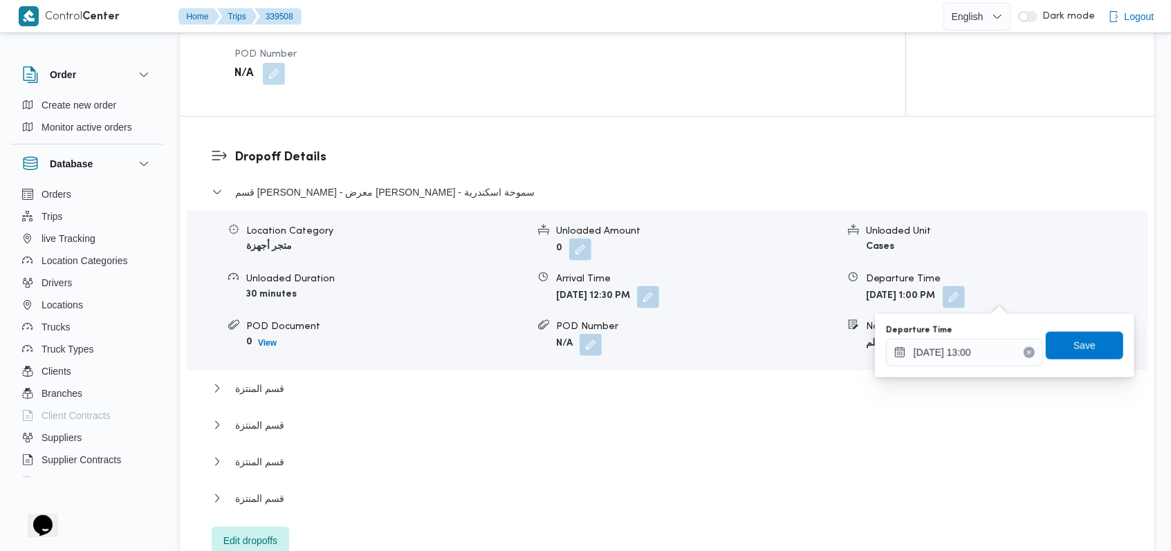
click at [1027, 351] on icon "Clear input" at bounding box center [1028, 352] width 3 height 3
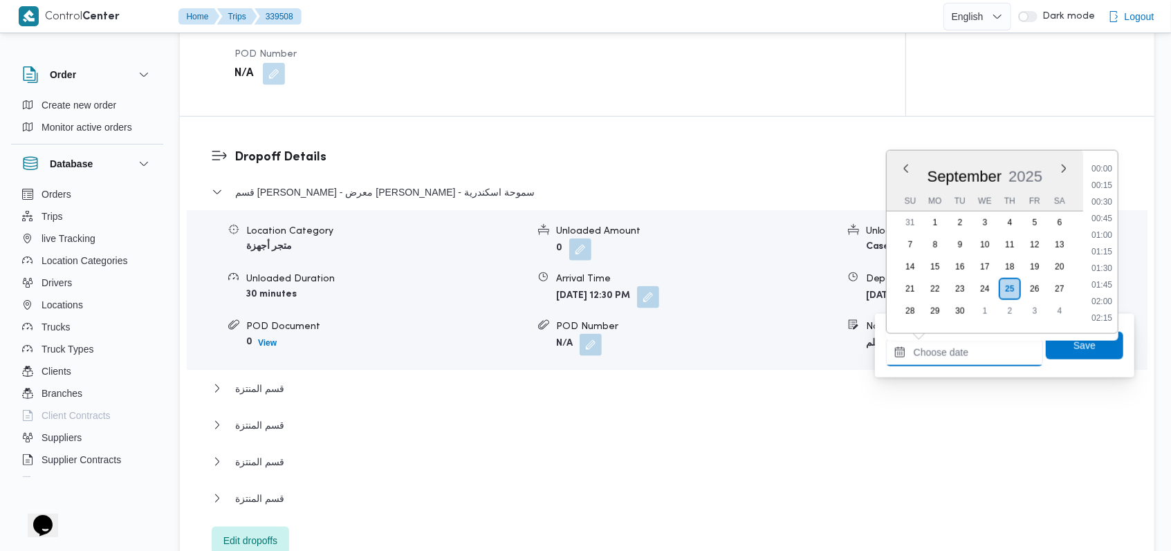
scroll to position [663, 0]
click at [1075, 346] on span "Save" at bounding box center [1084, 345] width 22 height 17
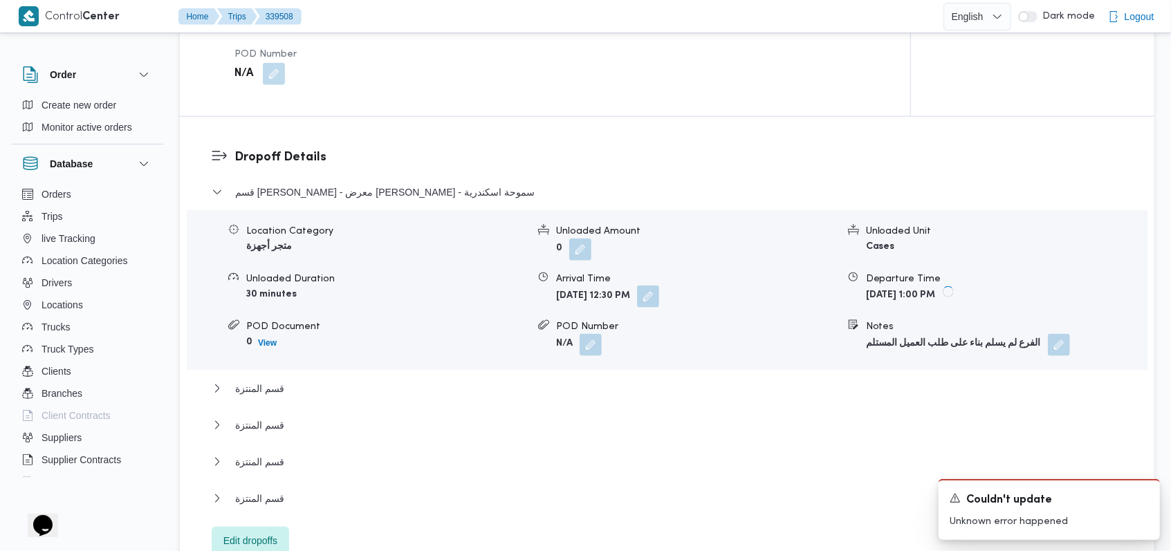
click at [659, 299] on button "button" at bounding box center [648, 297] width 22 height 22
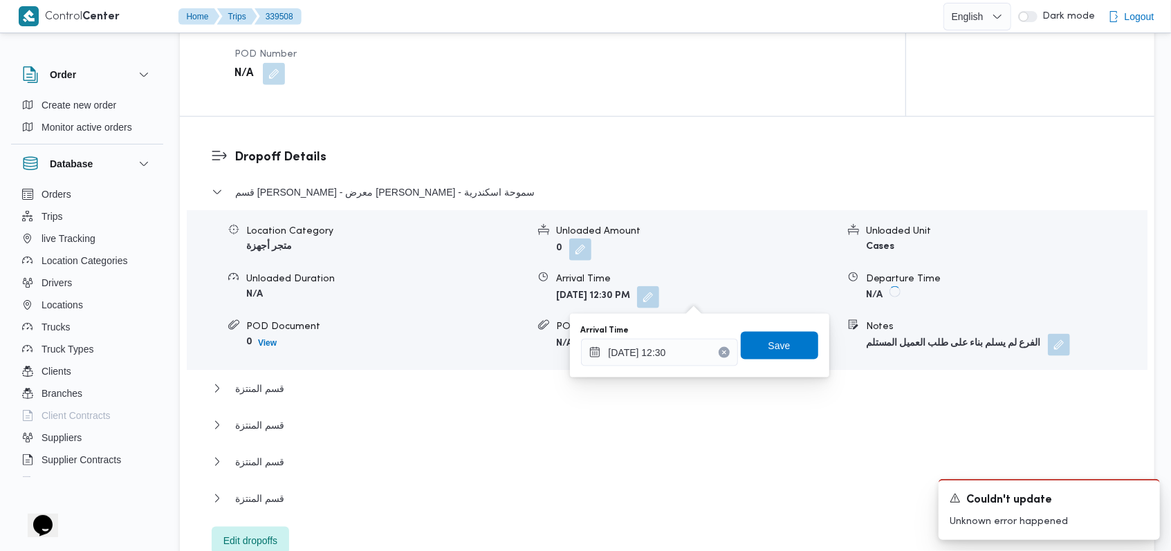
click at [718, 348] on button "Clear input" at bounding box center [723, 352] width 11 height 11
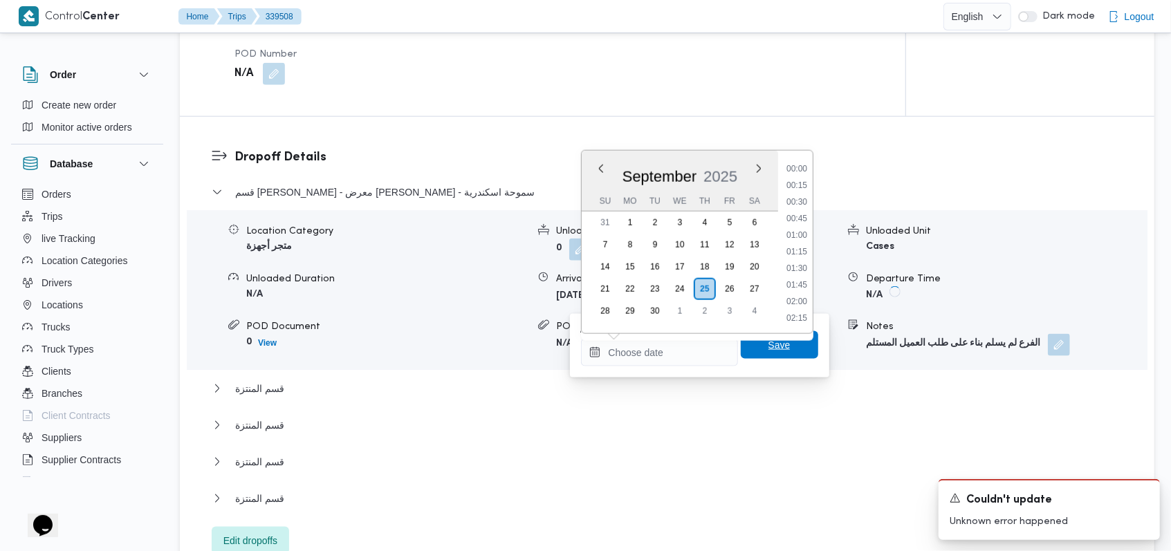
click at [776, 346] on span "Save" at bounding box center [779, 345] width 22 height 17
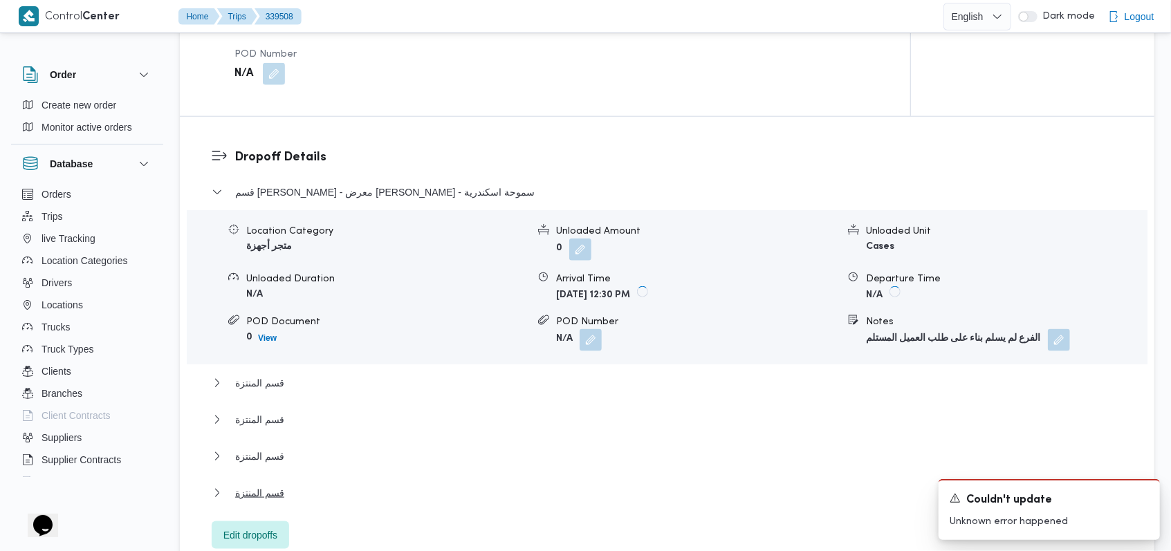
scroll to position [1290, 0]
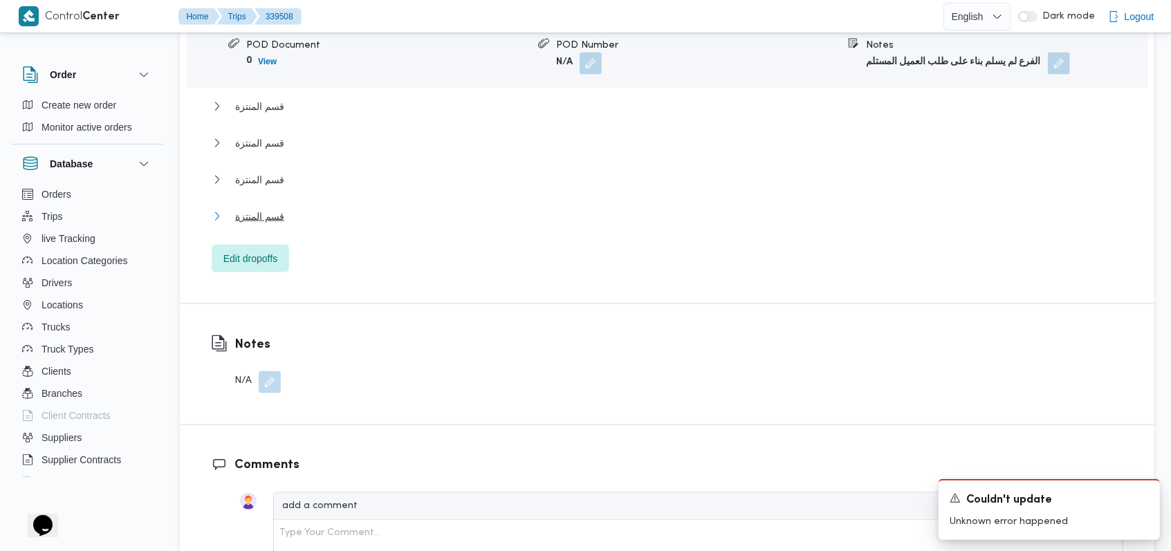
click at [276, 208] on span "قسم المنتزة" at bounding box center [259, 216] width 49 height 17
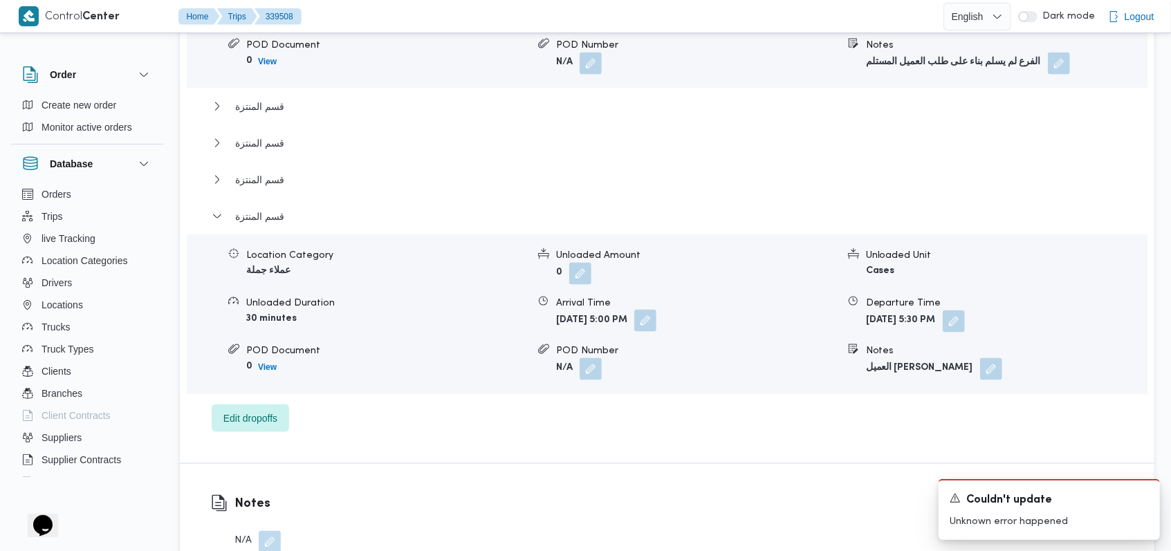
click at [656, 319] on button "button" at bounding box center [645, 321] width 22 height 22
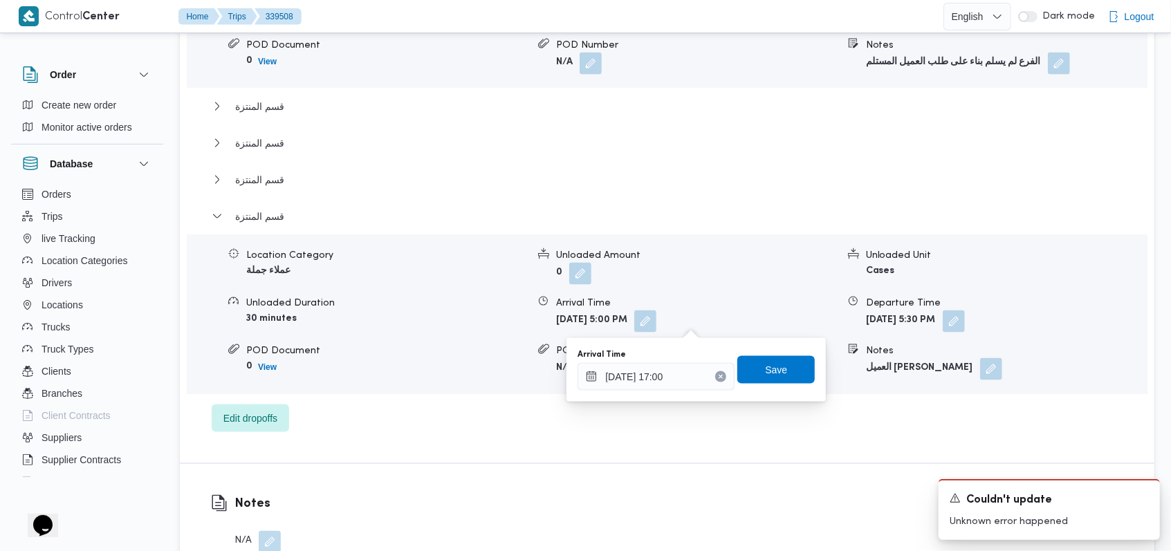
click at [715, 371] on button "Clear input" at bounding box center [720, 376] width 11 height 11
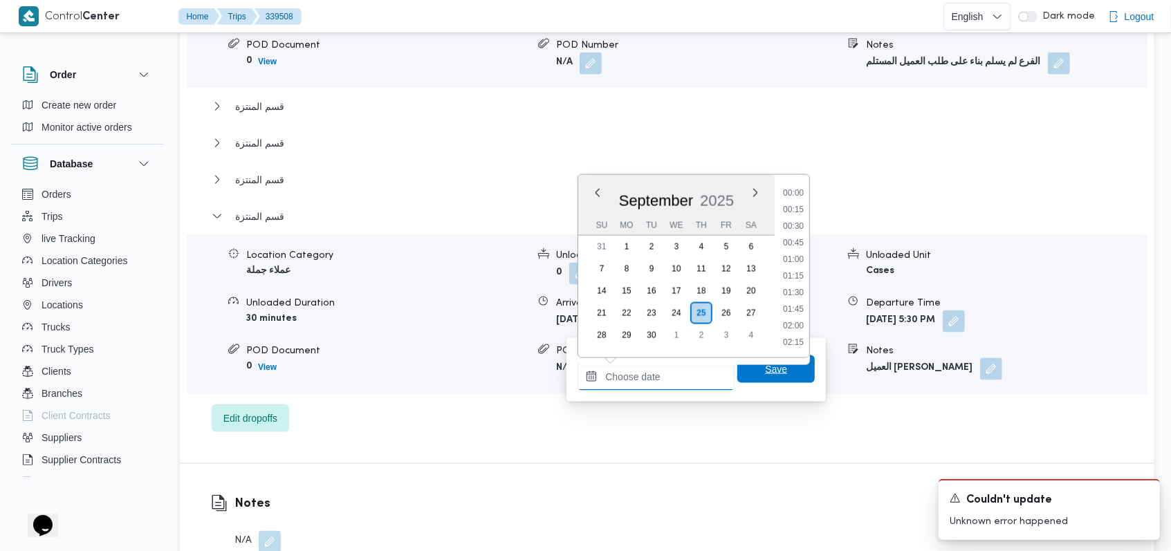
scroll to position [663, 0]
click at [749, 371] on span "Save" at bounding box center [775, 369] width 77 height 28
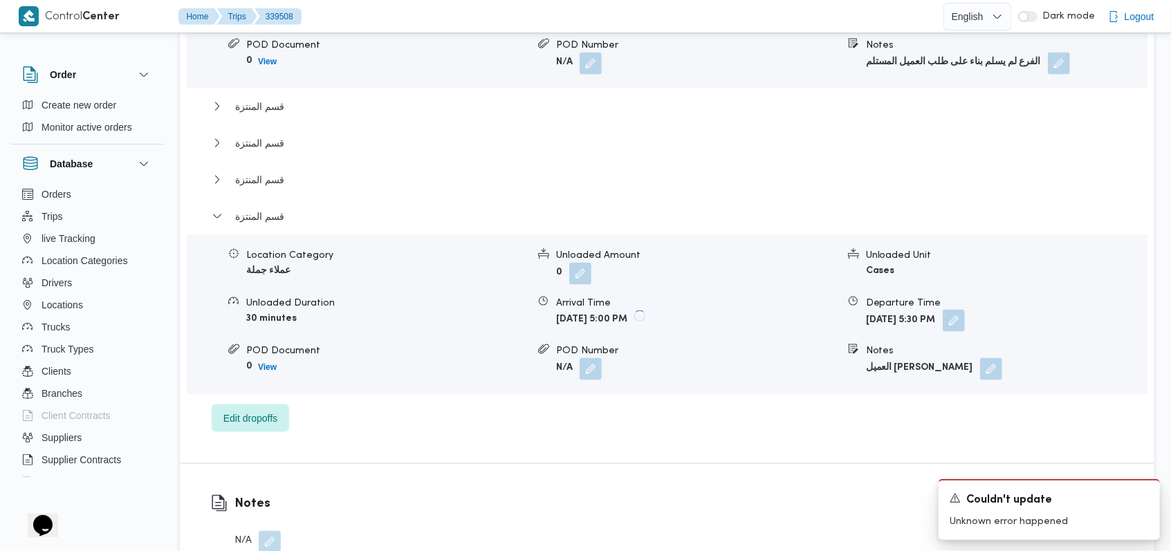
click at [965, 326] on button "button" at bounding box center [953, 321] width 22 height 22
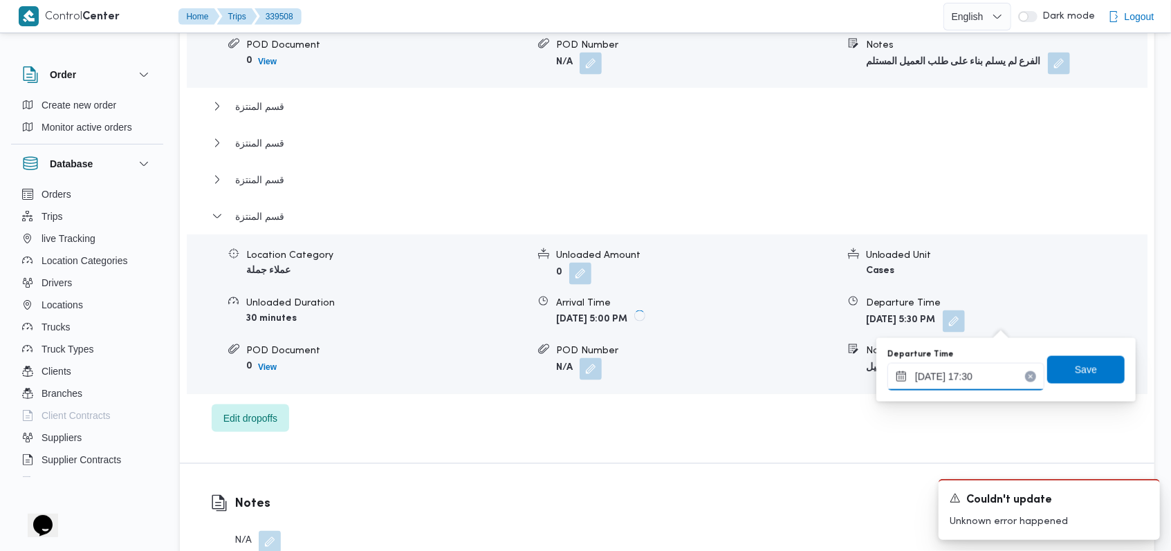
click at [989, 371] on input "[DATE] 17:30" at bounding box center [965, 377] width 157 height 28
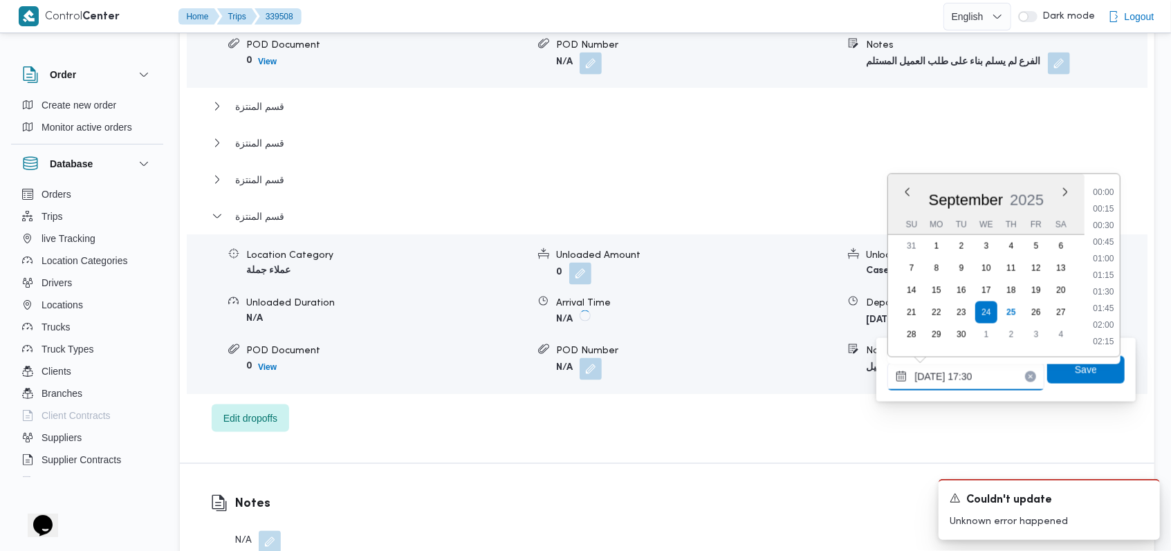
scroll to position [1078, 0]
click at [1108, 272] on li "17:30" at bounding box center [1103, 276] width 32 height 14
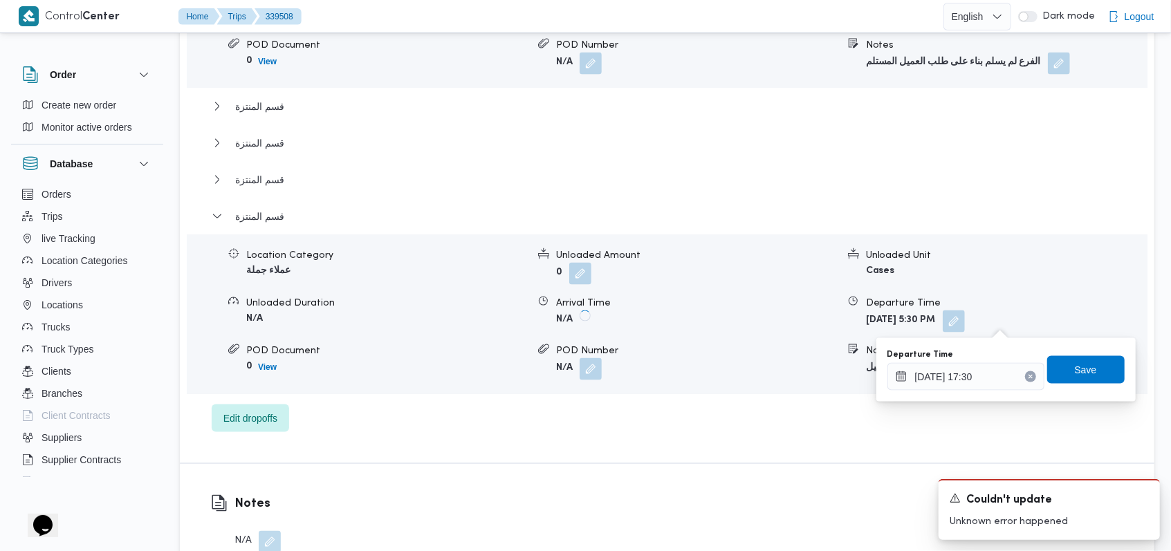
click at [1027, 375] on icon "Clear input" at bounding box center [1030, 377] width 6 height 6
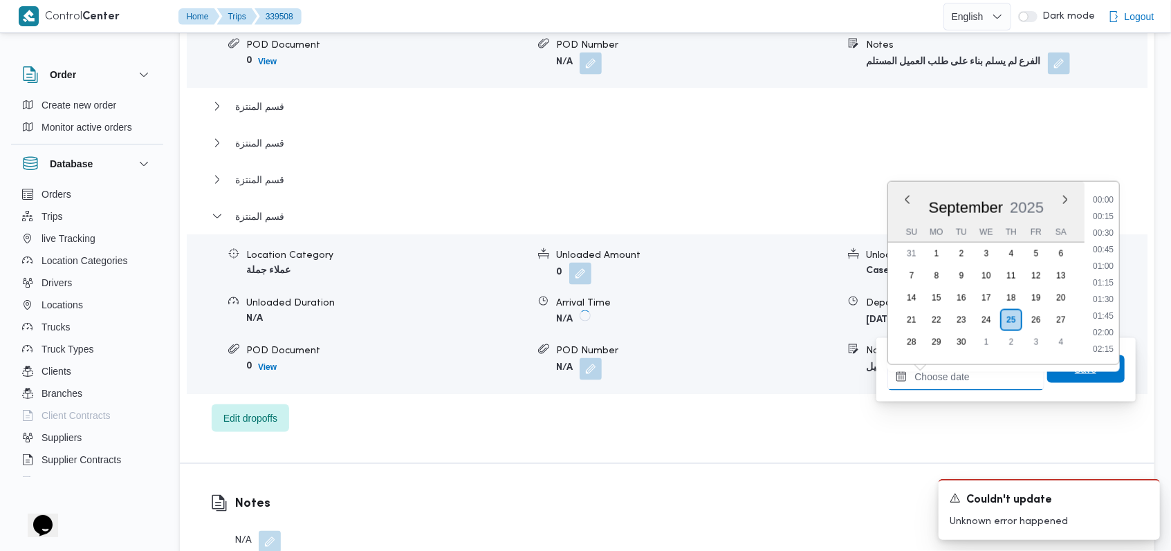
scroll to position [663, 0]
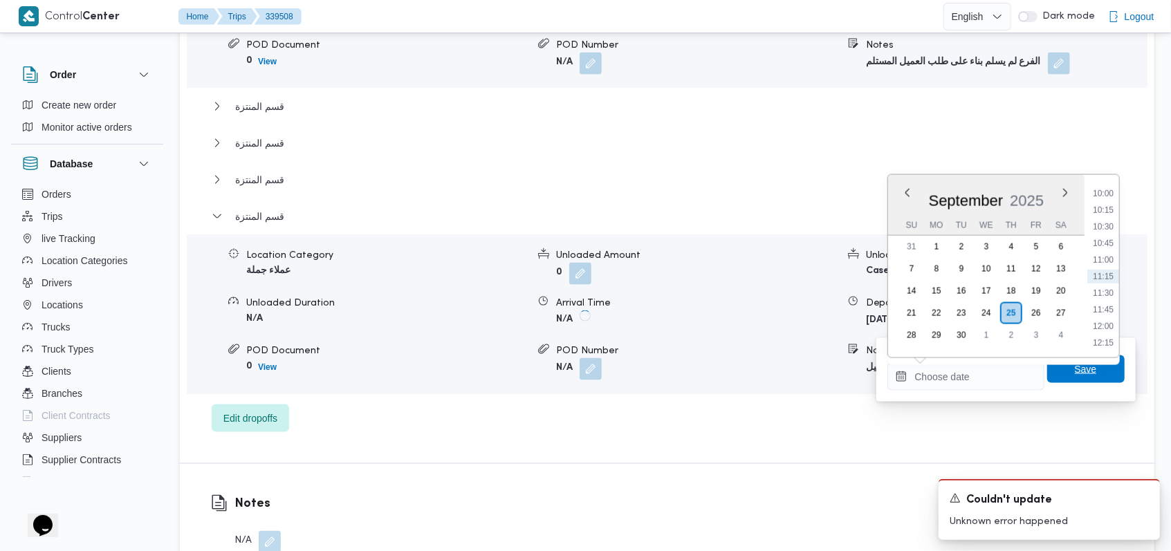
click at [1092, 375] on span "Save" at bounding box center [1085, 369] width 77 height 28
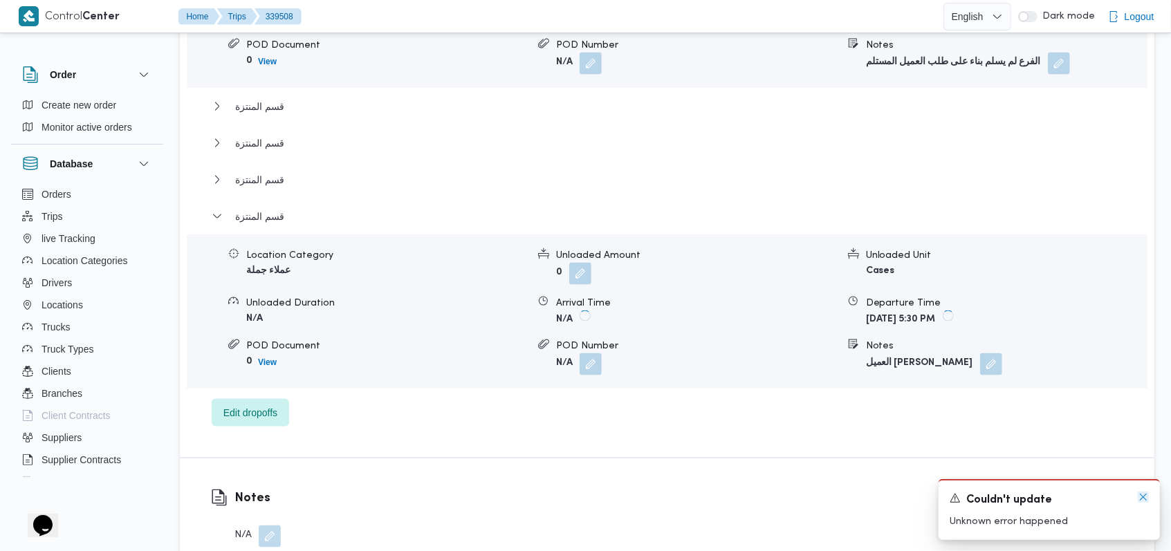
click at [1139, 503] on icon "Dismiss toast" at bounding box center [1142, 497] width 11 height 11
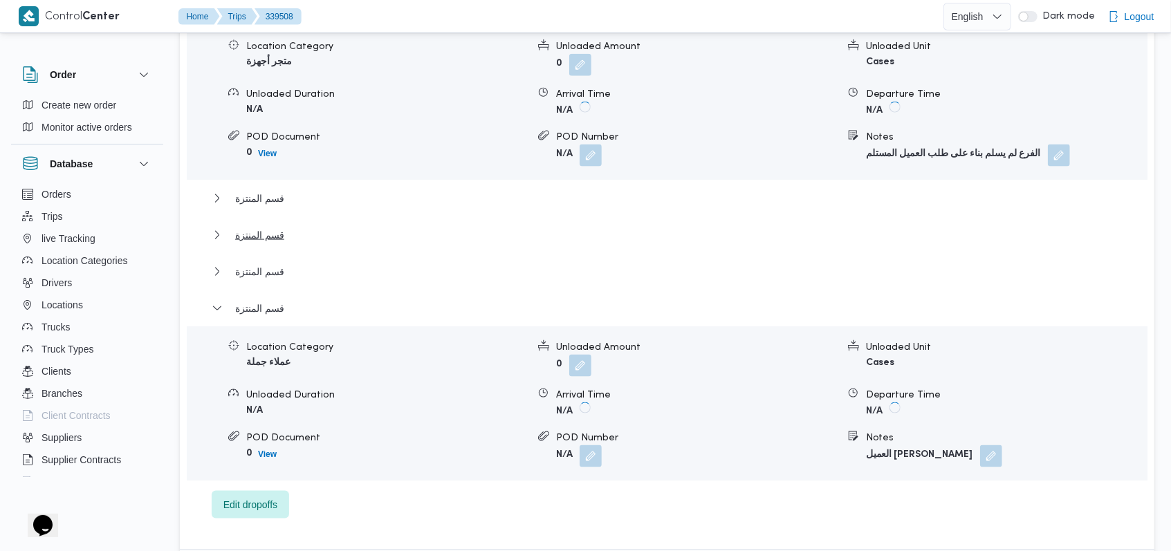
scroll to position [1106, 0]
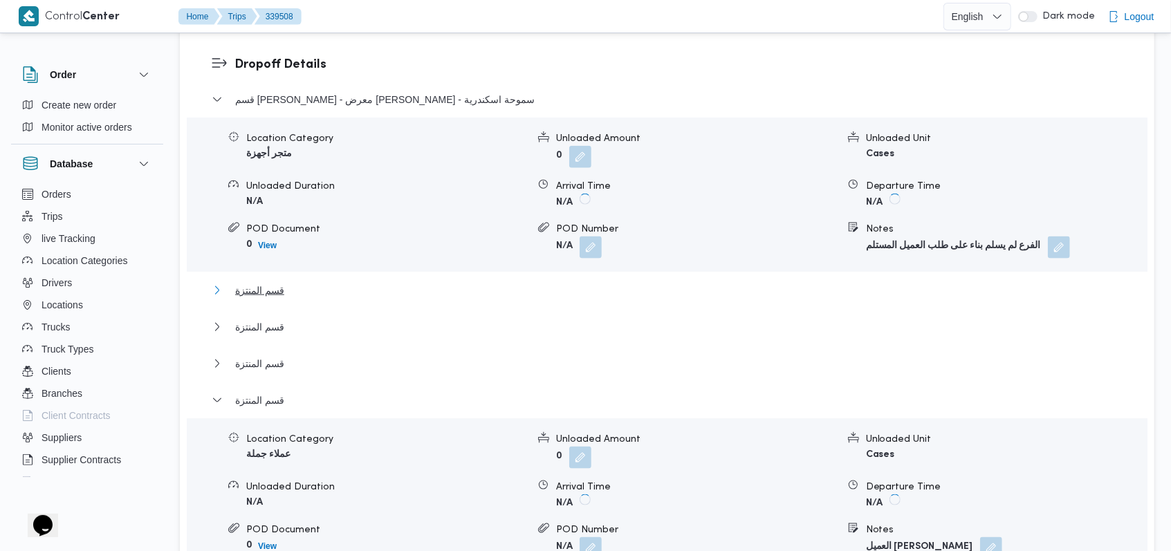
click at [278, 286] on span "قسم المنتزة" at bounding box center [259, 290] width 49 height 17
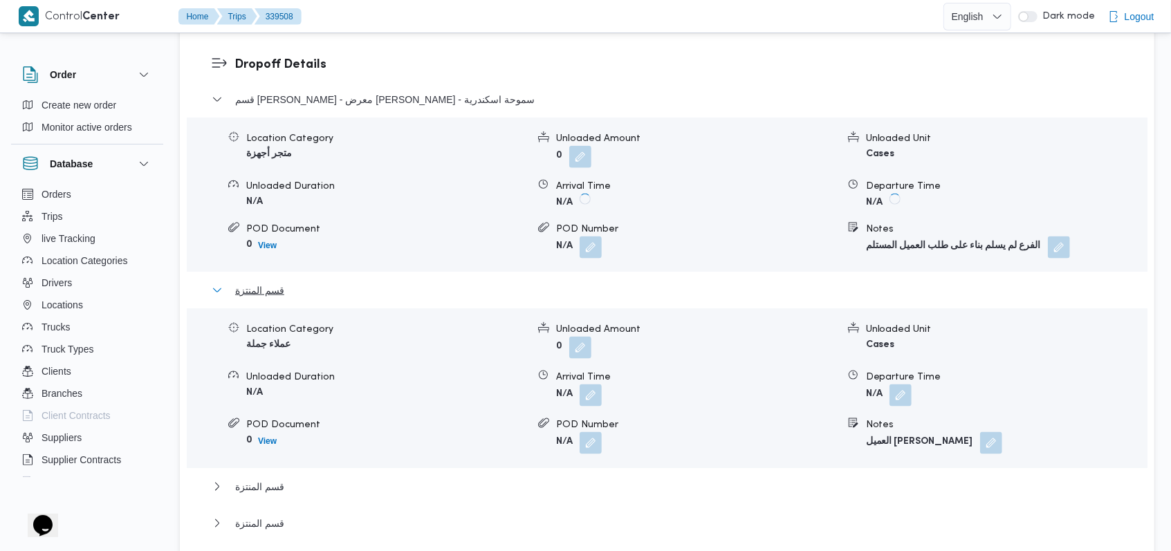
click at [278, 286] on span "قسم المنتزة" at bounding box center [259, 290] width 49 height 17
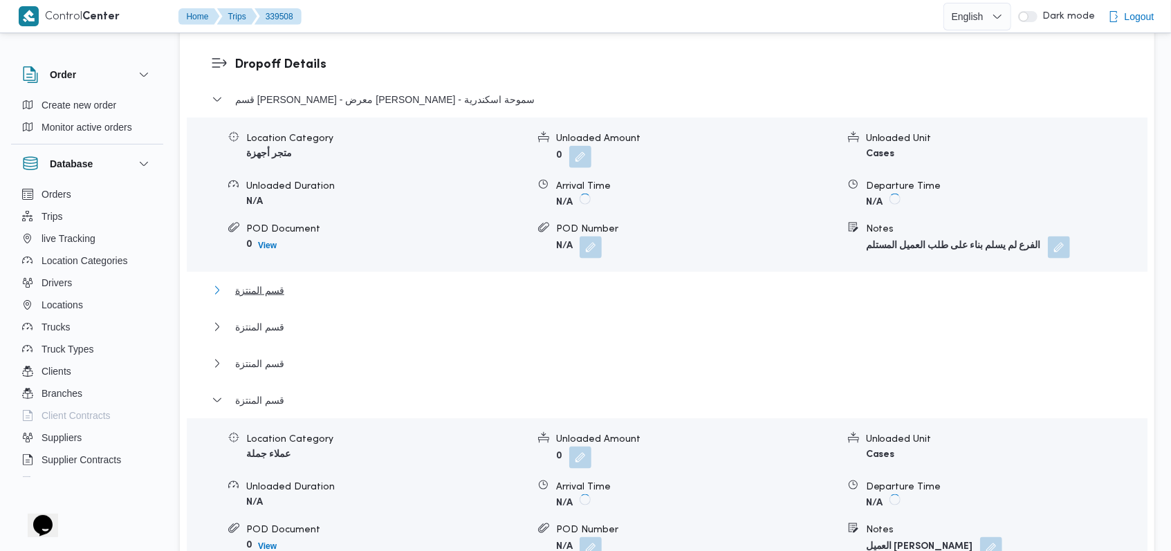
scroll to position [1198, 0]
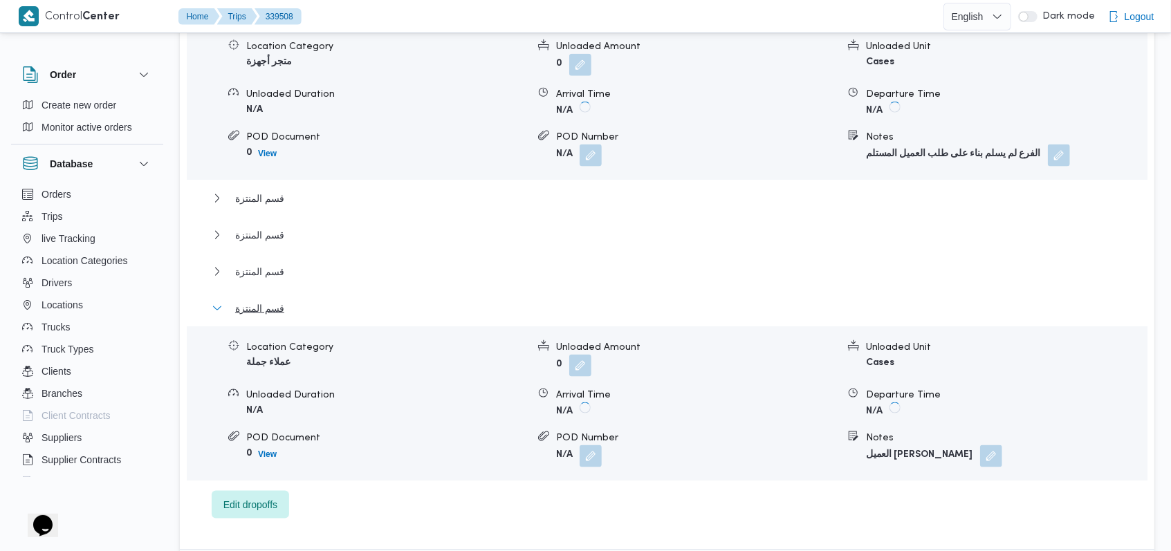
click at [278, 304] on span "قسم المنتزة" at bounding box center [259, 308] width 49 height 17
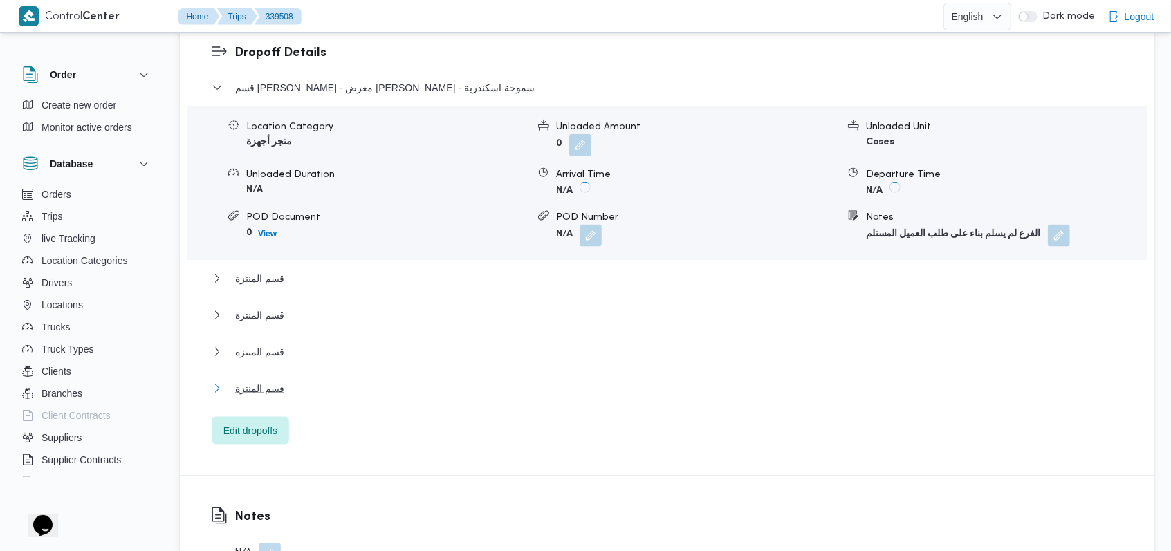
scroll to position [1014, 0]
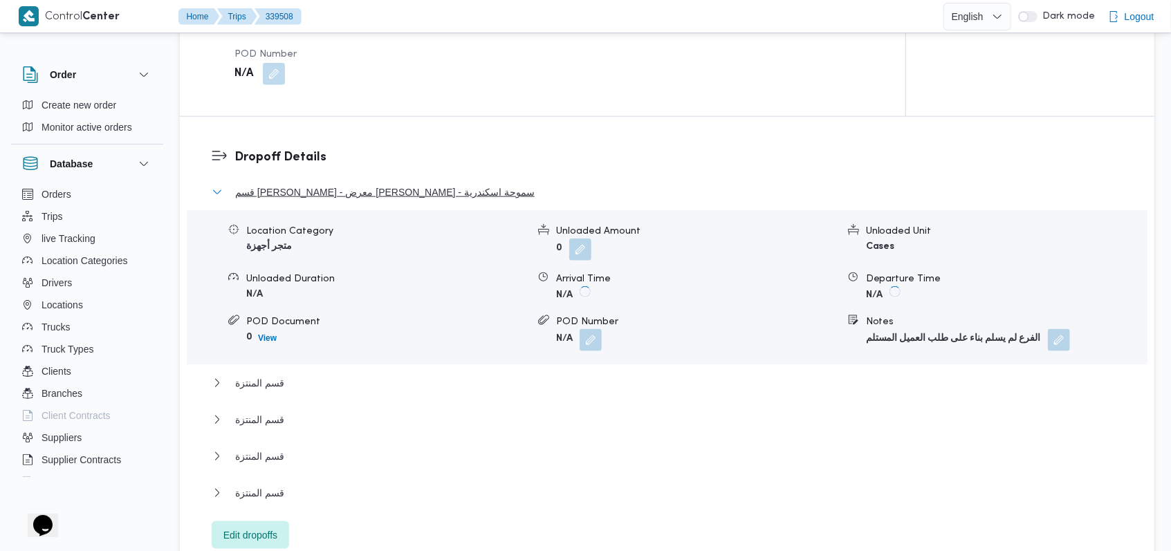
click at [311, 191] on span "قسم [PERSON_NAME] - معرض [PERSON_NAME] - سموحة اسكندرية" at bounding box center [384, 192] width 299 height 17
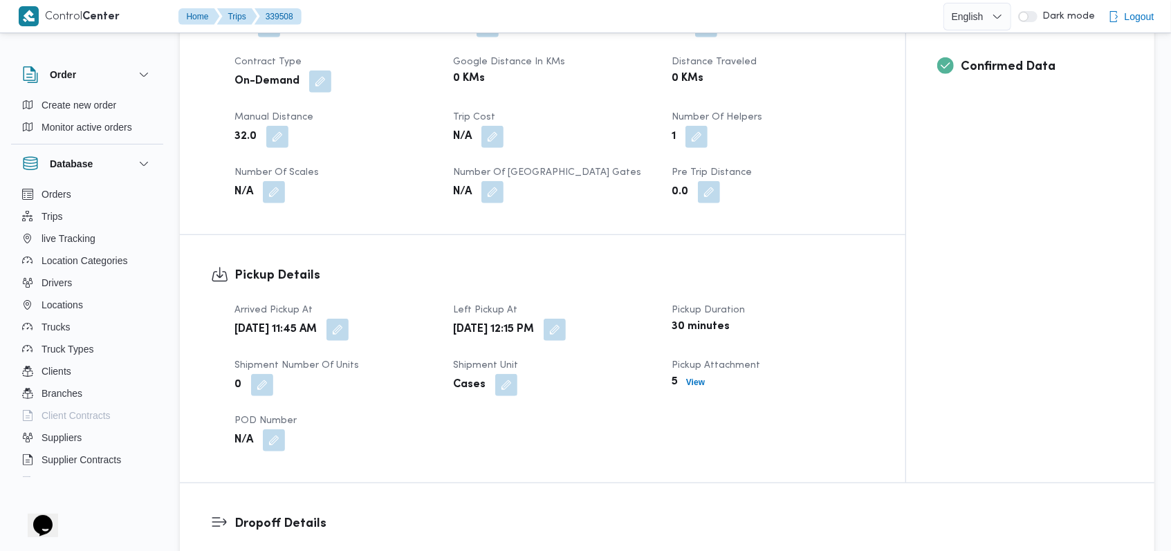
scroll to position [645, 0]
click at [614, 346] on div "Arrived Pickup At [DATE] 11:45 AM Left Pickup At [DATE] 12:15 PM Pickup Duratio…" at bounding box center [554, 379] width 656 height 166
click at [566, 331] on button "button" at bounding box center [554, 331] width 22 height 22
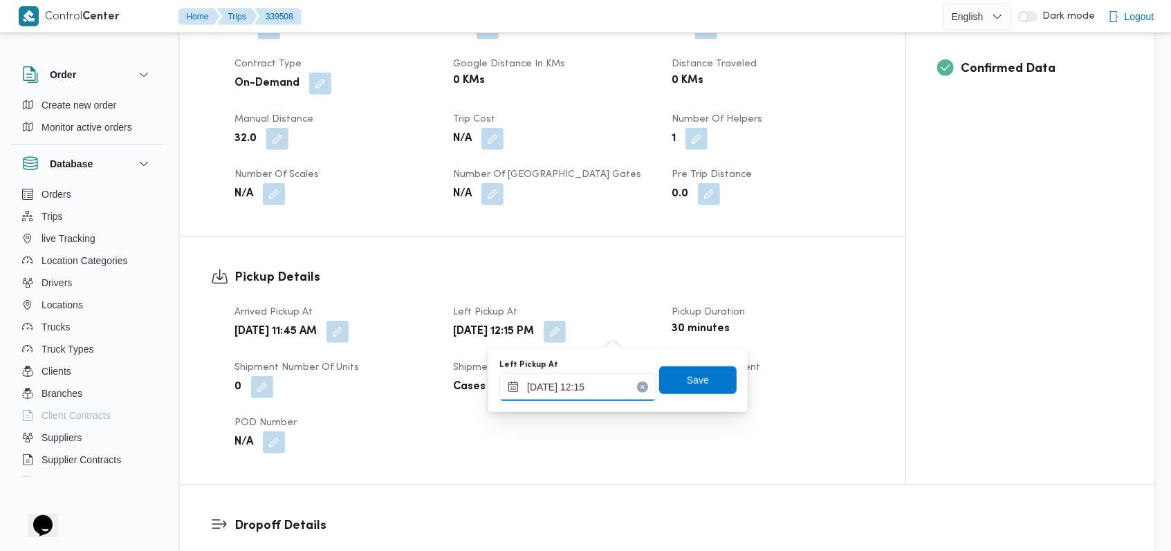
click at [609, 385] on input "[DATE] 12:15" at bounding box center [577, 387] width 157 height 28
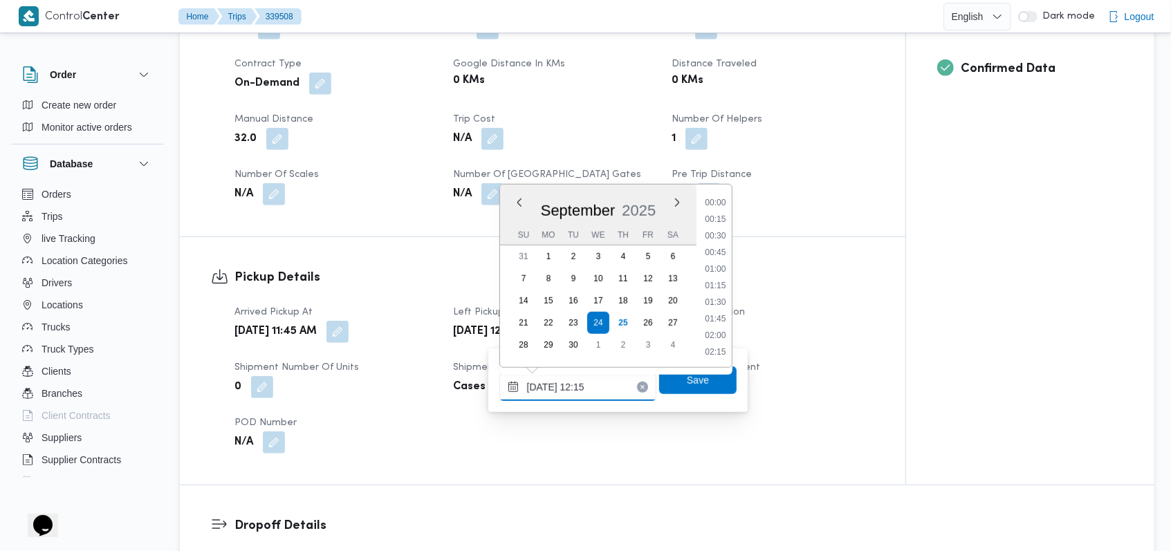
scroll to position [729, 0]
click at [348, 336] on button "button" at bounding box center [337, 331] width 22 height 22
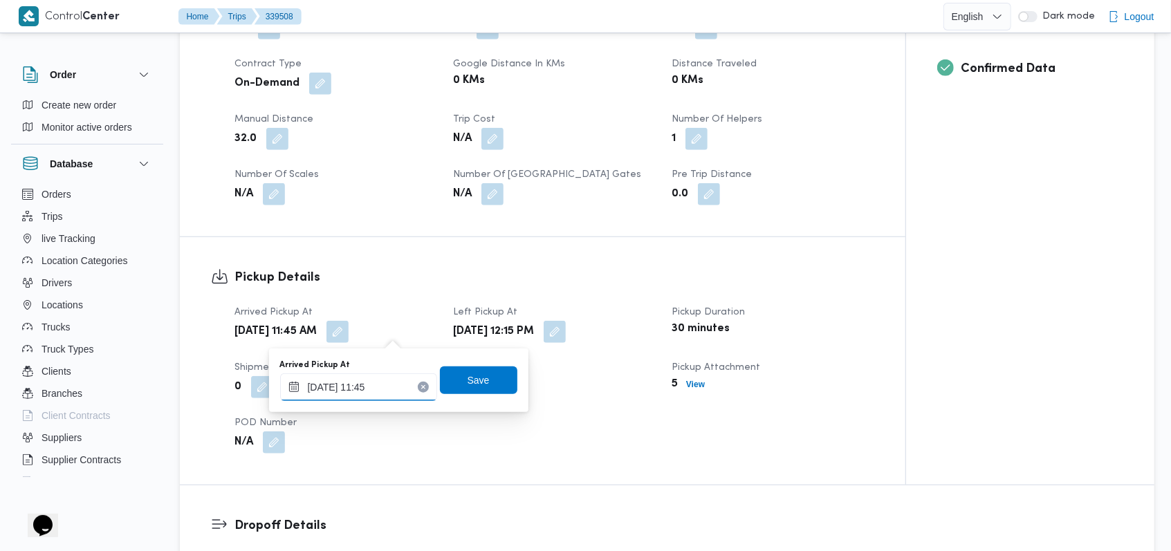
click at [368, 389] on input "[DATE] 11:45" at bounding box center [358, 387] width 157 height 28
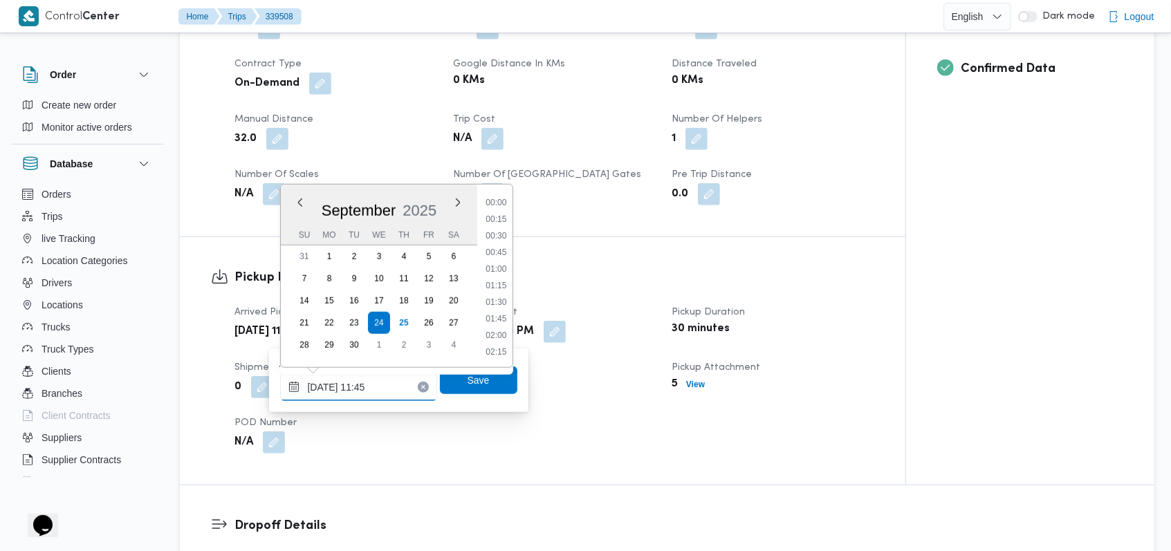
scroll to position [696, 0]
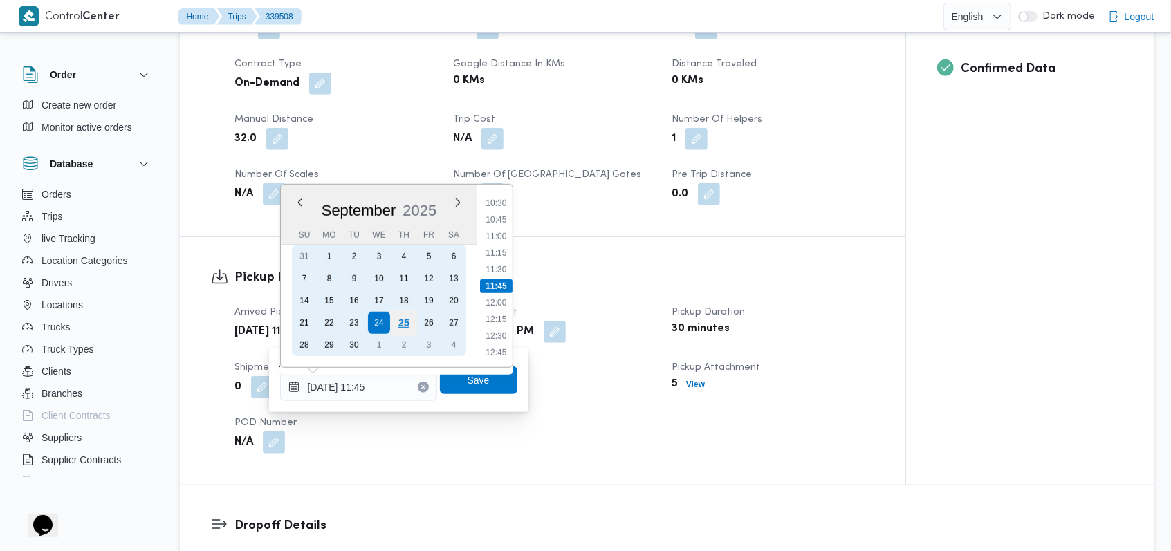
click at [398, 325] on div "25" at bounding box center [403, 323] width 26 height 26
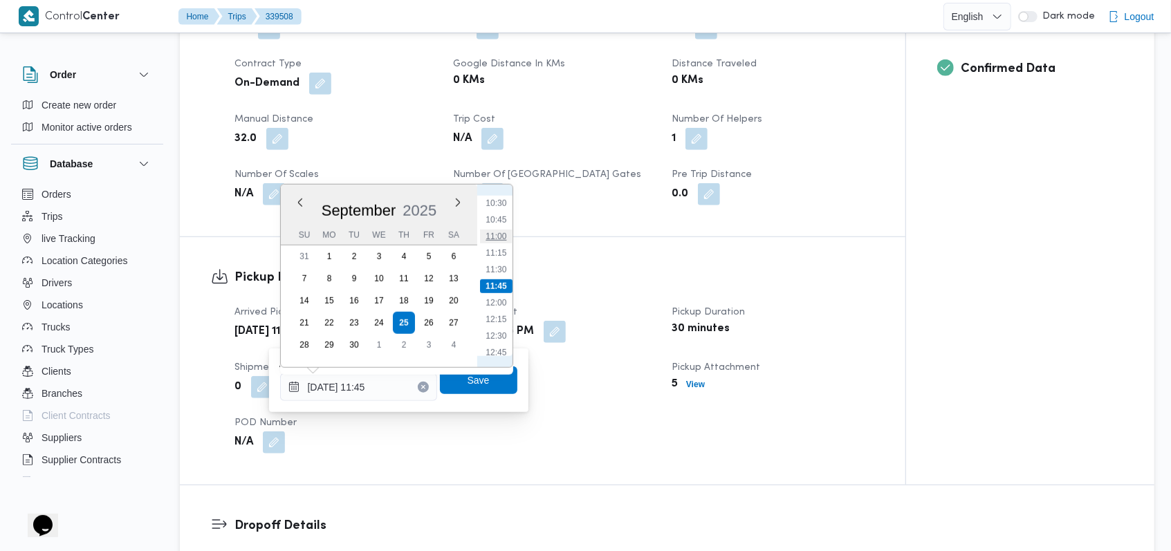
click at [501, 241] on li "11:00" at bounding box center [496, 237] width 32 height 14
type input "[DATE] 11:00"
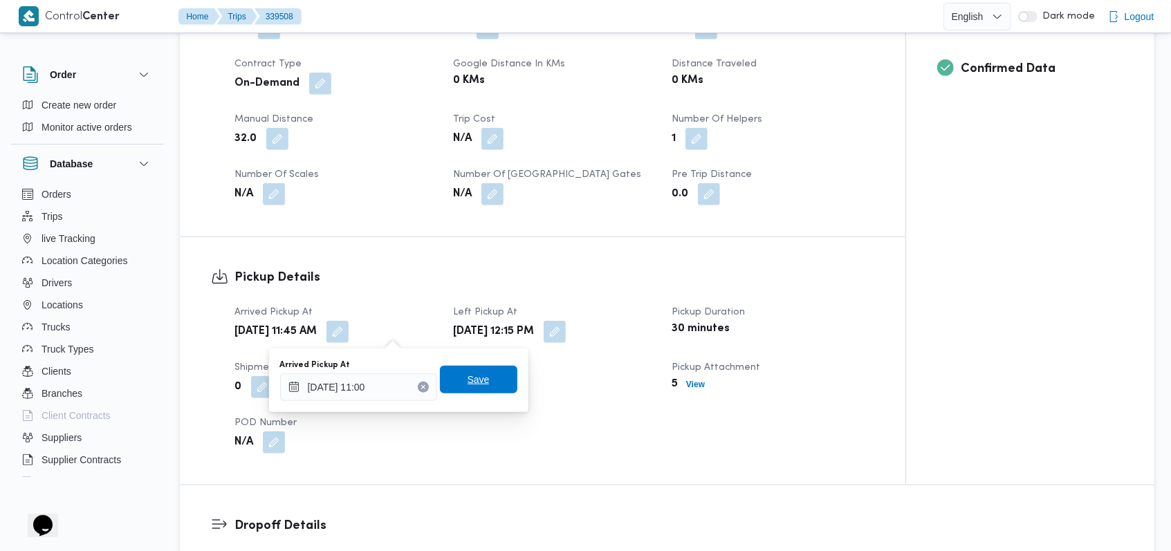
click at [473, 369] on span "Save" at bounding box center [478, 380] width 77 height 28
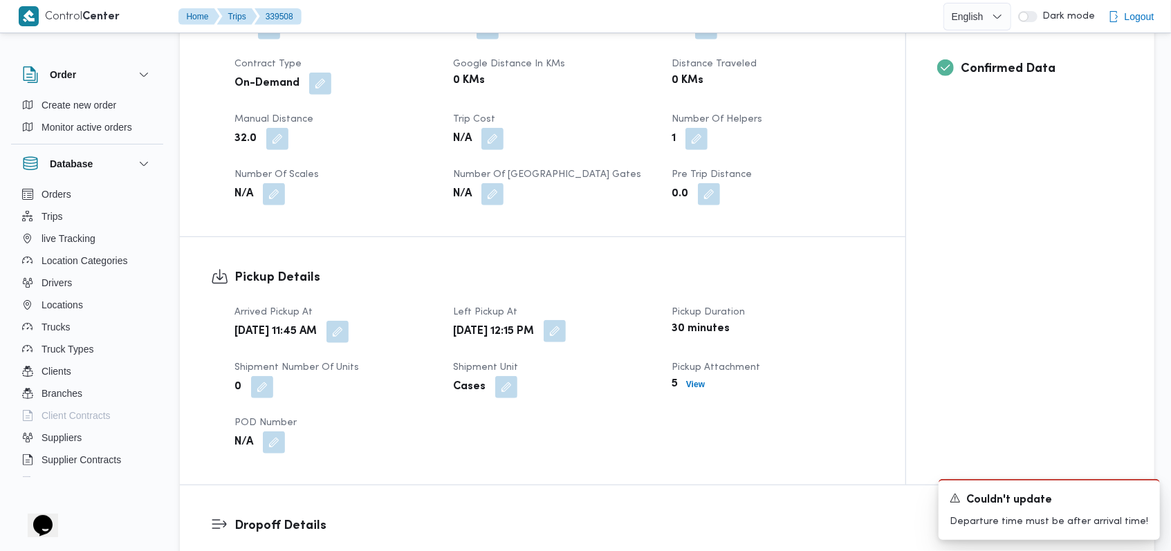
click at [566, 333] on button "button" at bounding box center [554, 331] width 22 height 22
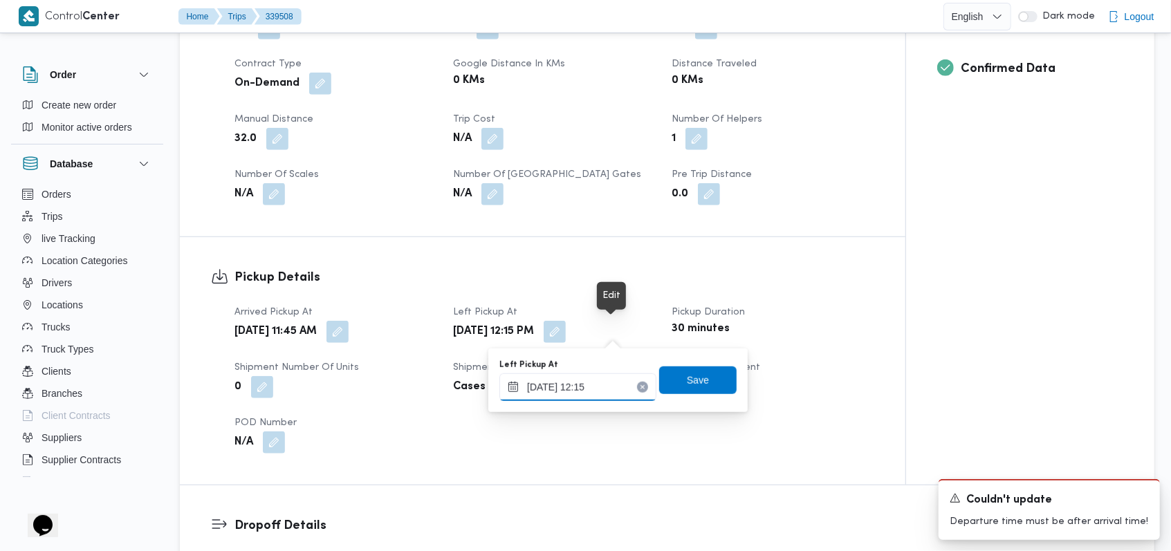
click at [597, 400] on input "[DATE] 12:15" at bounding box center [577, 387] width 157 height 28
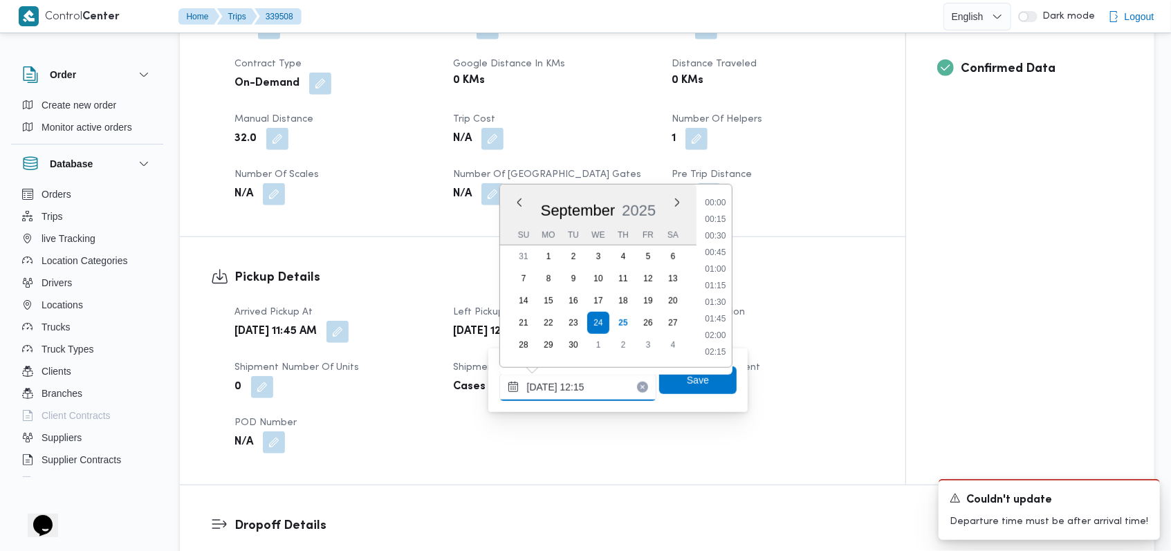
scroll to position [729, 0]
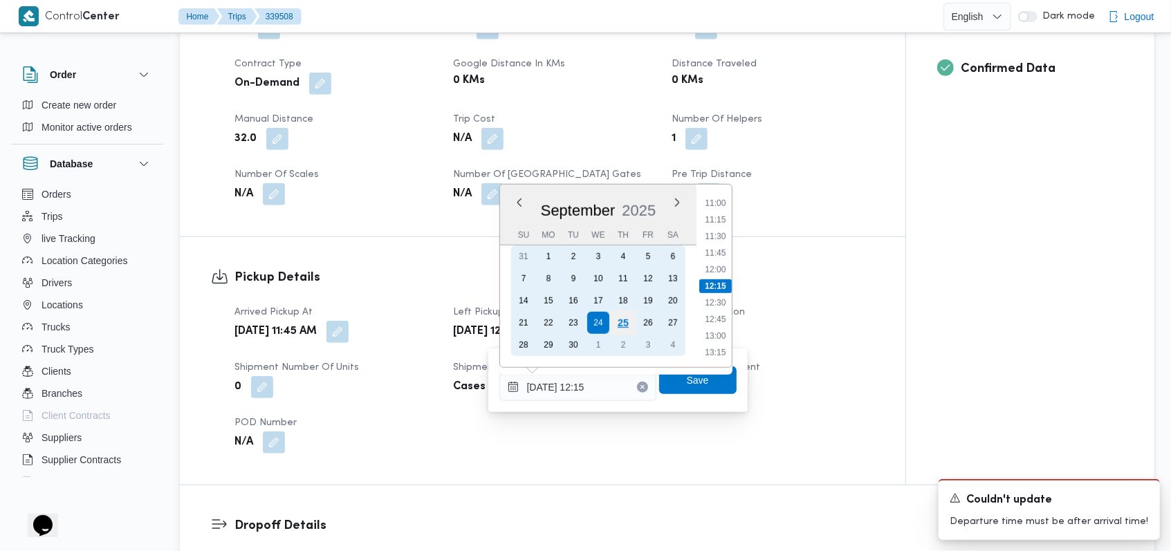
click at [621, 324] on div "25" at bounding box center [622, 323] width 26 height 26
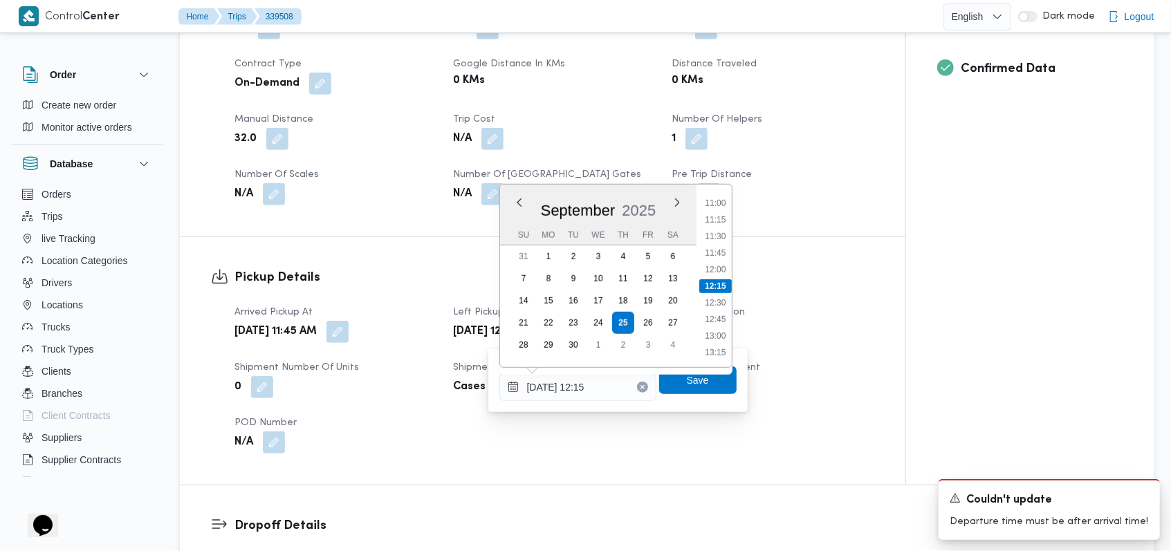
click at [718, 242] on li "11:30" at bounding box center [715, 237] width 32 height 14
type input "[DATE] 11:30"
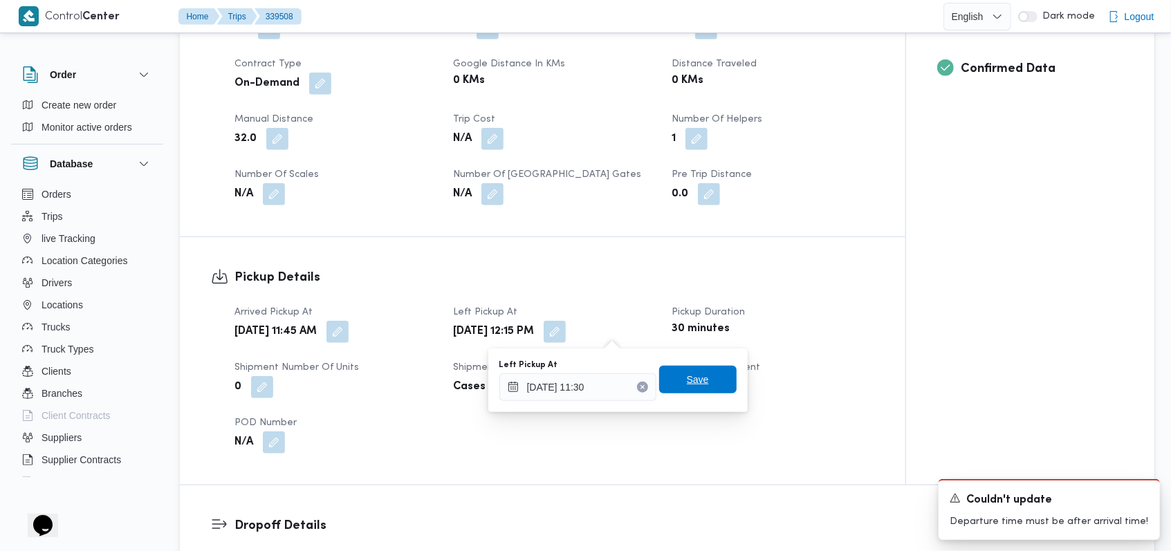
click at [696, 379] on span "Save" at bounding box center [698, 379] width 22 height 17
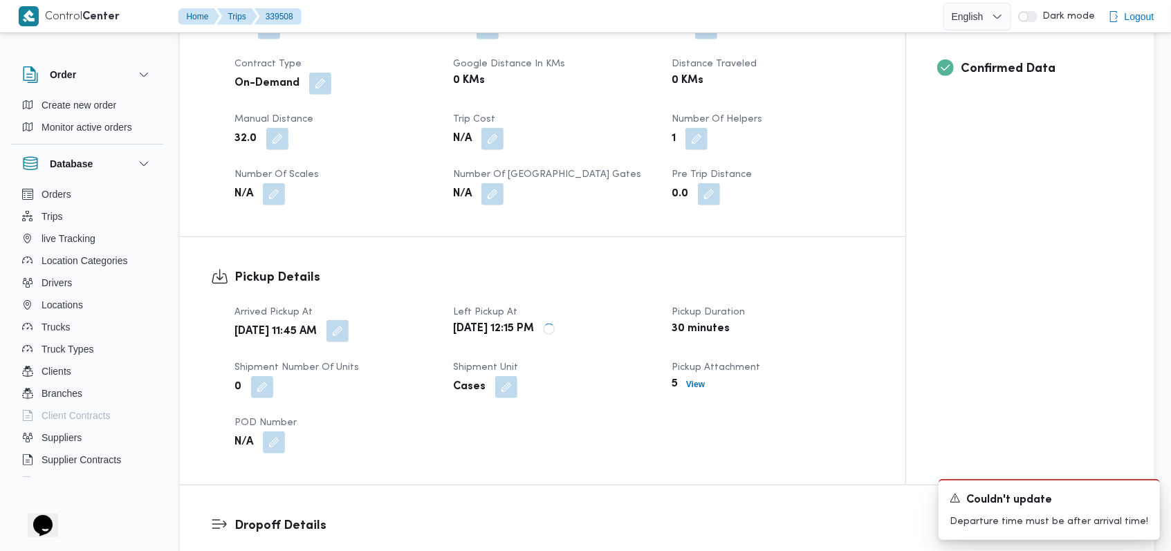
click at [348, 330] on button "button" at bounding box center [337, 331] width 22 height 22
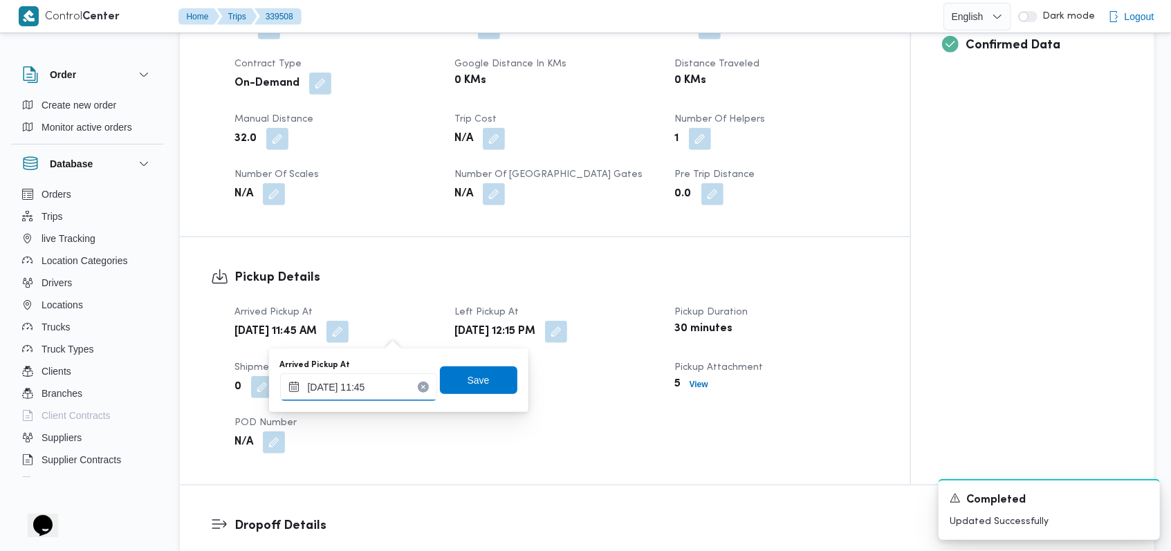
click at [375, 389] on input "[DATE] 11:45" at bounding box center [358, 387] width 157 height 28
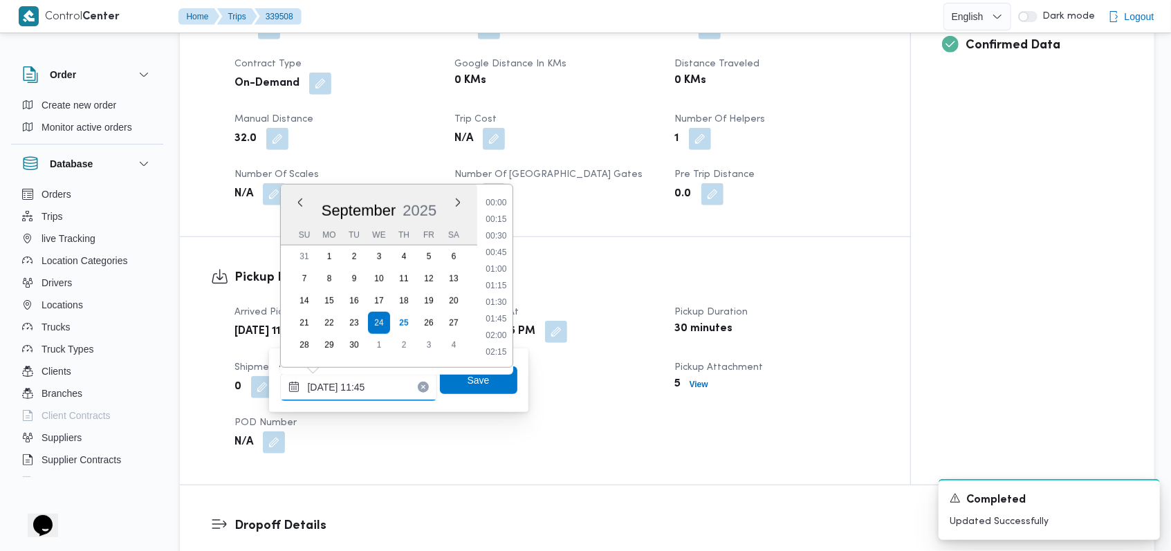
scroll to position [696, 0]
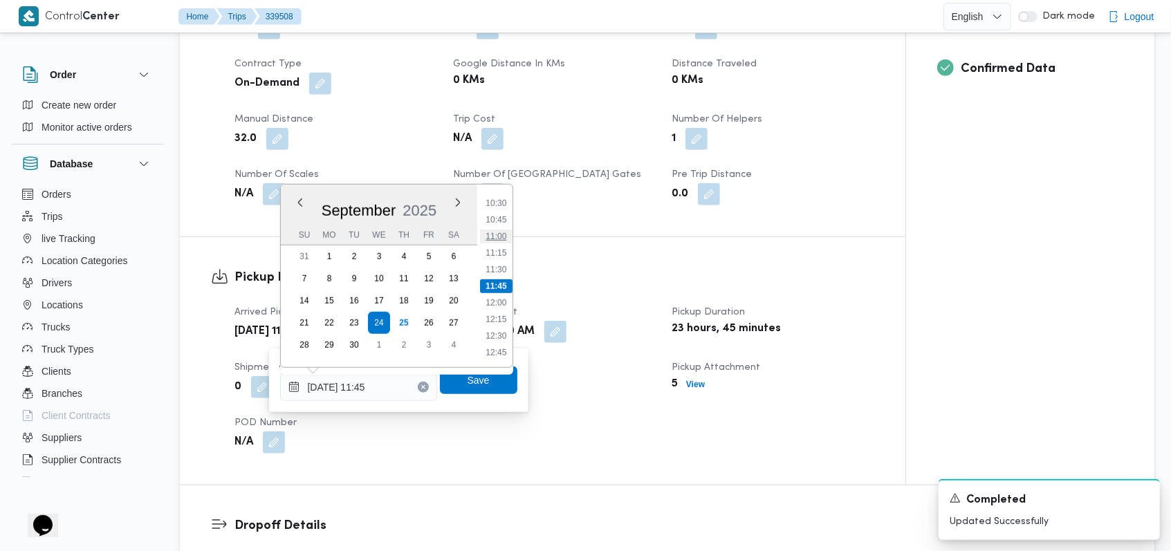
click at [499, 242] on ul "00:00 00:15 00:30 00:45 01:00 01:15 01:30 01:45 02:00 02:15 02:30 02:45 03:00 0…" at bounding box center [496, 276] width 32 height 160
click at [498, 237] on li "11:00" at bounding box center [496, 237] width 32 height 14
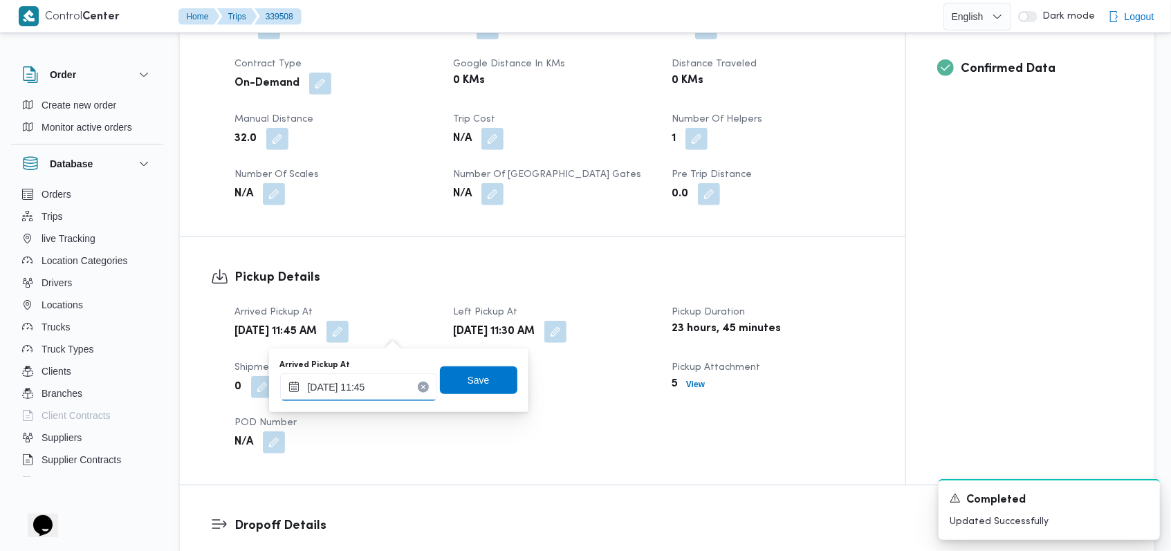
click at [383, 388] on input "[DATE] 11:45" at bounding box center [358, 387] width 157 height 28
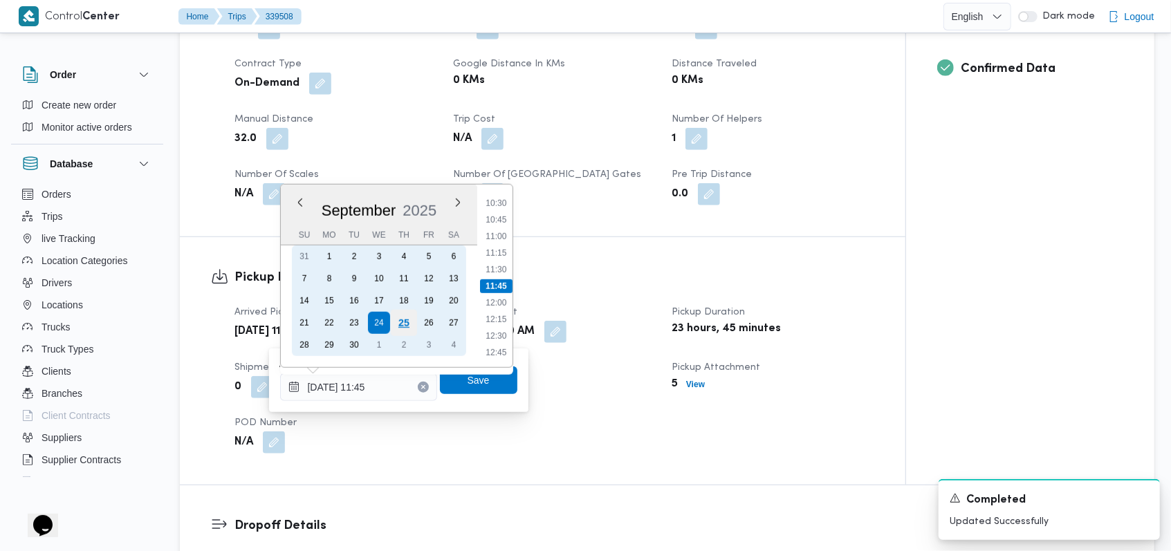
click at [404, 322] on div "25" at bounding box center [403, 323] width 26 height 26
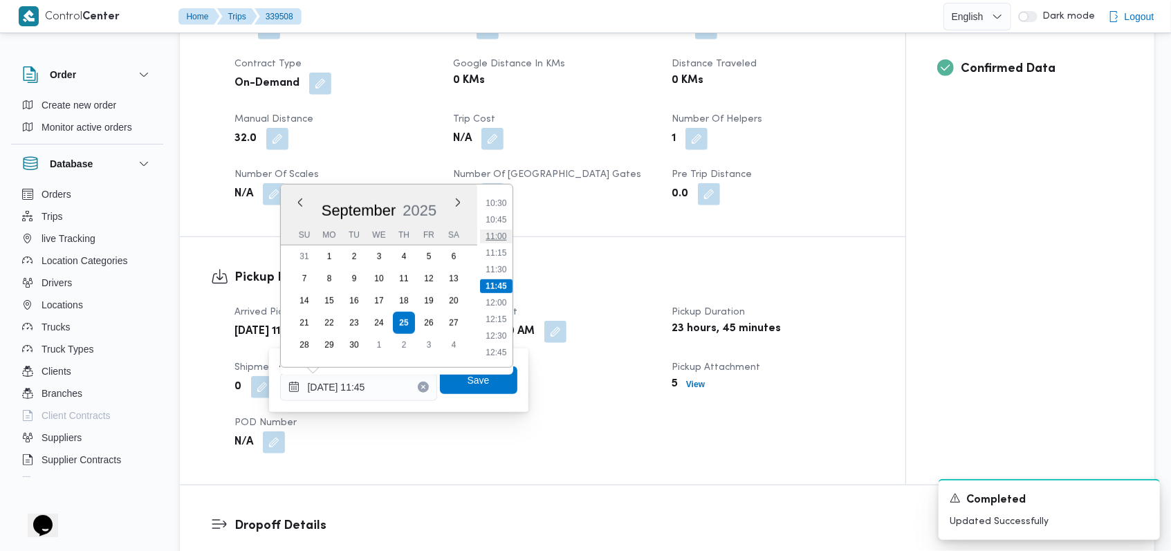
click at [492, 237] on li "11:00" at bounding box center [496, 237] width 32 height 14
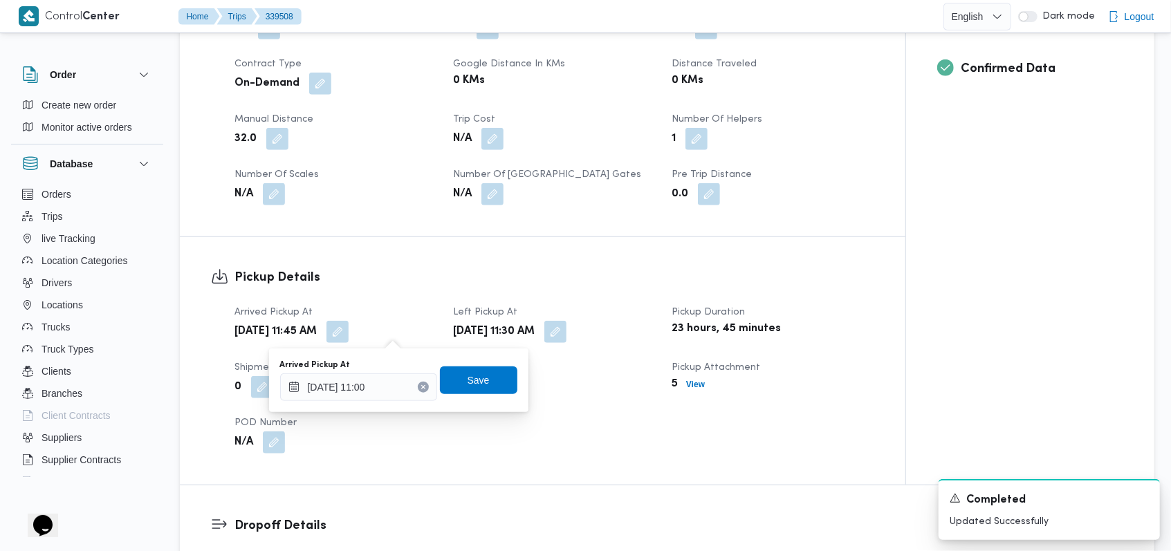
click at [494, 285] on h3 "Pickup Details" at bounding box center [554, 277] width 640 height 19
type input "[DATE] 11:45"
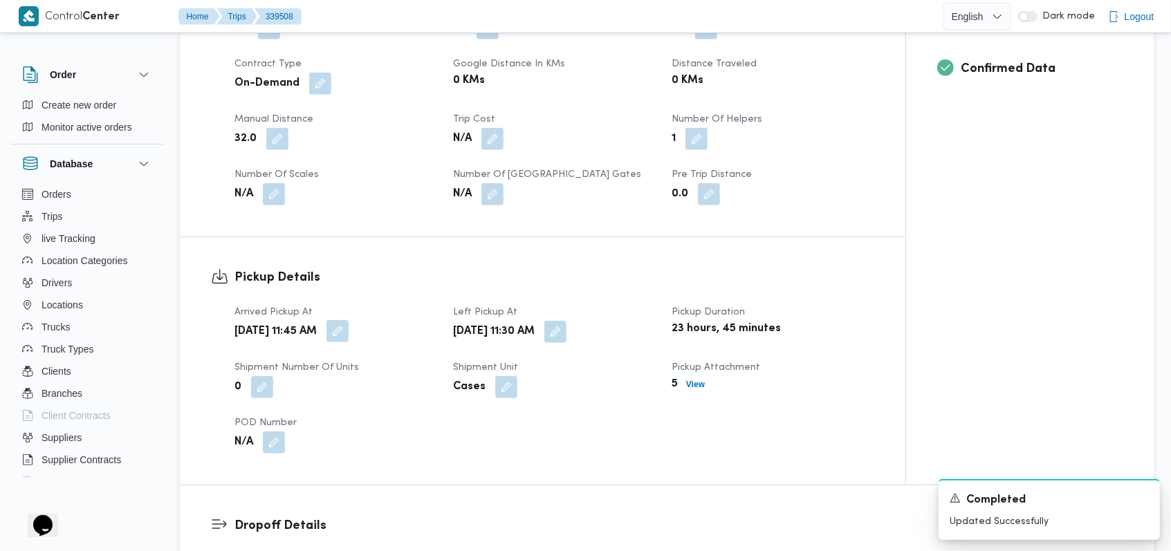
click at [348, 330] on button "button" at bounding box center [337, 331] width 22 height 22
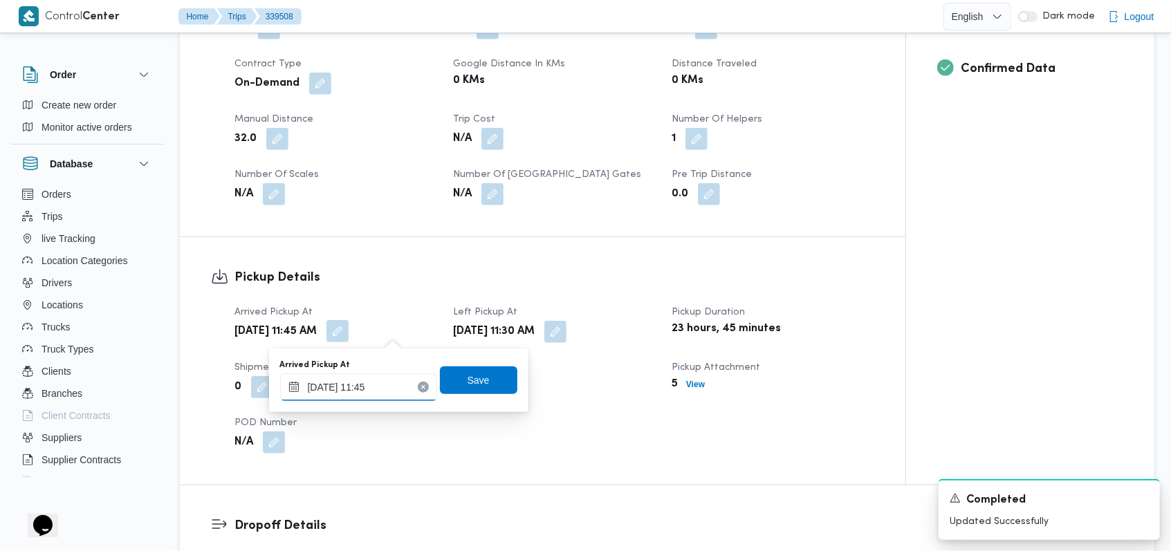
click at [362, 397] on input "[DATE] 11:45" at bounding box center [358, 387] width 157 height 28
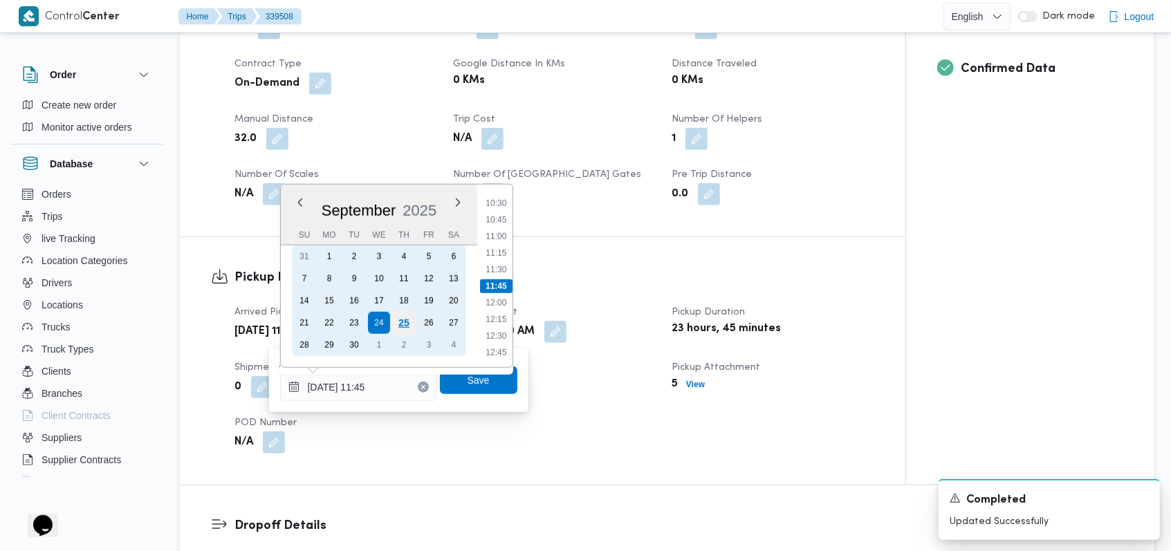
click at [399, 320] on div "25" at bounding box center [403, 323] width 26 height 26
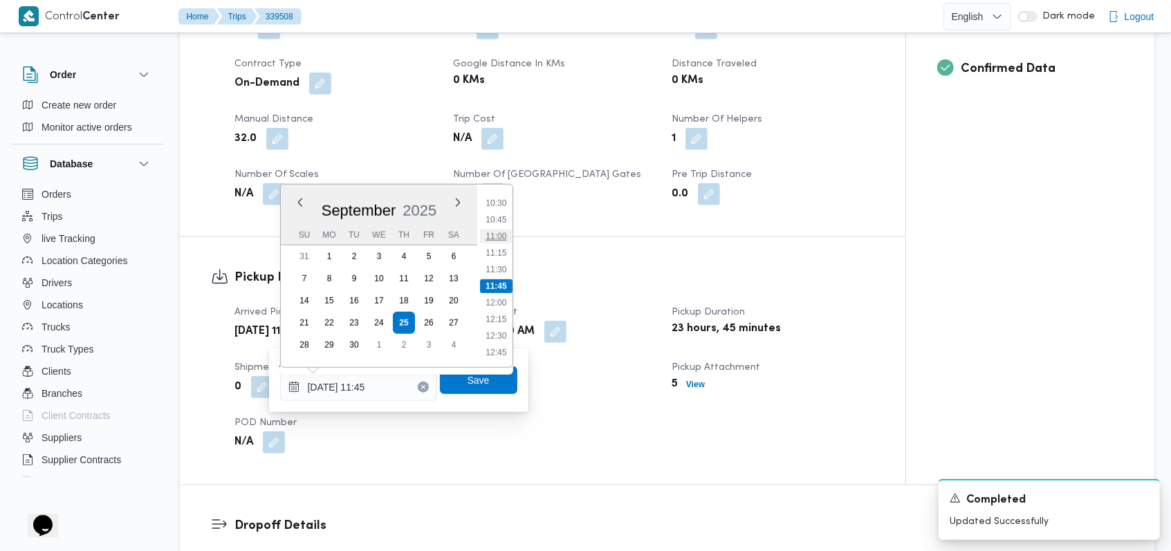
click at [492, 240] on li "11:00" at bounding box center [496, 237] width 32 height 14
type input "[DATE] 11:00"
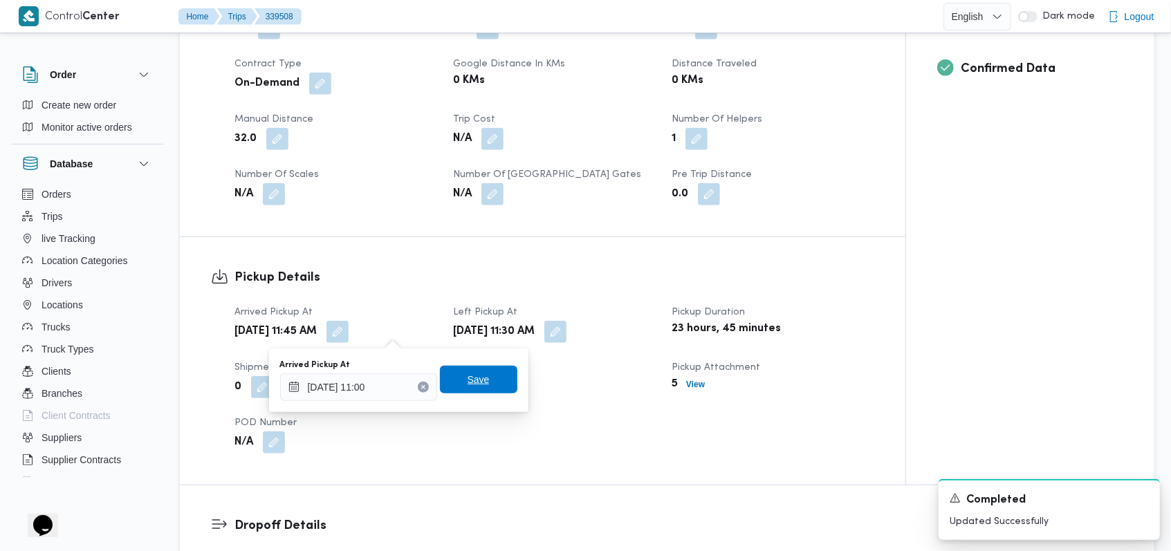
click at [476, 380] on span "Save" at bounding box center [478, 379] width 22 height 17
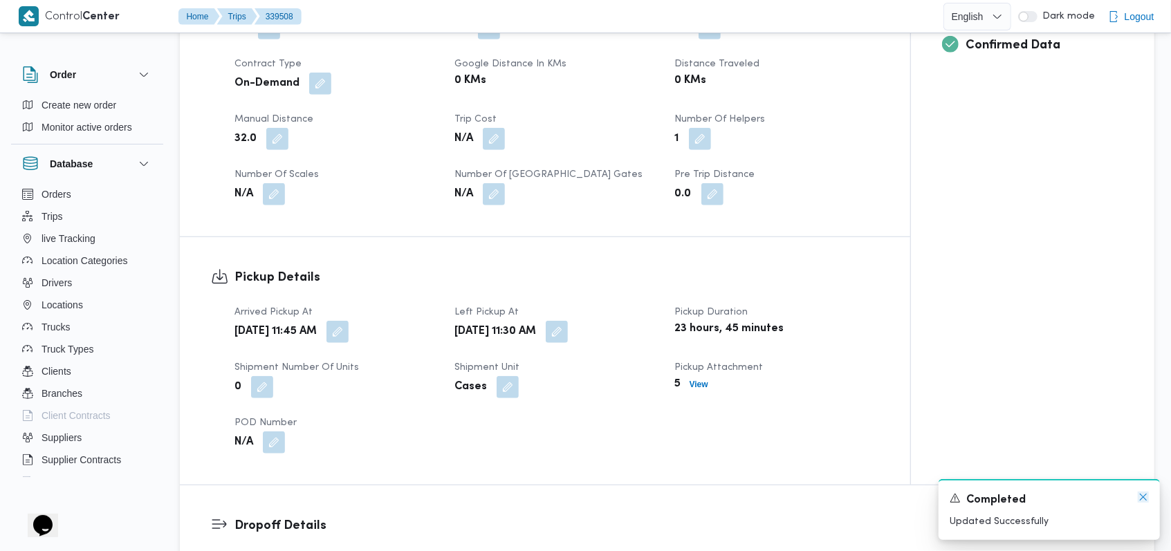
click at [1145, 497] on icon "Dismiss toast" at bounding box center [1142, 497] width 11 height 11
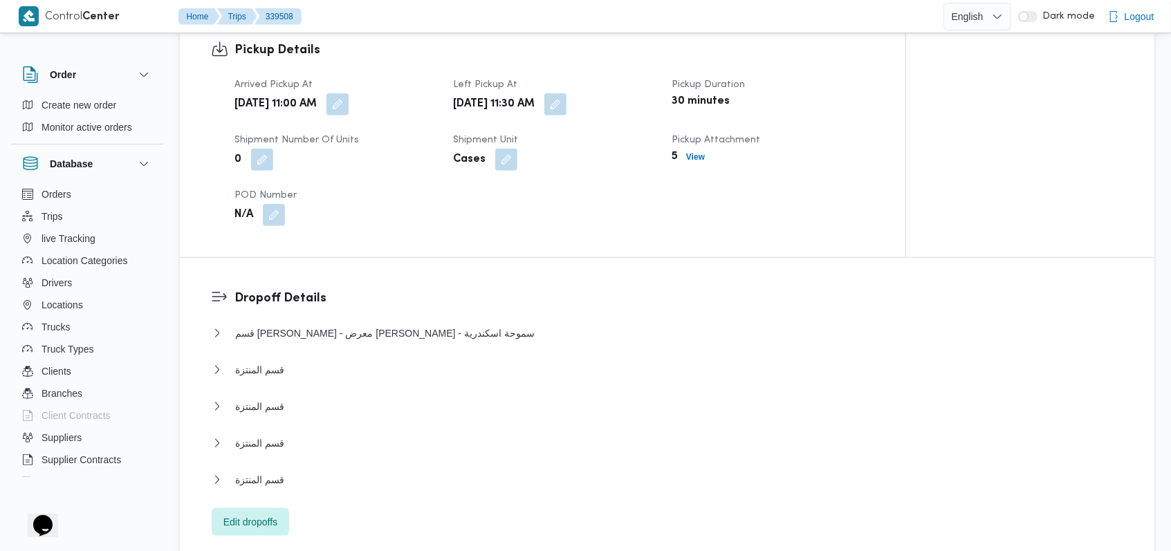
scroll to position [1014, 0]
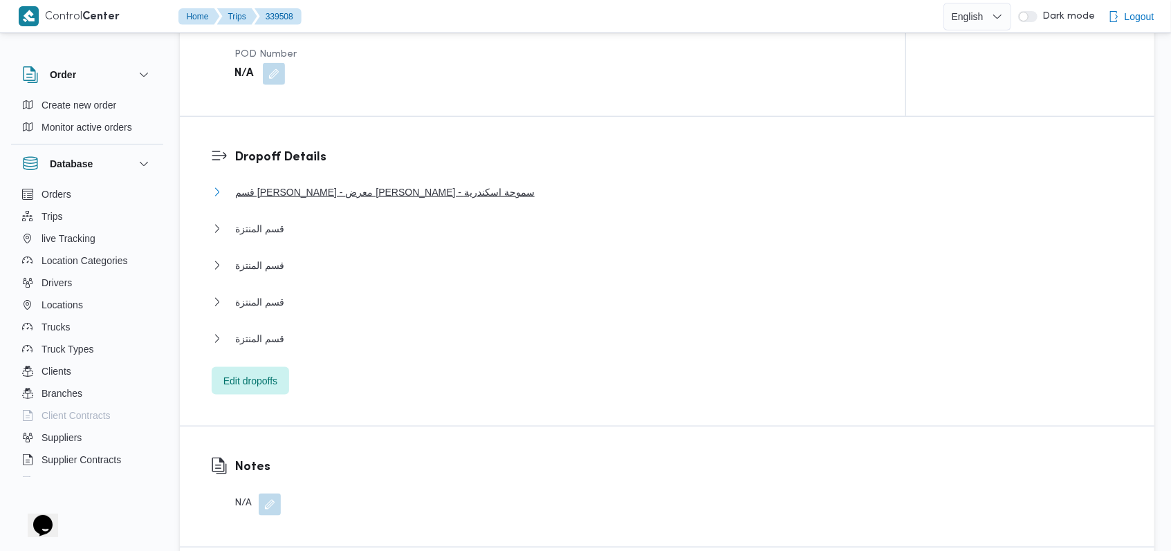
click at [400, 198] on span "قسم [PERSON_NAME] - معرض [PERSON_NAME] - سموحة اسكندرية" at bounding box center [384, 192] width 299 height 17
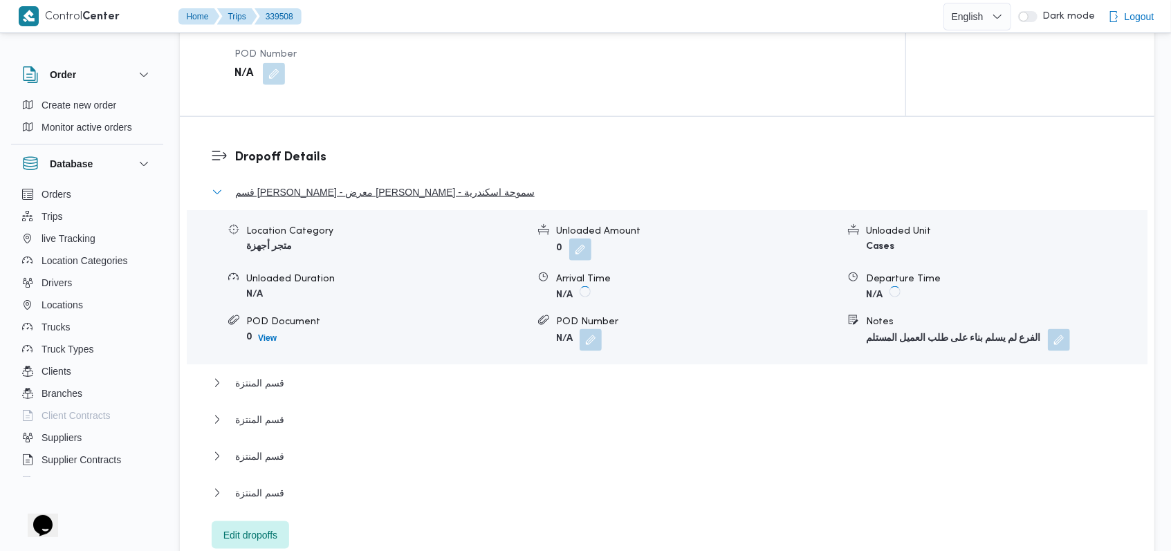
click at [400, 198] on span "قسم [PERSON_NAME] - معرض [PERSON_NAME] - سموحة اسكندرية" at bounding box center [384, 192] width 299 height 17
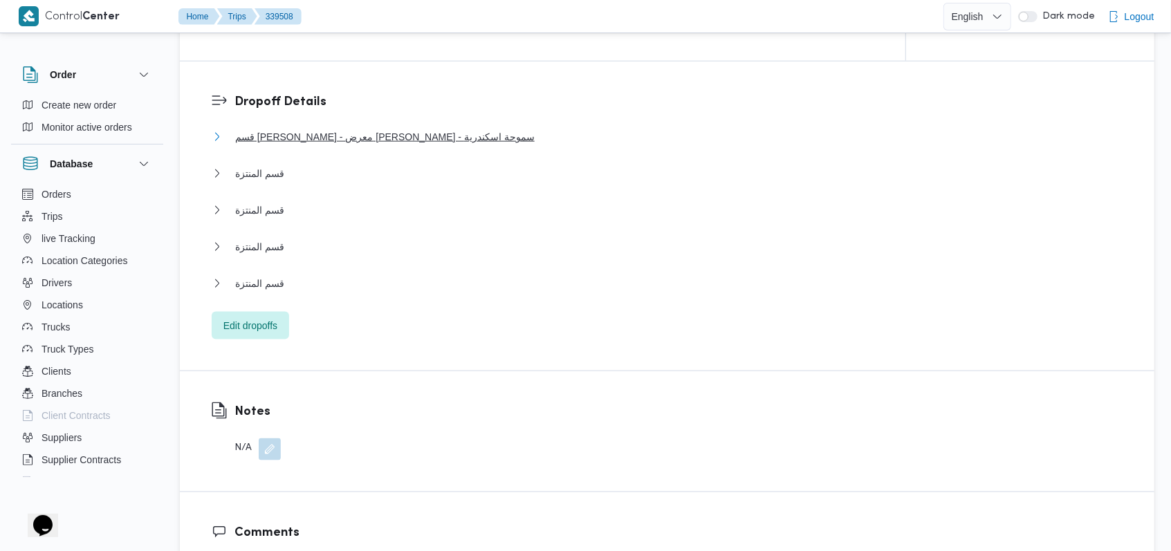
scroll to position [1198, 0]
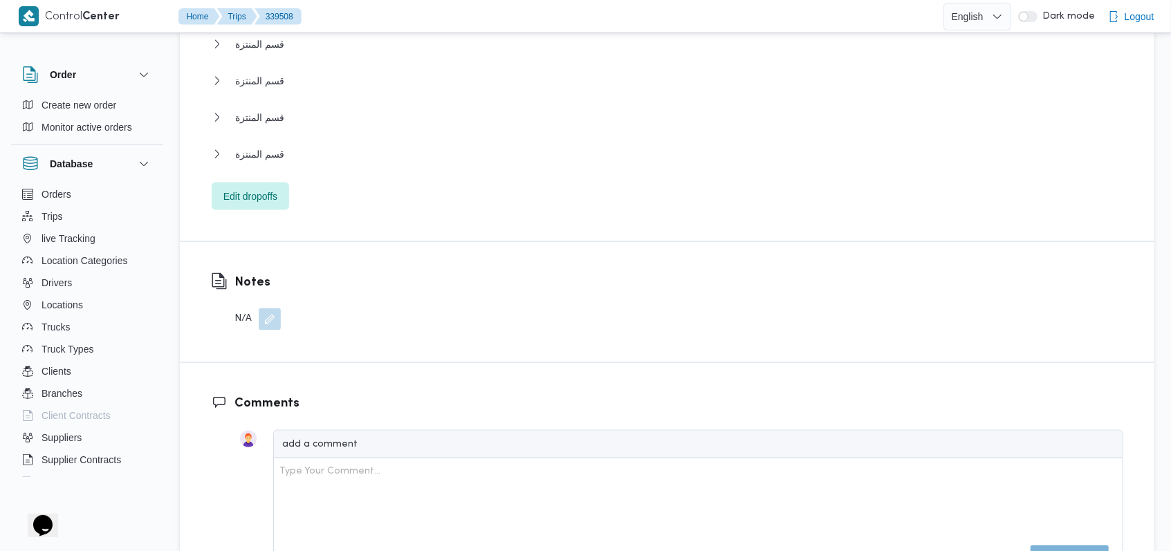
click at [273, 326] on button "button" at bounding box center [270, 319] width 22 height 22
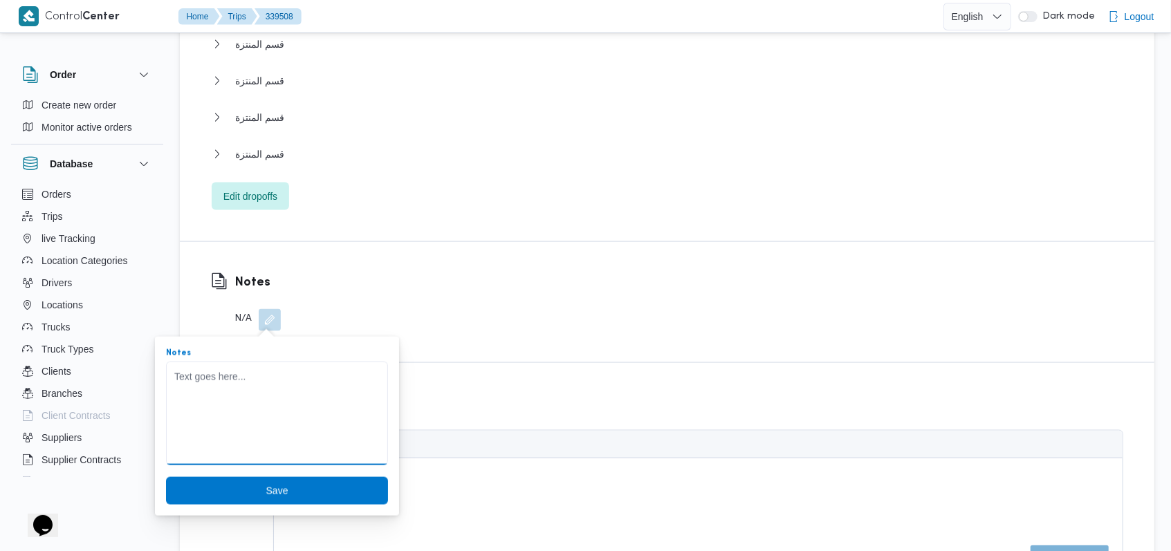
click at [272, 378] on textarea "Notes" at bounding box center [277, 414] width 222 height 104
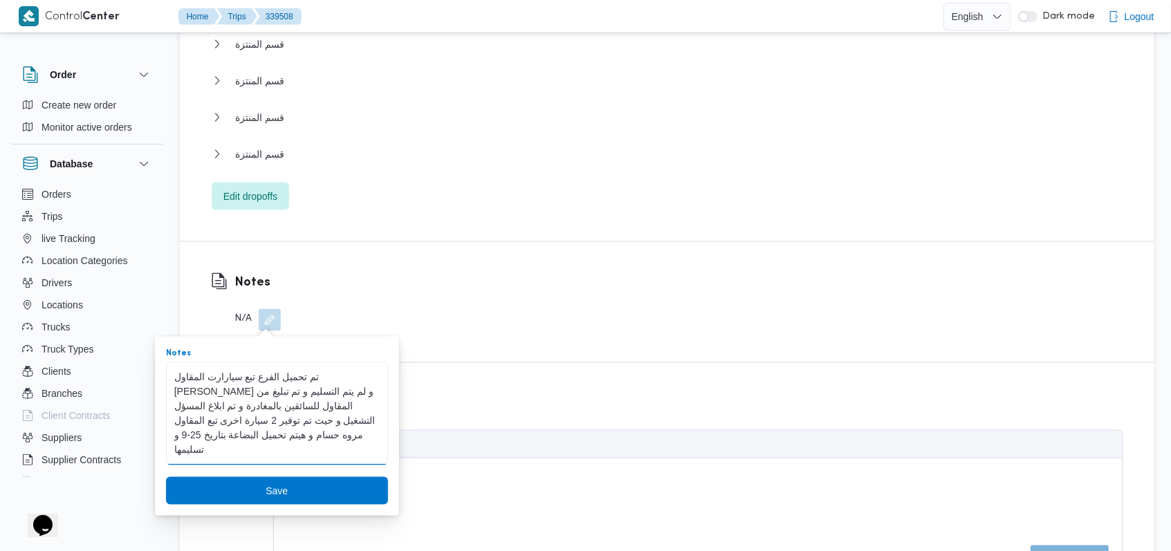
click at [244, 415] on textarea "تم تحميل الفرع تبع سيارارت المقاول [PERSON_NAME] و لم يتم التسليم و تم تبليغ من…" at bounding box center [277, 414] width 222 height 104
type textarea "تم تحميل الفرع تبع سيارارت المقاول [PERSON_NAME] و لم يتم التسليم و تم تبليغ من…"
click at [252, 485] on span "Save" at bounding box center [277, 490] width 222 height 28
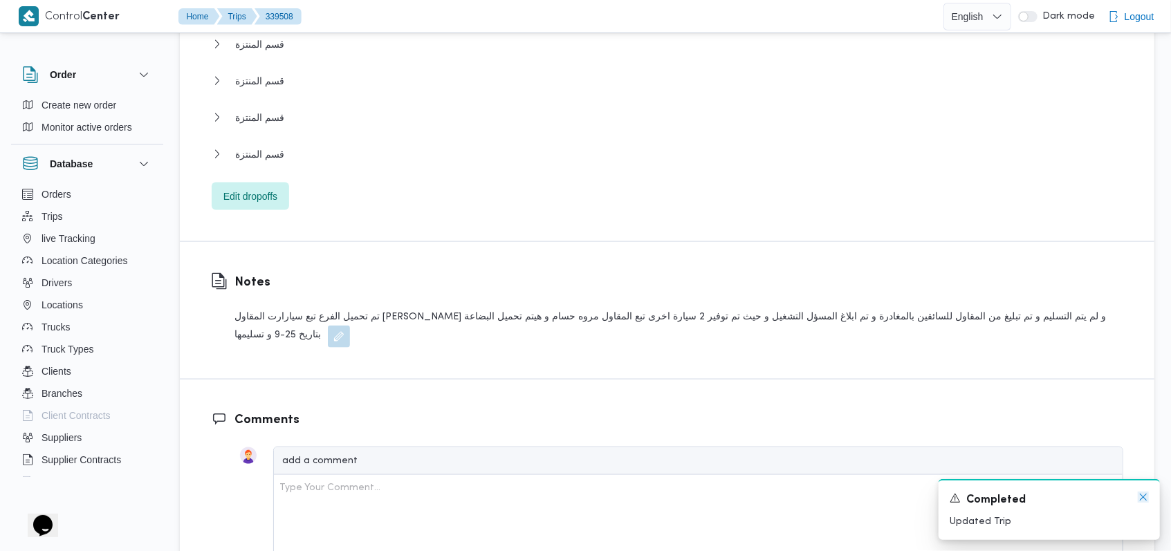
click at [1147, 496] on icon "Dismiss toast" at bounding box center [1142, 497] width 11 height 11
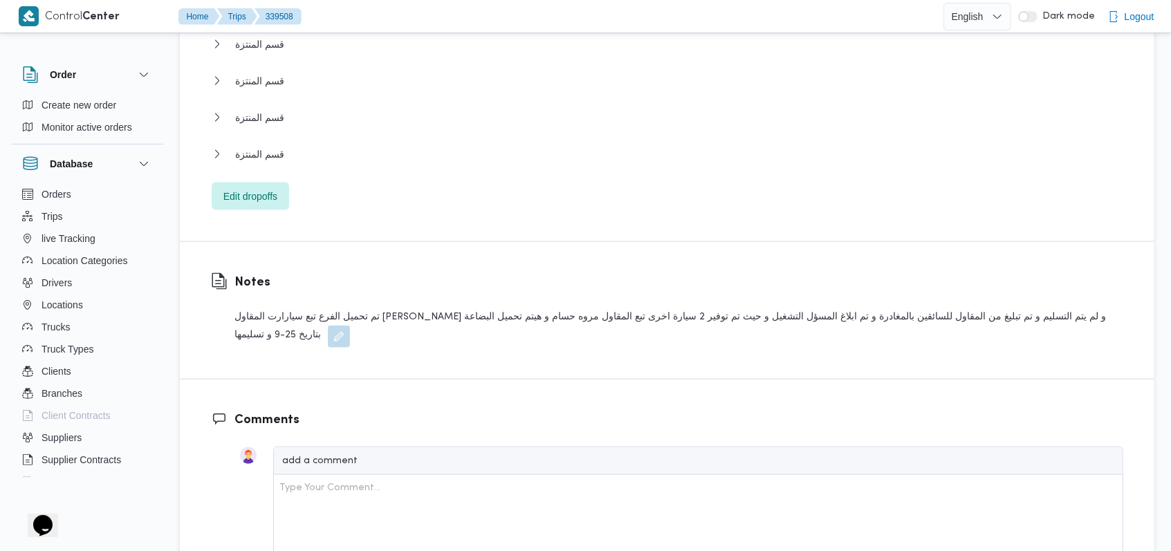
click at [676, 367] on div "Notes تم تحميل الفرع تبع سيارارت المقاول [PERSON_NAME] و لم يتم التسليم و تم تب…" at bounding box center [667, 310] width 974 height 137
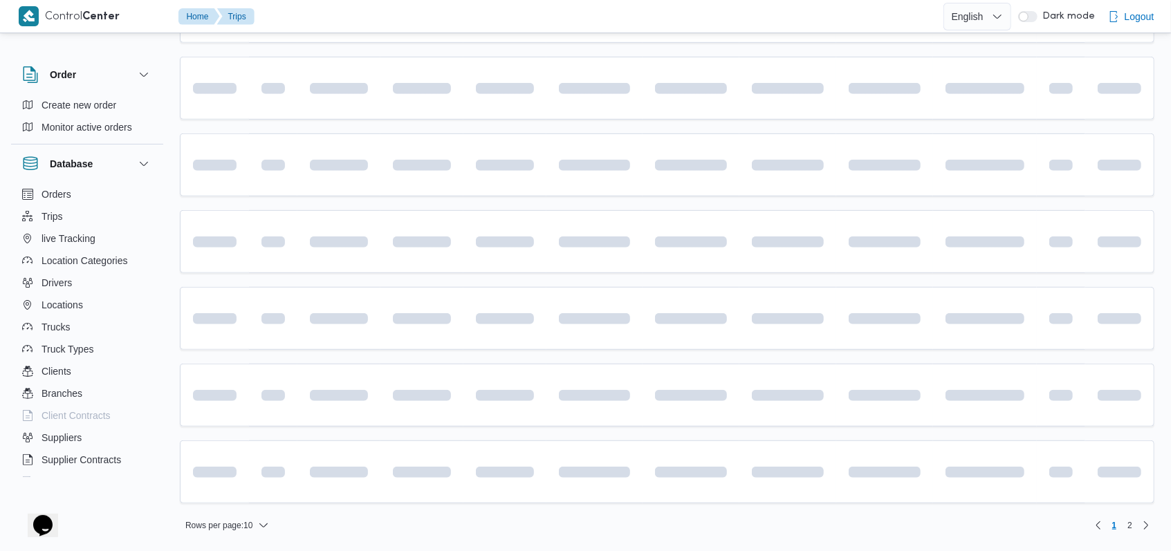
scroll to position [92, 0]
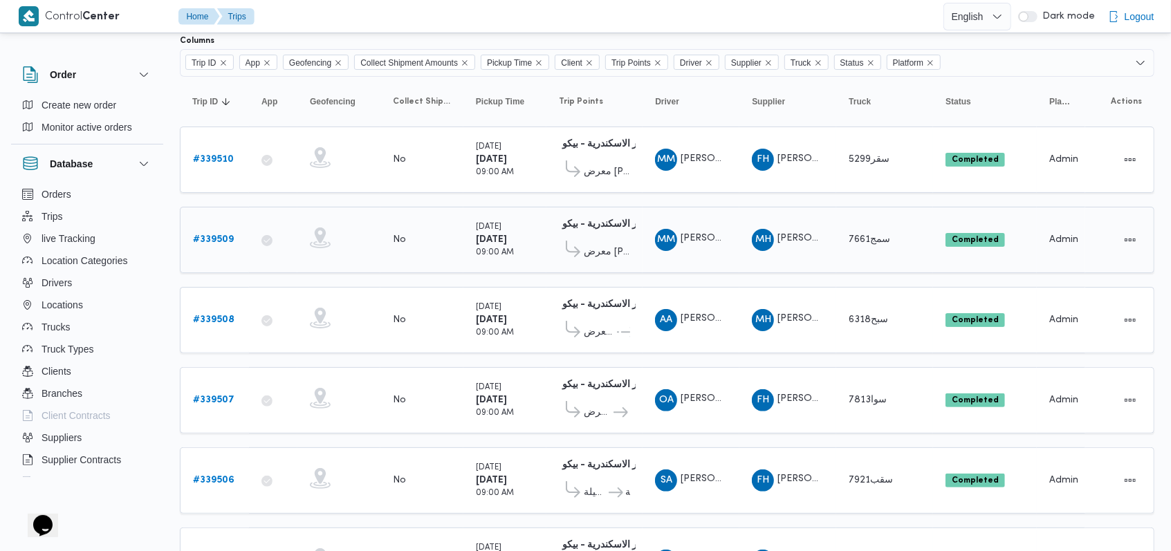
click at [227, 235] on b "# 339509" at bounding box center [213, 239] width 41 height 9
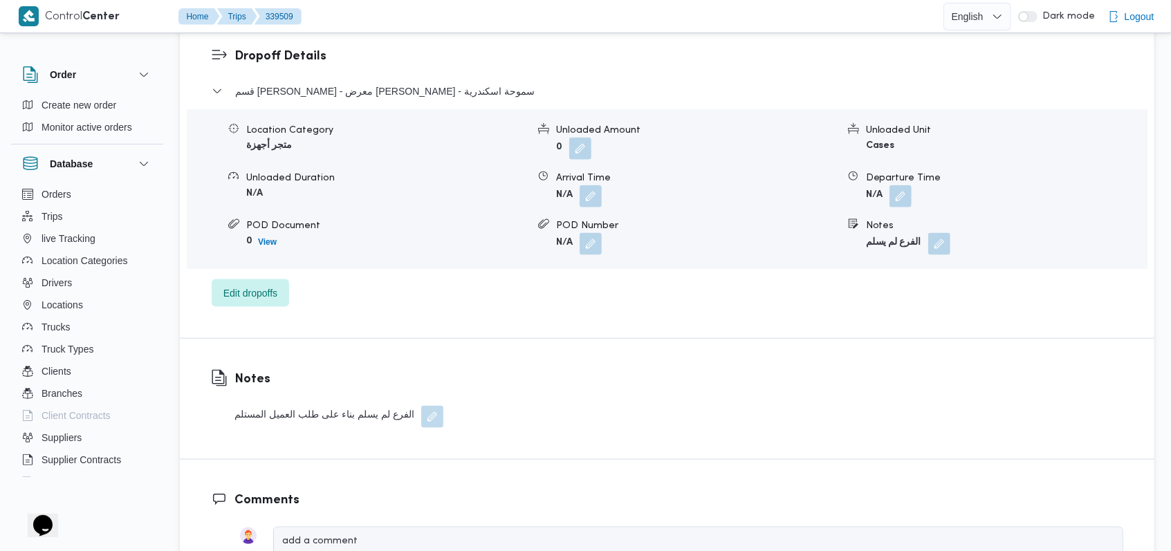
scroll to position [1106, 0]
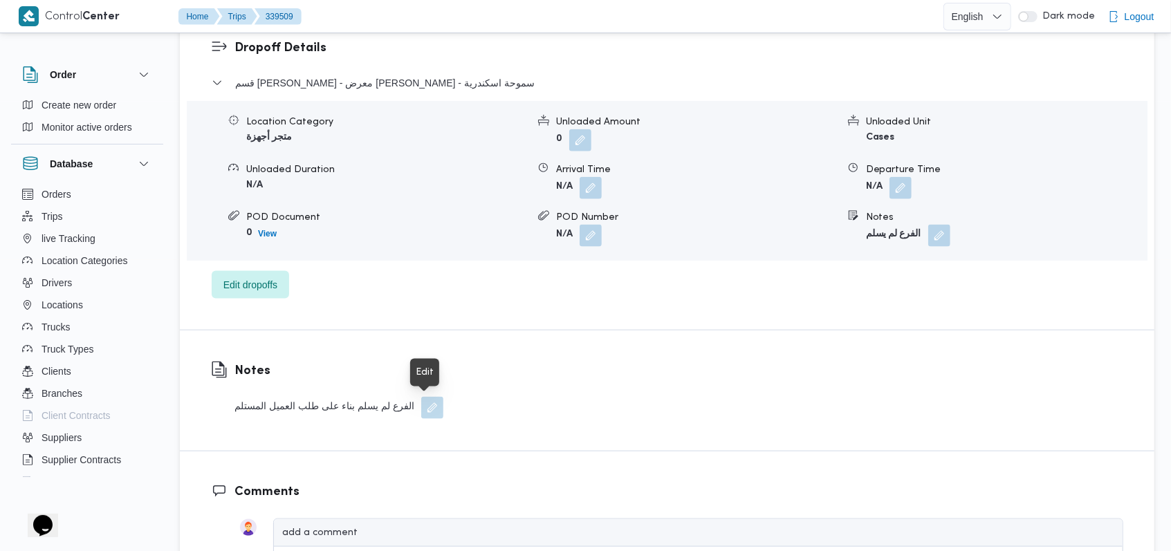
click at [431, 404] on button "button" at bounding box center [432, 408] width 22 height 22
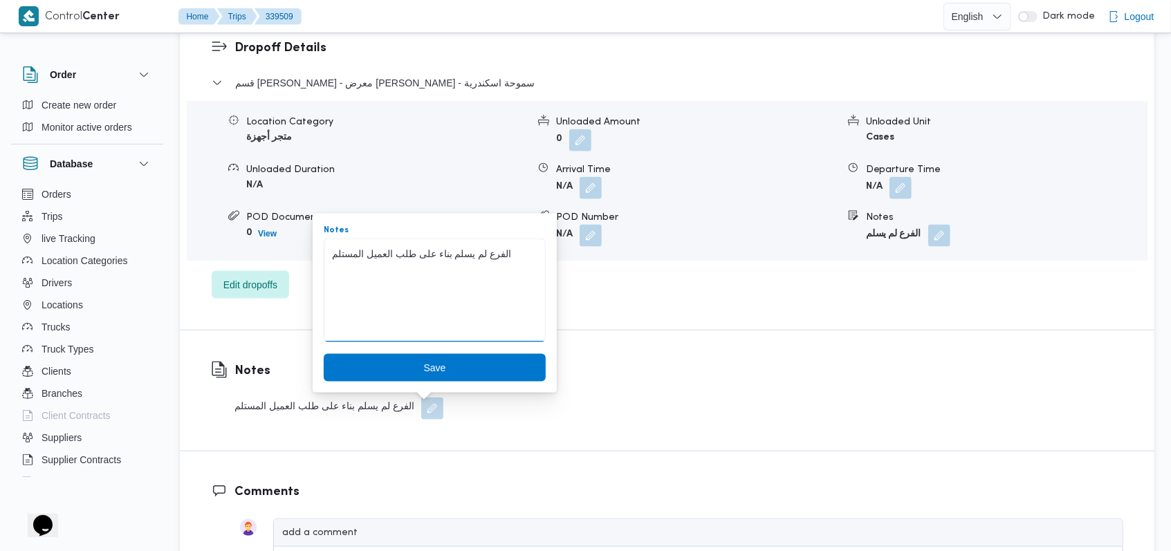
click at [510, 249] on textarea "الفرع لم يسلم بناء على طلب العميل المستلم" at bounding box center [435, 291] width 222 height 104
paste textarea "تم تحميل الفرع تبع سيارارت المقاول [PERSON_NAME] و لم يتم التسليم و تم تبليغ من…"
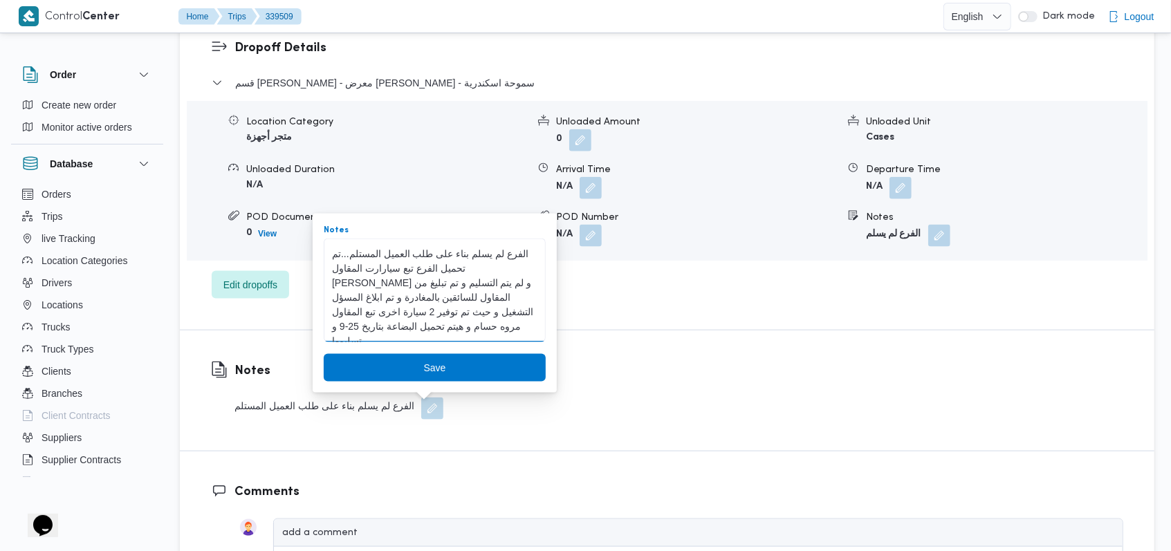
scroll to position [6, 0]
type textarea "الفرع لم يسلم بناء على طلب العميل المستلم...تم تحميل الفرع تبع سيارارت المقاول …"
click at [427, 372] on span "Save" at bounding box center [435, 367] width 22 height 17
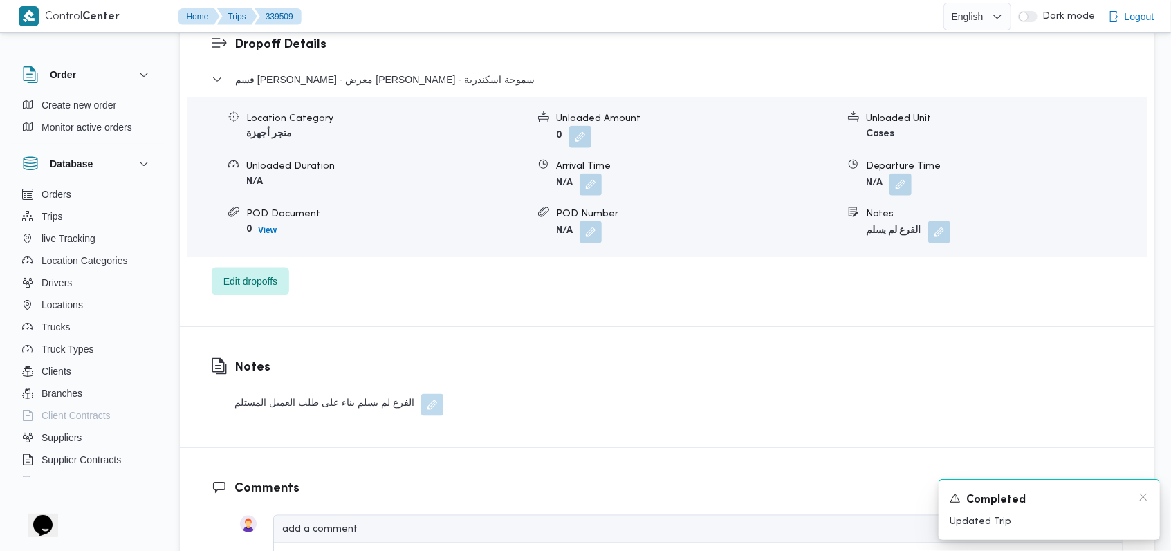
scroll to position [1126, 0]
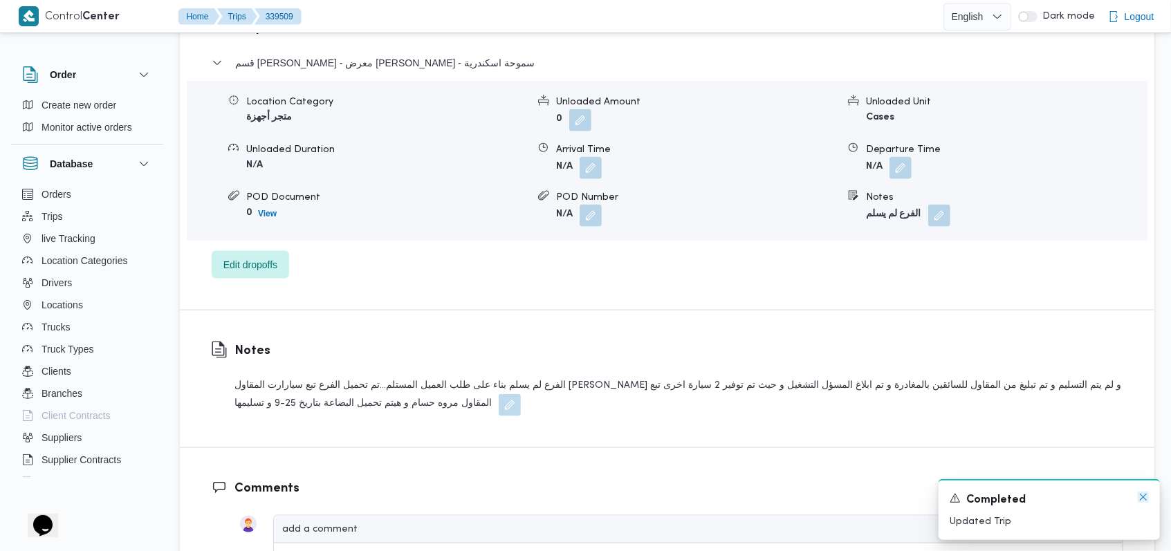
click at [1147, 499] on icon "Dismiss toast" at bounding box center [1142, 497] width 11 height 11
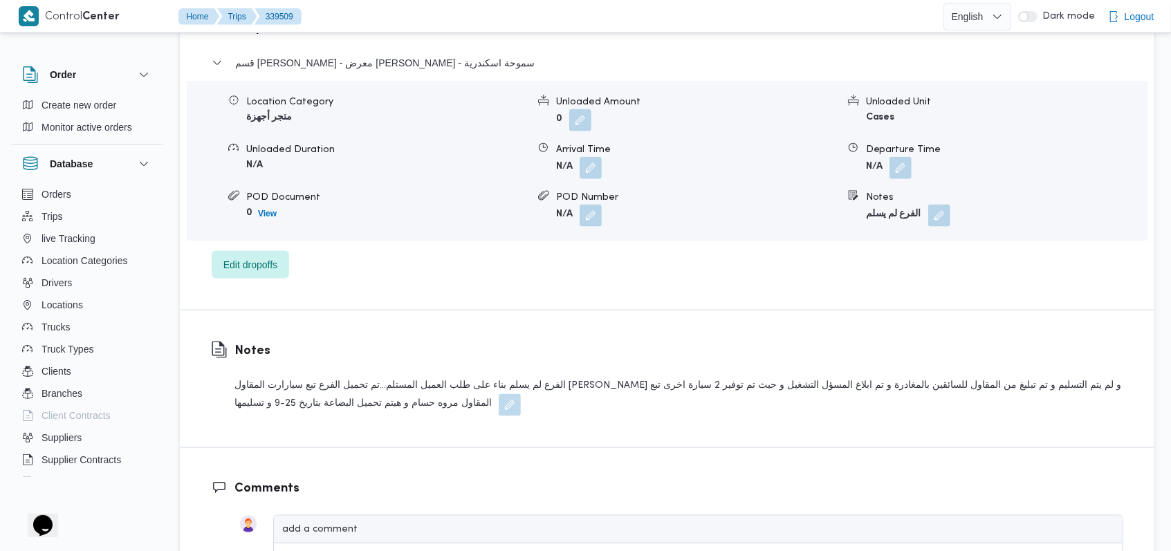
scroll to position [1034, 0]
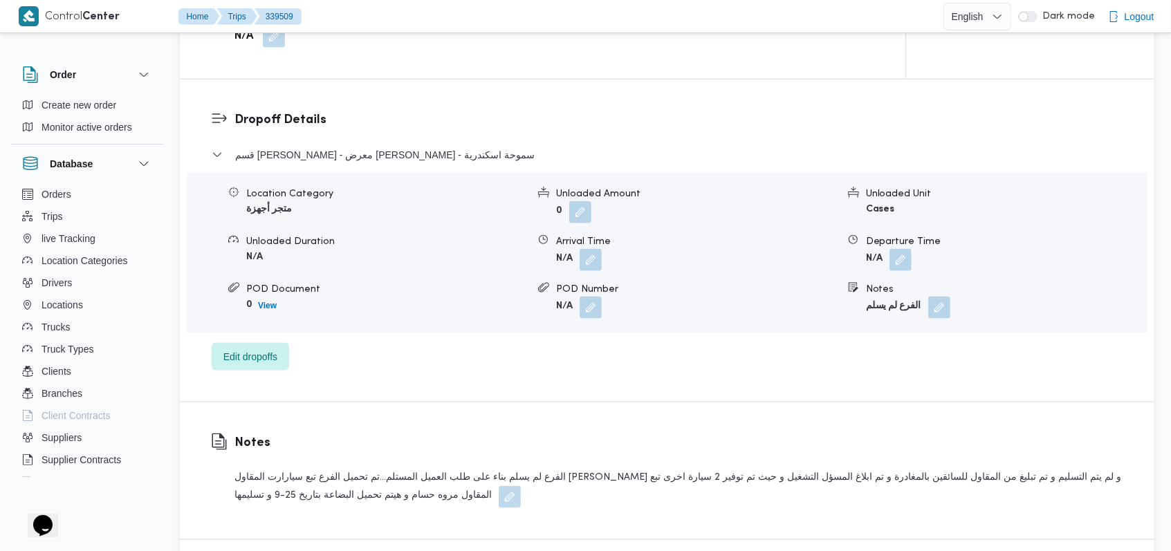
click at [420, 165] on div "قسم [PERSON_NAME] - معرض [PERSON_NAME] - سموحة اسكندرية" at bounding box center [667, 160] width 911 height 26
click at [413, 154] on span "قسم [PERSON_NAME] - معرض [PERSON_NAME] - سموحة اسكندرية" at bounding box center [384, 155] width 299 height 17
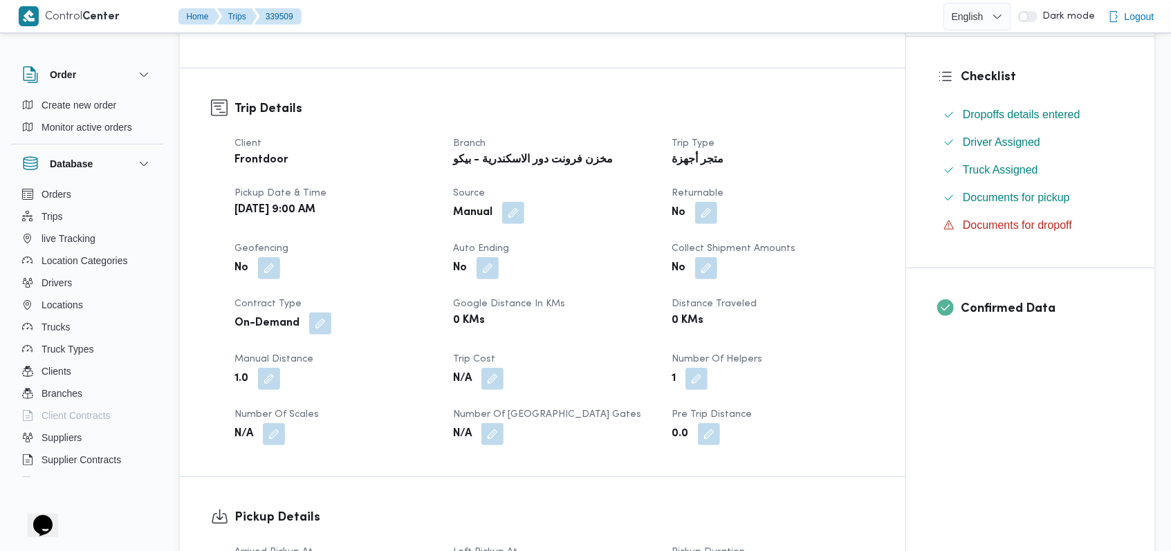
scroll to position [0, 0]
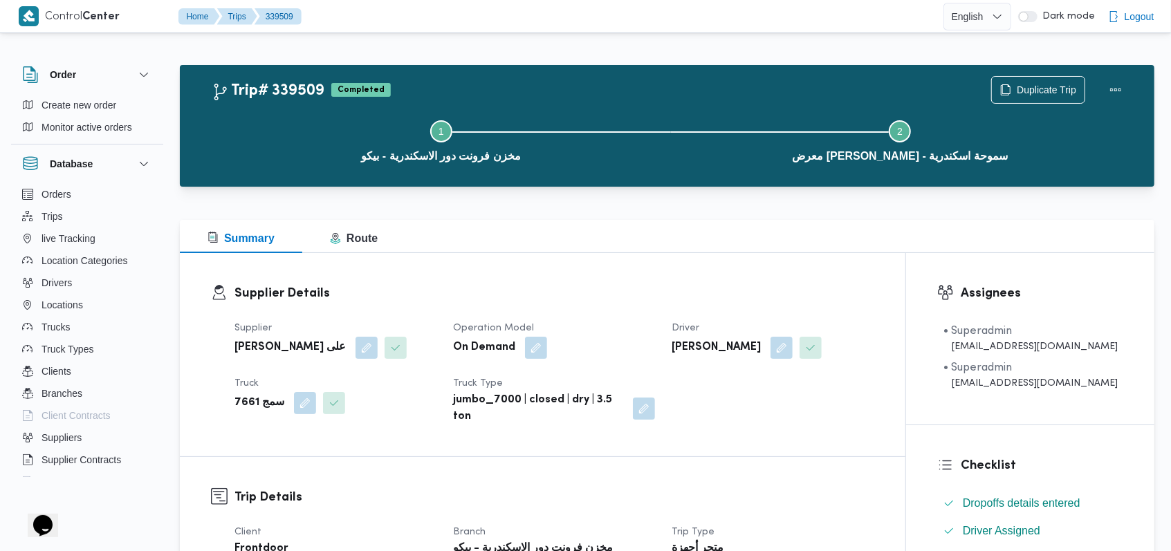
click at [628, 301] on h3 "Supplier Details" at bounding box center [554, 293] width 640 height 19
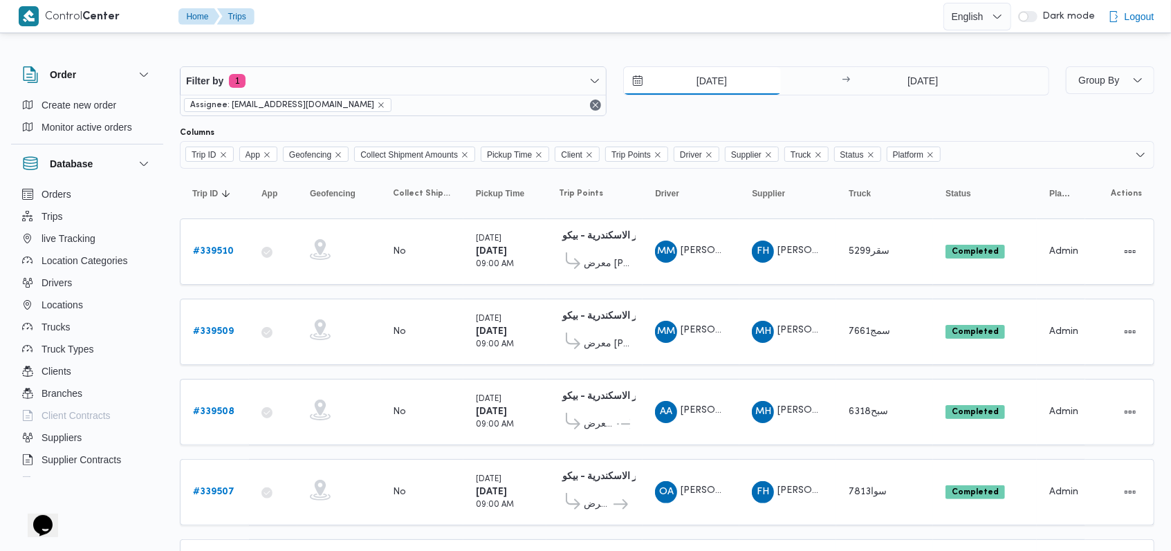
click at [691, 86] on input "[DATE]" at bounding box center [702, 81] width 157 height 28
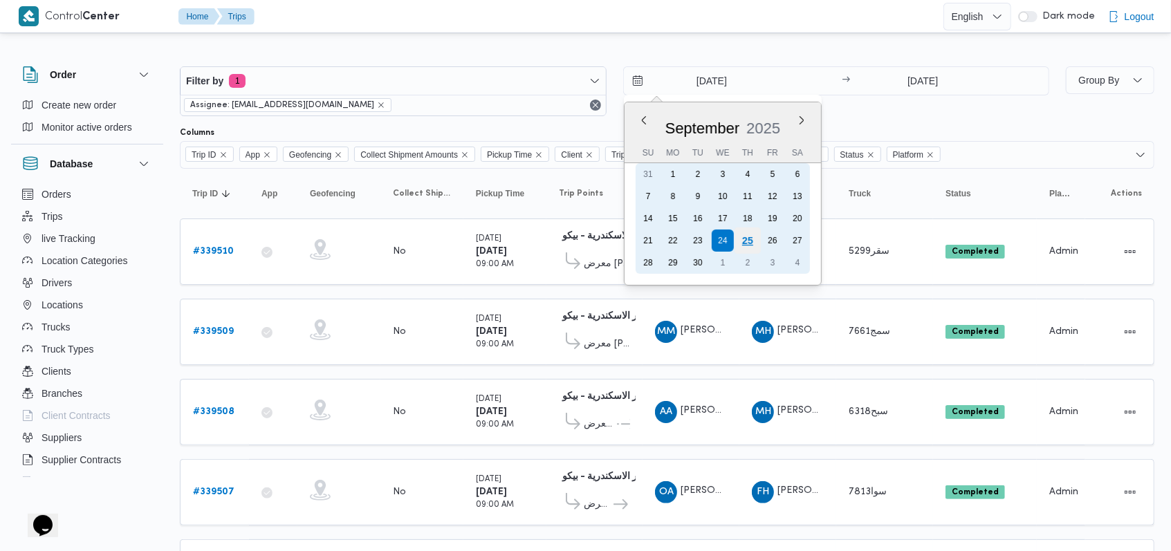
click at [745, 243] on div "25" at bounding box center [747, 240] width 26 height 26
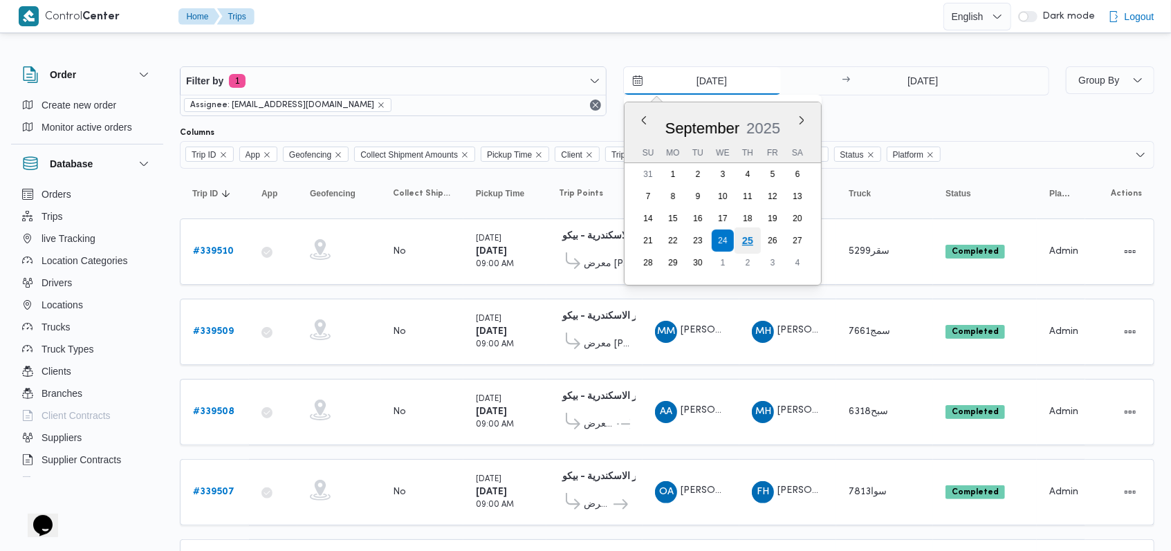
type input "[DATE]"
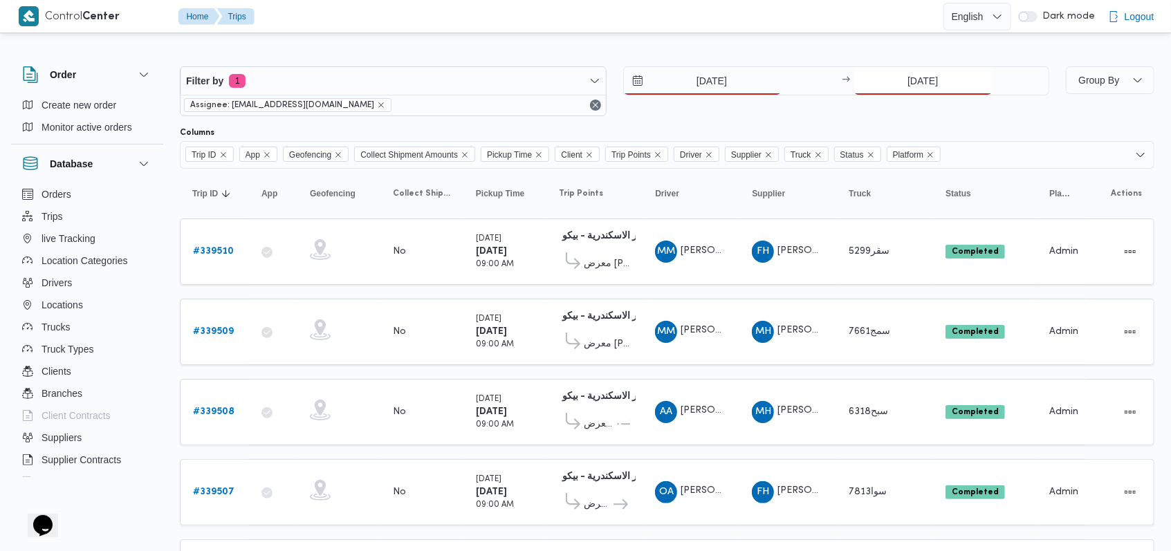
click at [916, 74] on input "[DATE]" at bounding box center [923, 81] width 138 height 28
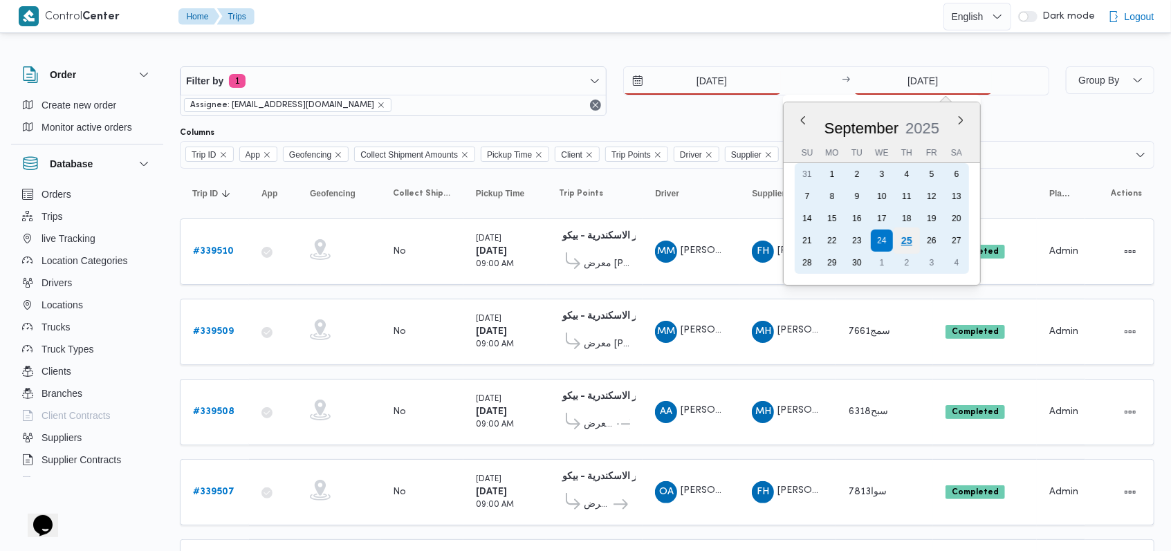
click at [902, 242] on div "25" at bounding box center [906, 240] width 26 height 26
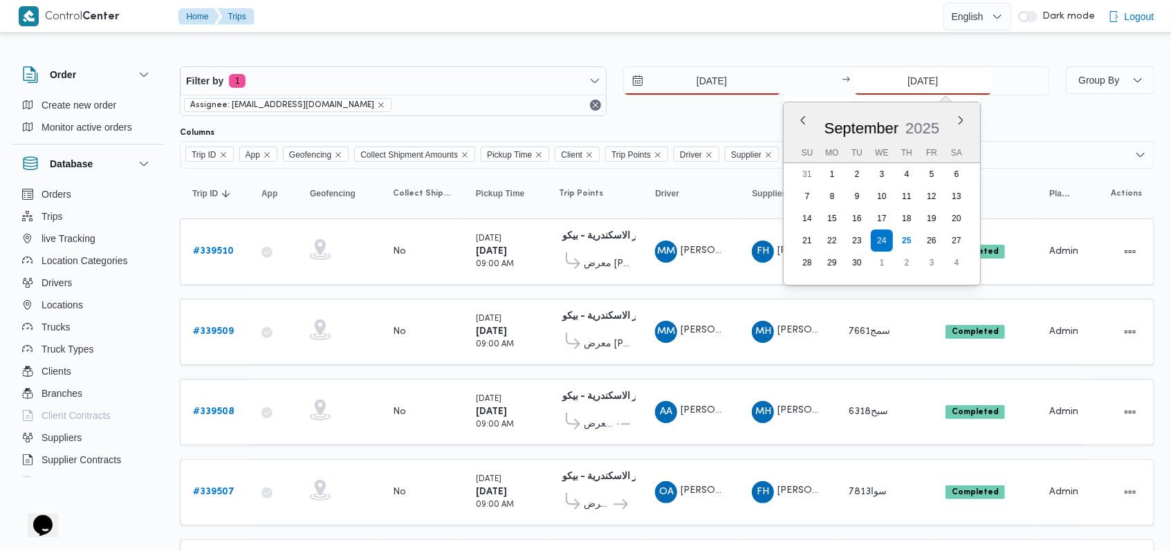
type input "[DATE]"
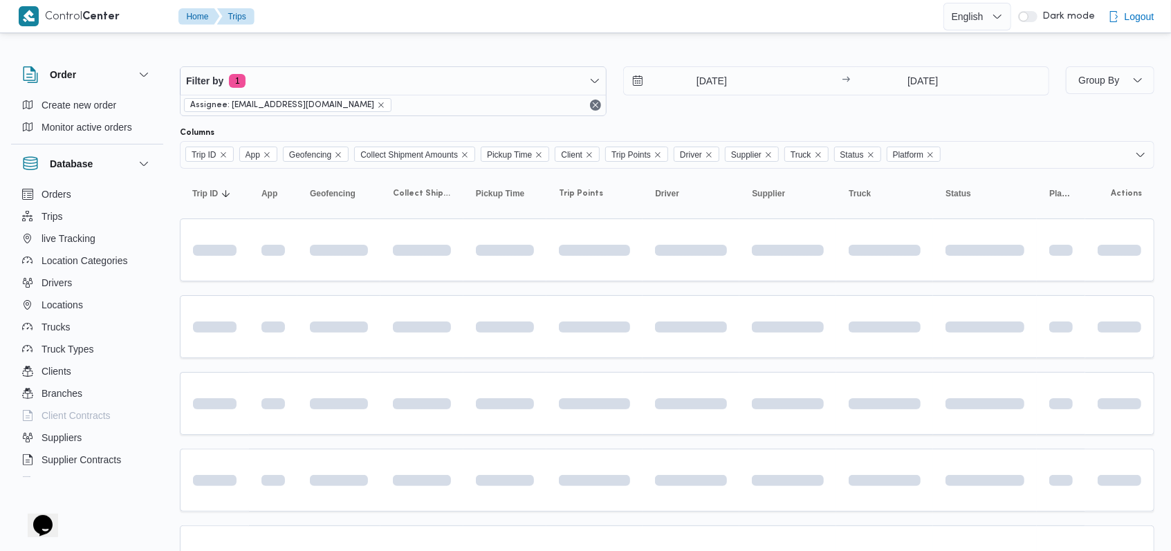
click at [771, 128] on div "Columns" at bounding box center [667, 132] width 974 height 11
